Goal: Task Accomplishment & Management: Complete application form

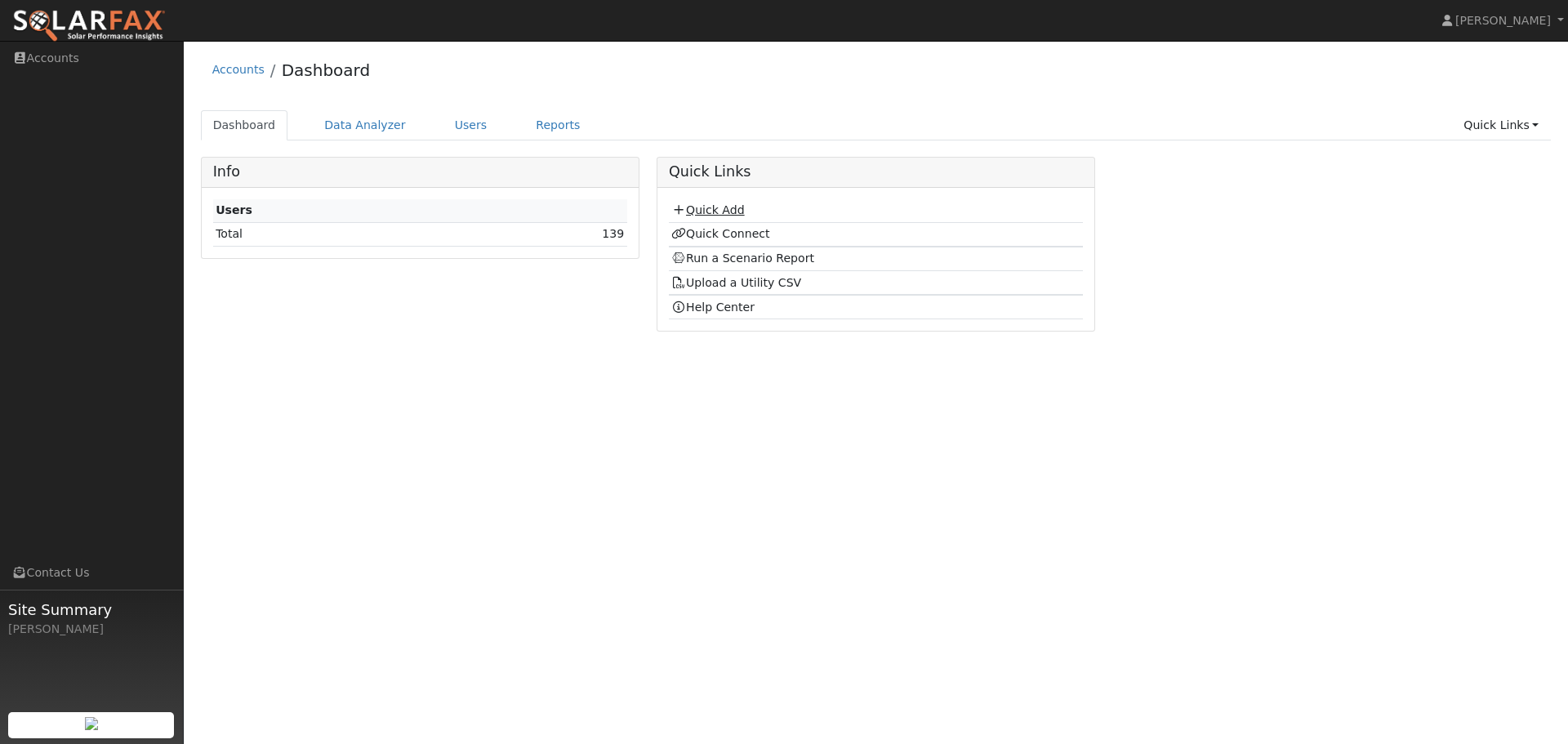
click at [701, 211] on link "Quick Add" at bounding box center [707, 209] width 73 height 13
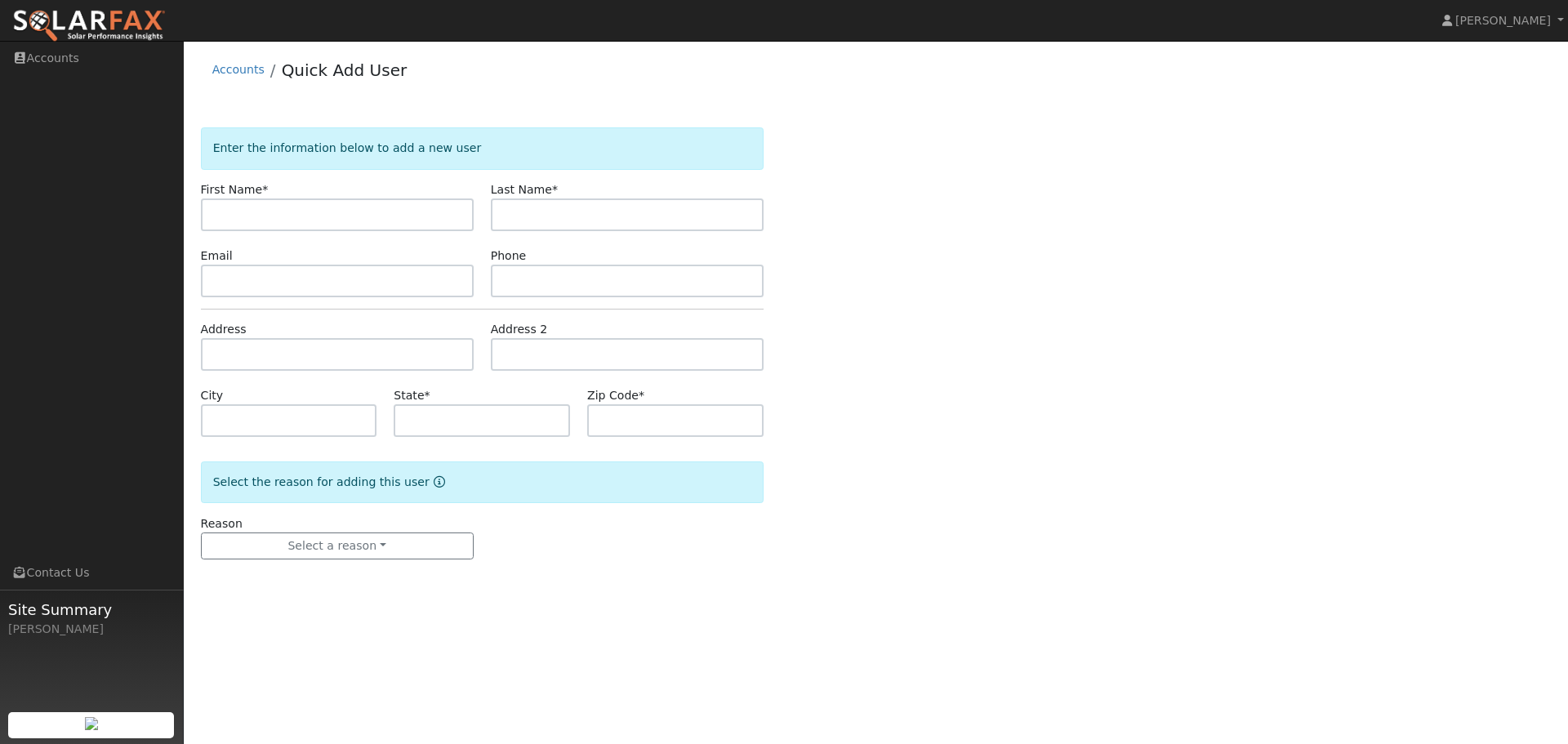
drag, startPoint x: 354, startPoint y: 213, endPoint x: 348, endPoint y: 194, distance: 19.9
click at [352, 215] on input "text" at bounding box center [337, 215] width 273 height 33
type input "William"
type input "Oconnor"
paste input "[EMAIL_ADDRESS][DOMAIN_NAME]"
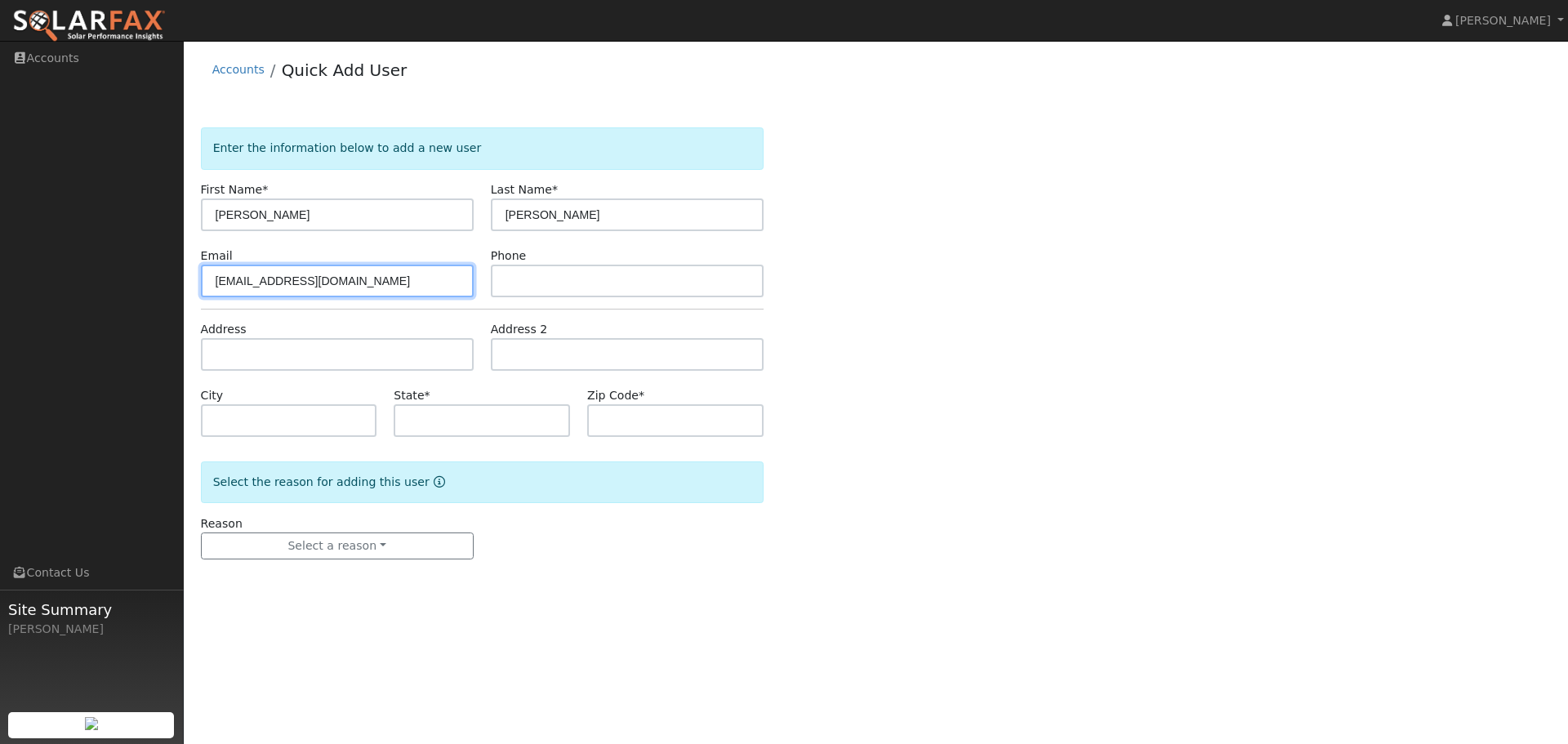
type input "billiamo@gmail.com"
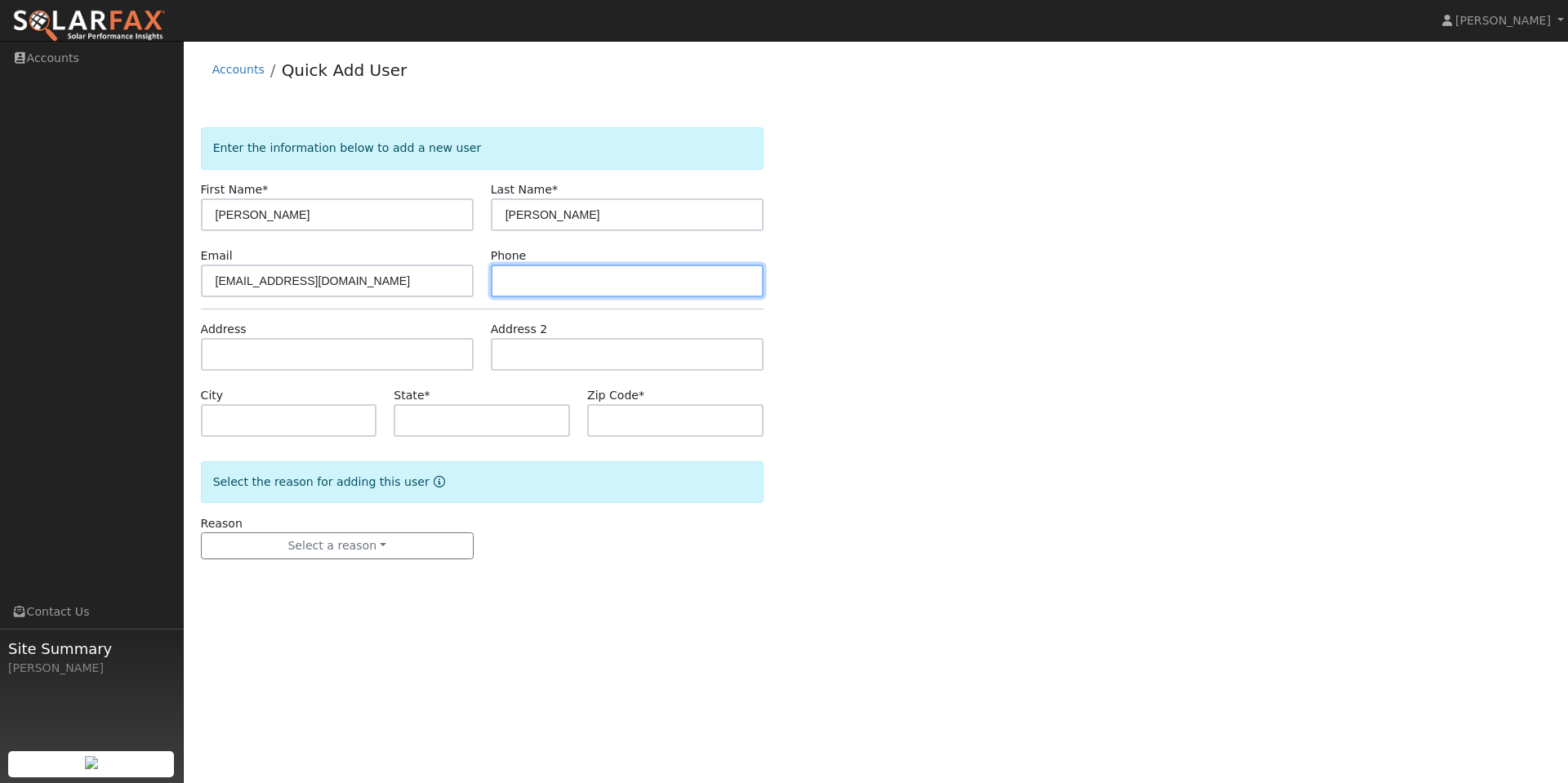
click at [595, 291] on input "text" at bounding box center [627, 281] width 273 height 33
paste input "(858) 395-2729"
type input "(858) 395-2729"
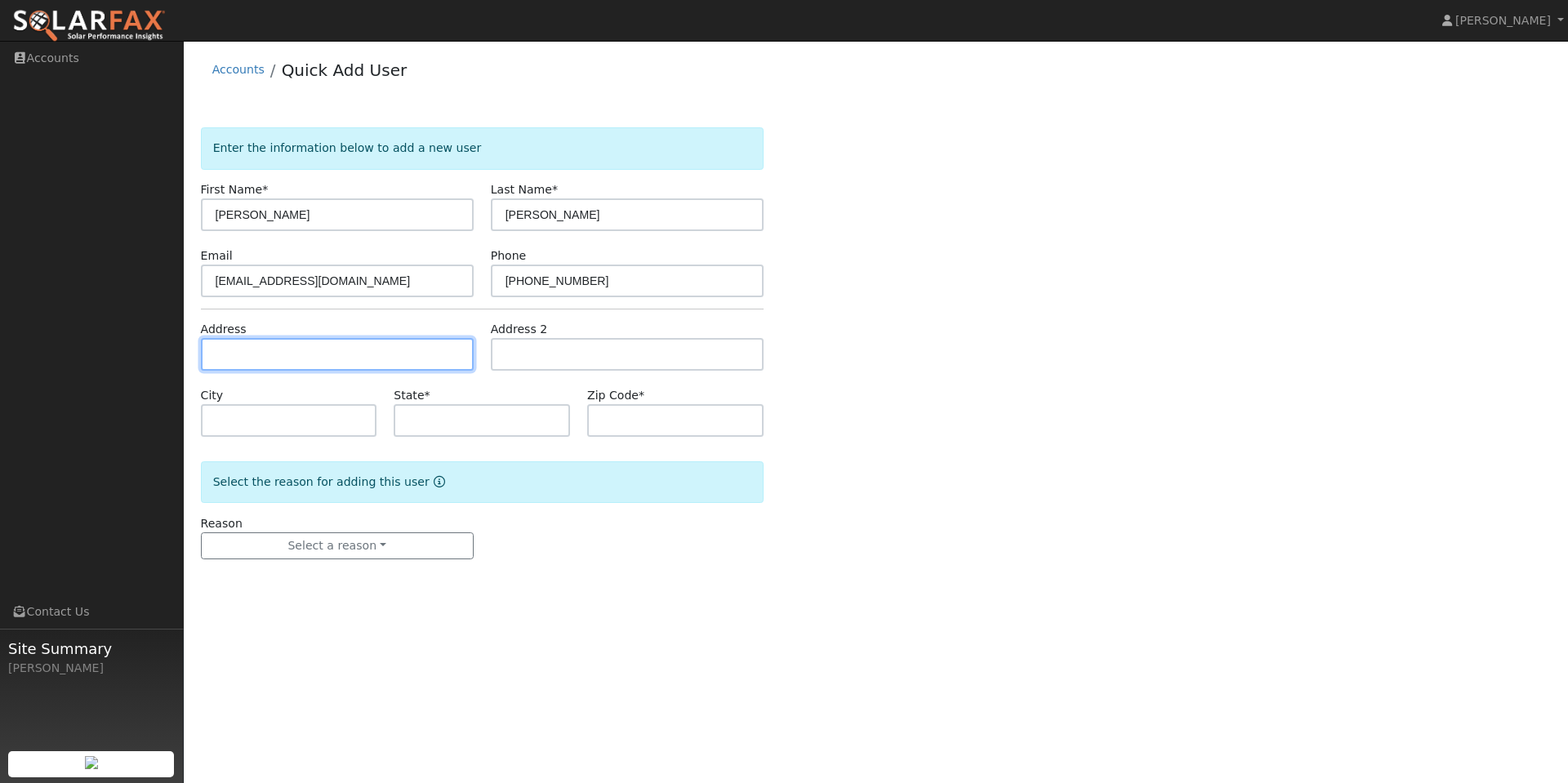
click at [372, 355] on input "text" at bounding box center [337, 354] width 273 height 33
click at [319, 352] on input "text" at bounding box center [337, 354] width 273 height 33
paste input "208 Tharp Dr Moraga, CA 94556"
type input "[STREET_ADDRESS][PERSON_NAME]"
type input "Moraga"
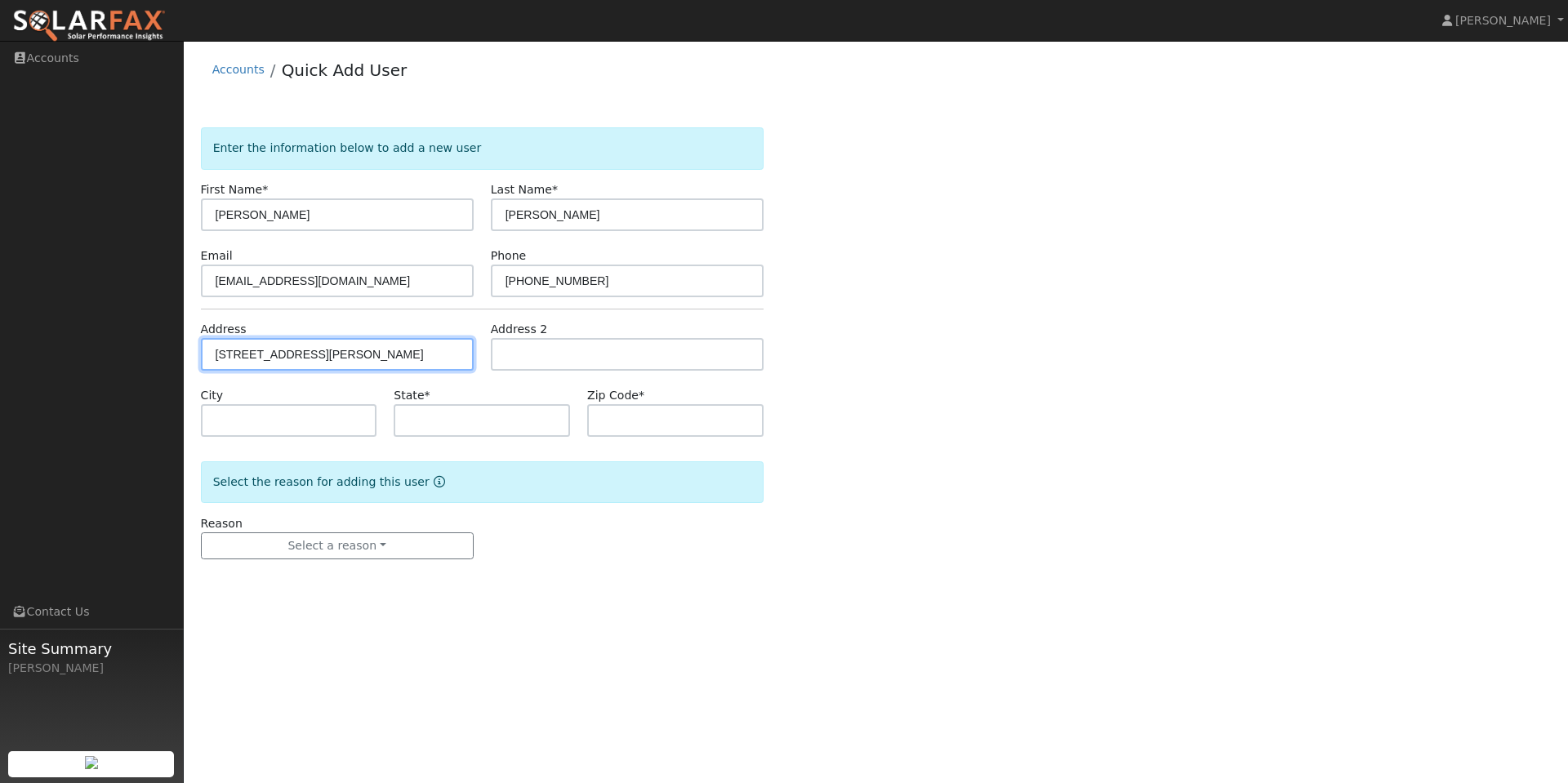
type input "CA"
type input "94556"
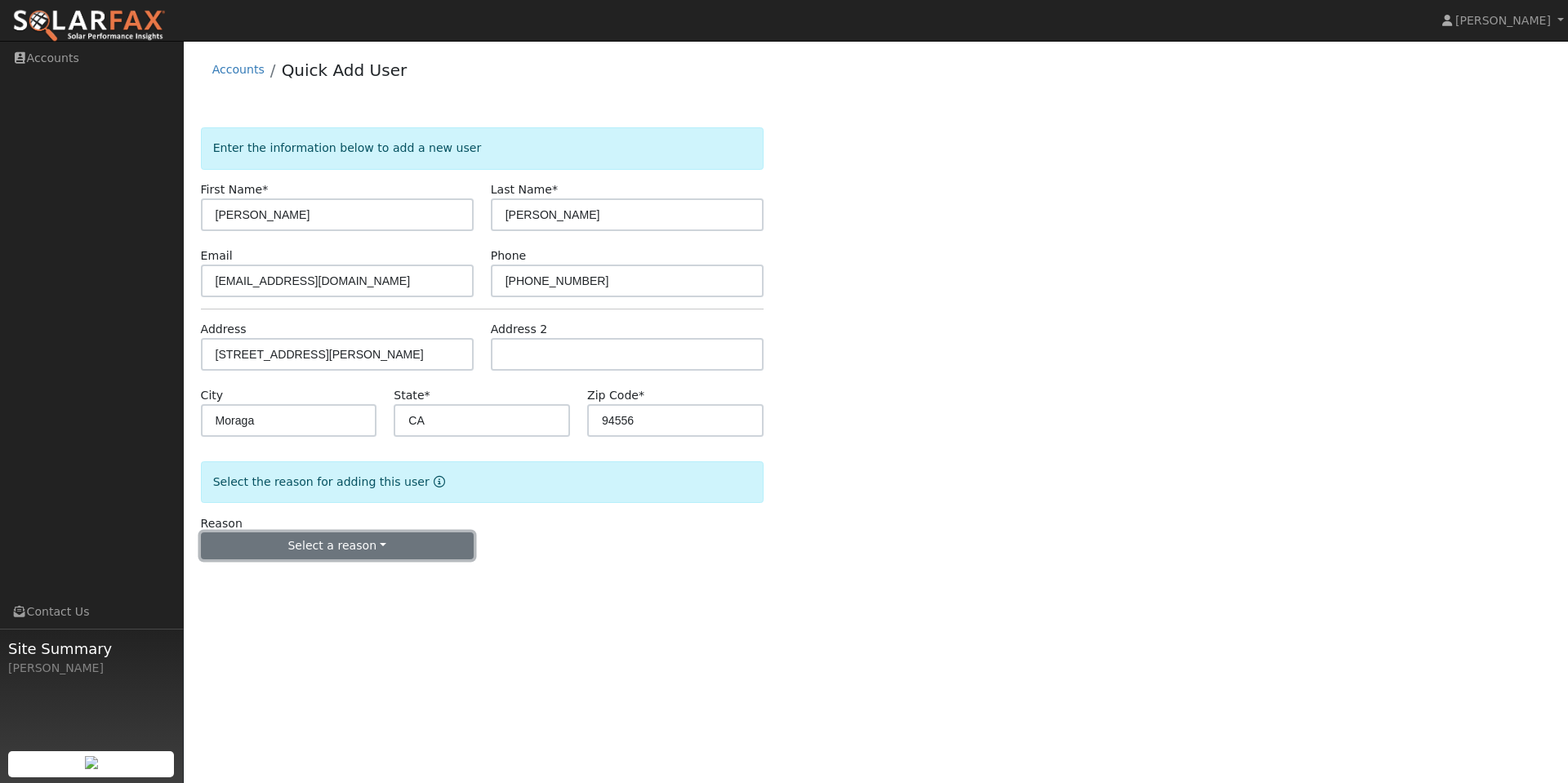
click at [351, 544] on button "Select a reason" at bounding box center [337, 546] width 273 height 28
click at [303, 604] on link "New customer adding solar" at bounding box center [291, 603] width 180 height 23
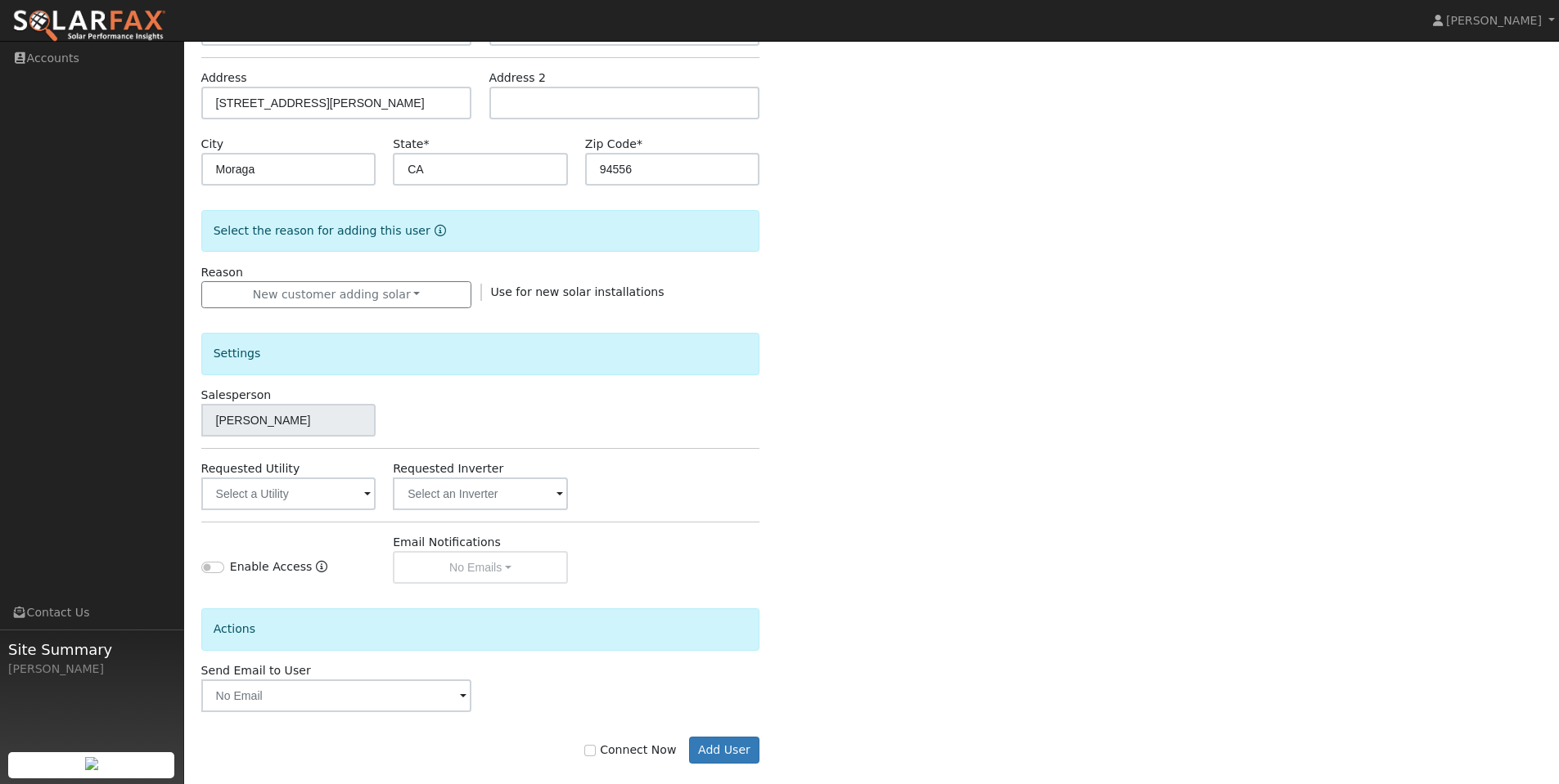
scroll to position [272, 0]
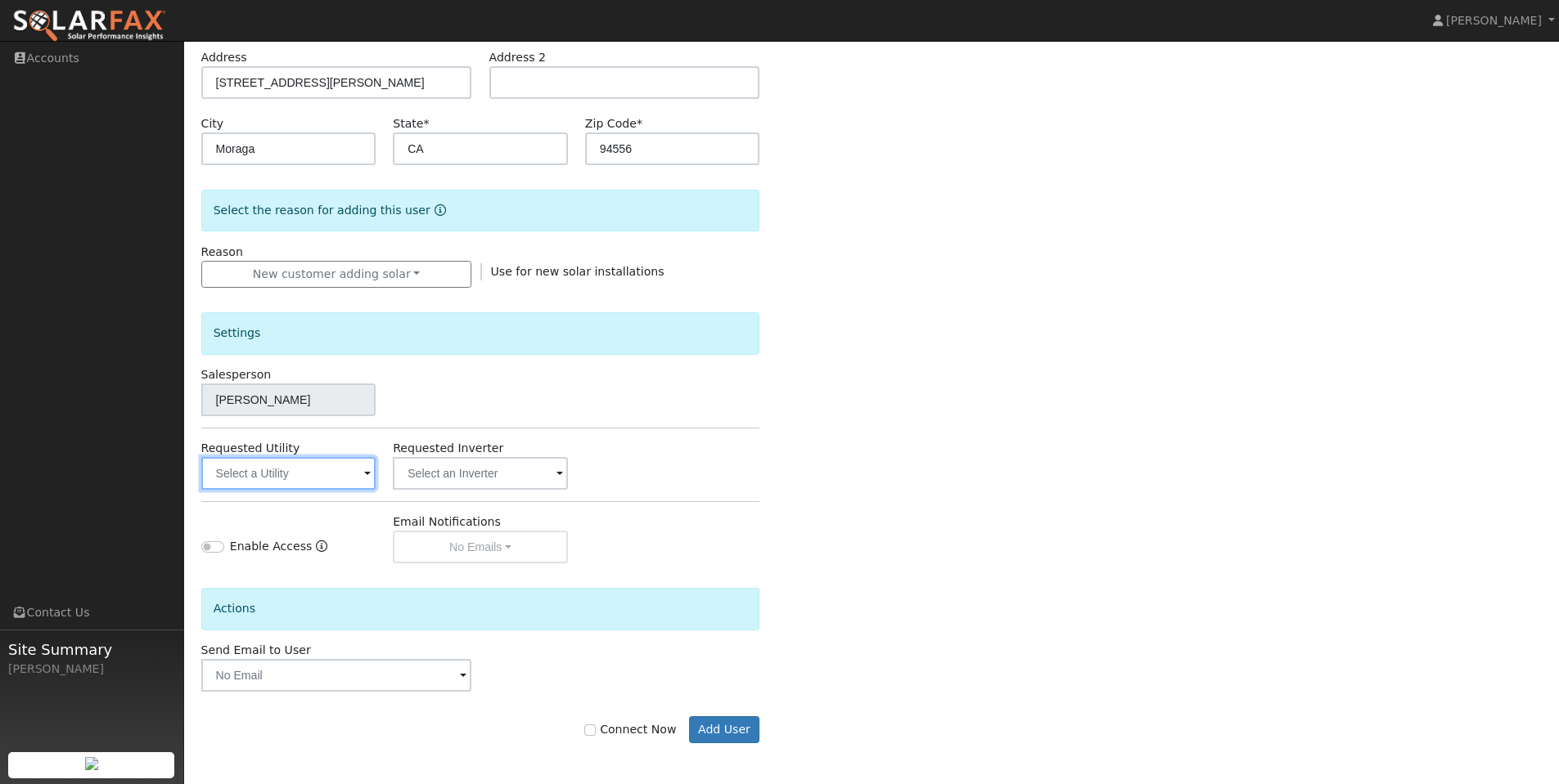
click at [314, 472] on input "text" at bounding box center [288, 473] width 175 height 33
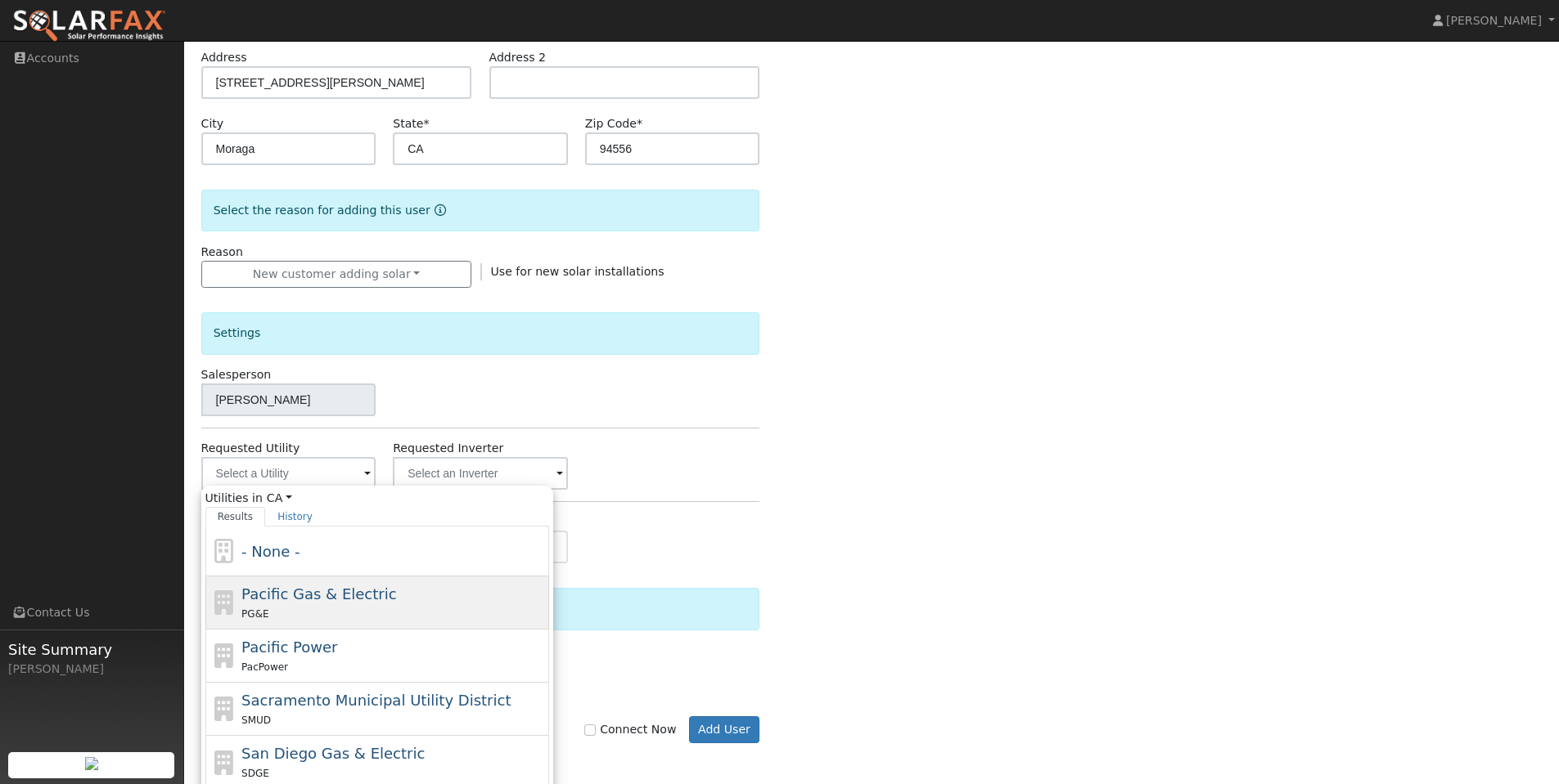
click at [301, 596] on span "Pacific Gas & Electric" at bounding box center [318, 594] width 154 height 17
type input "Pacific Gas & Electric"
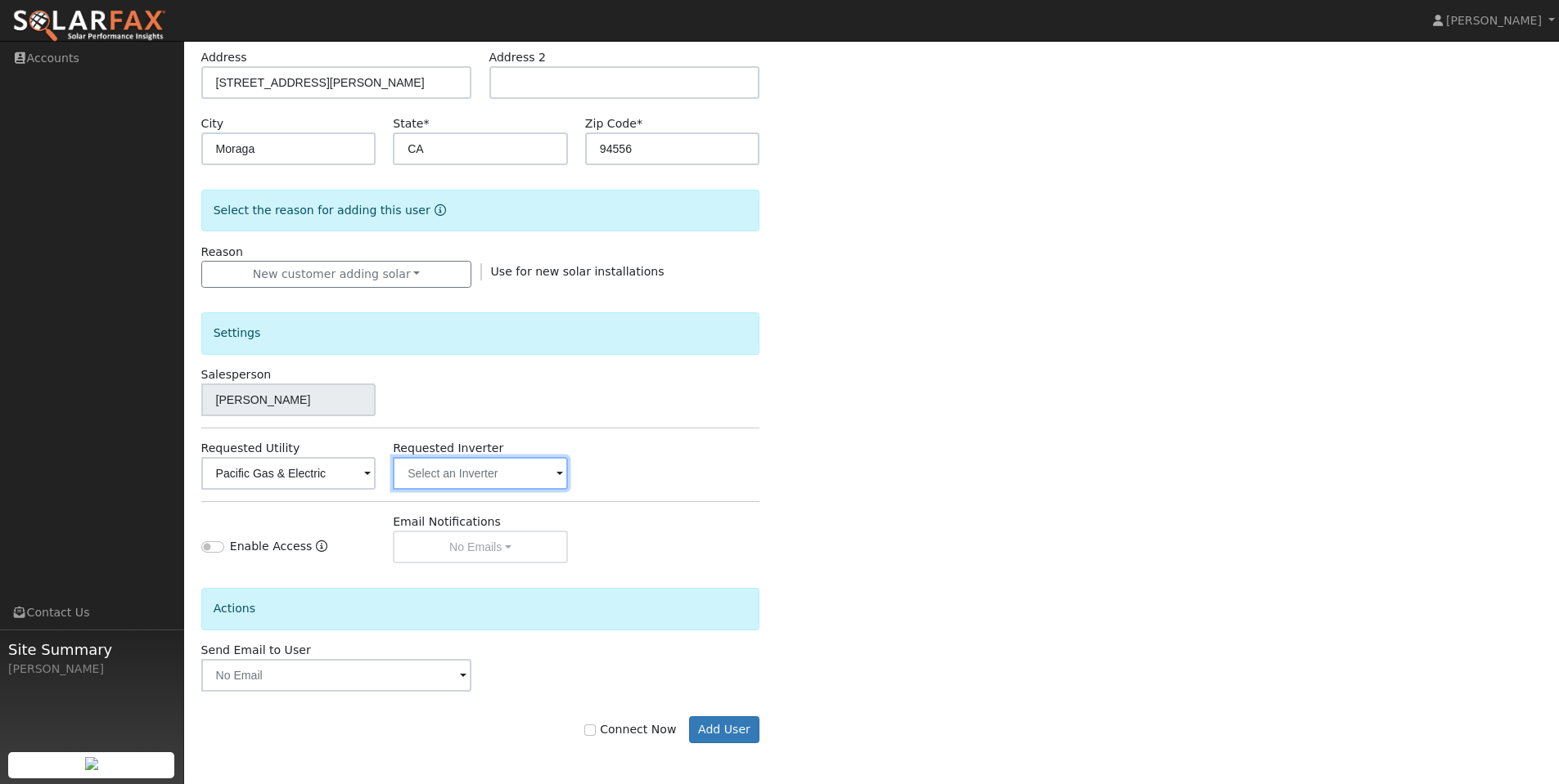
click at [479, 472] on input "text" at bounding box center [480, 473] width 175 height 33
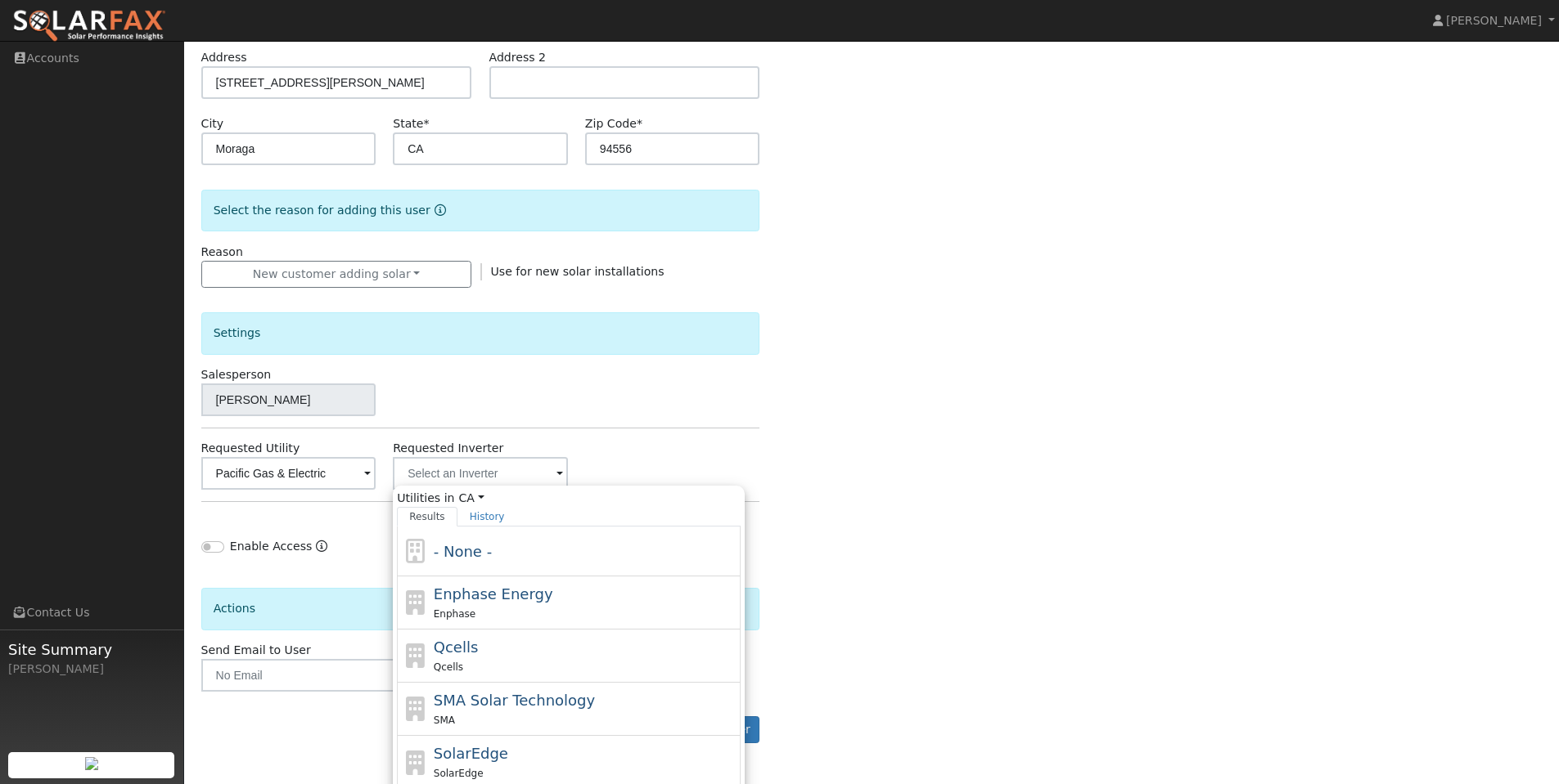
click at [922, 428] on div "Enter the information below to add a new user First Name * William Last Name * …" at bounding box center [872, 315] width 1341 height 921
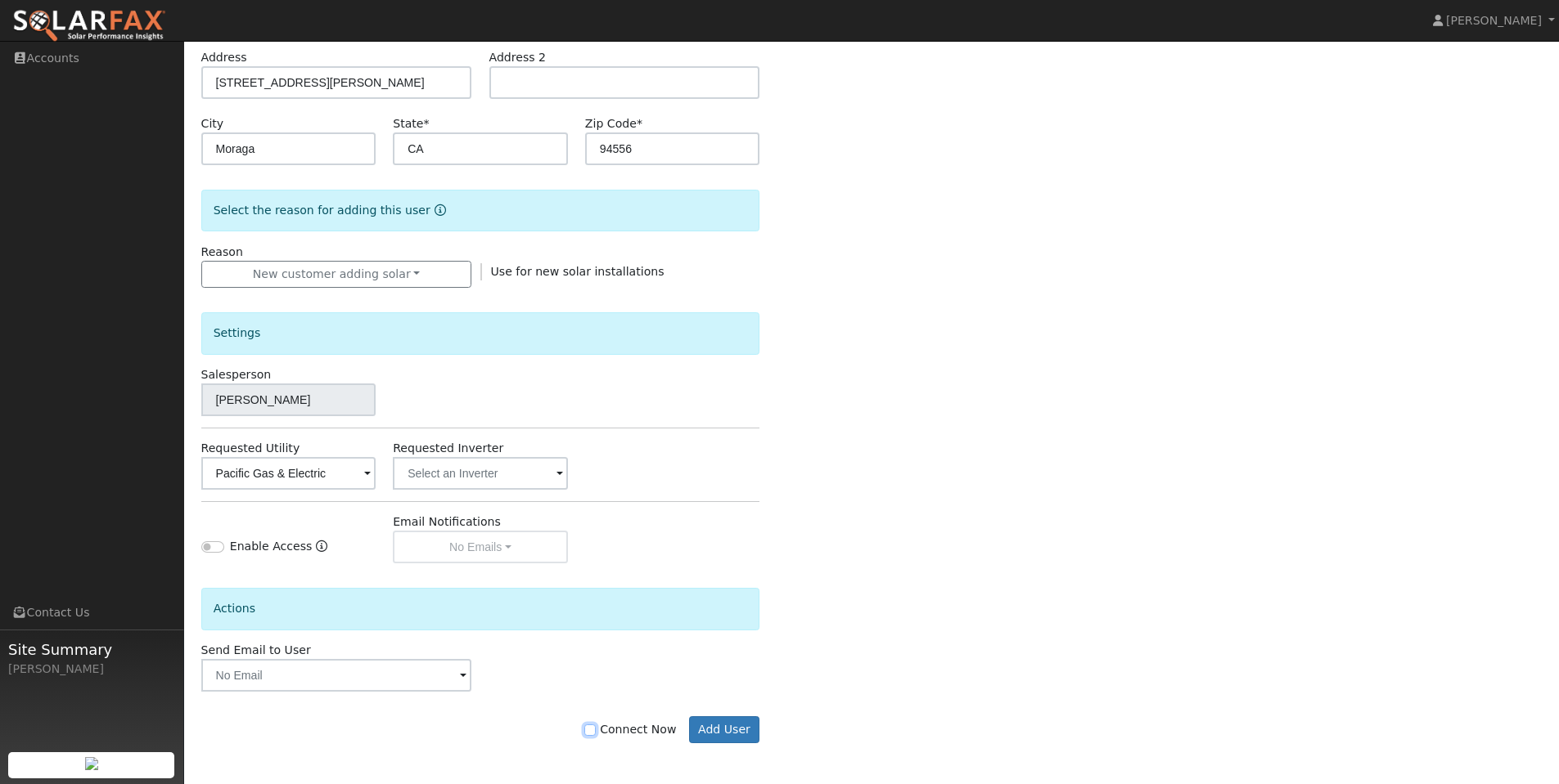
click at [596, 729] on input "Connect Now" at bounding box center [590, 730] width 11 height 11
checkbox input "true"
click at [709, 723] on button "Add User" at bounding box center [724, 730] width 71 height 28
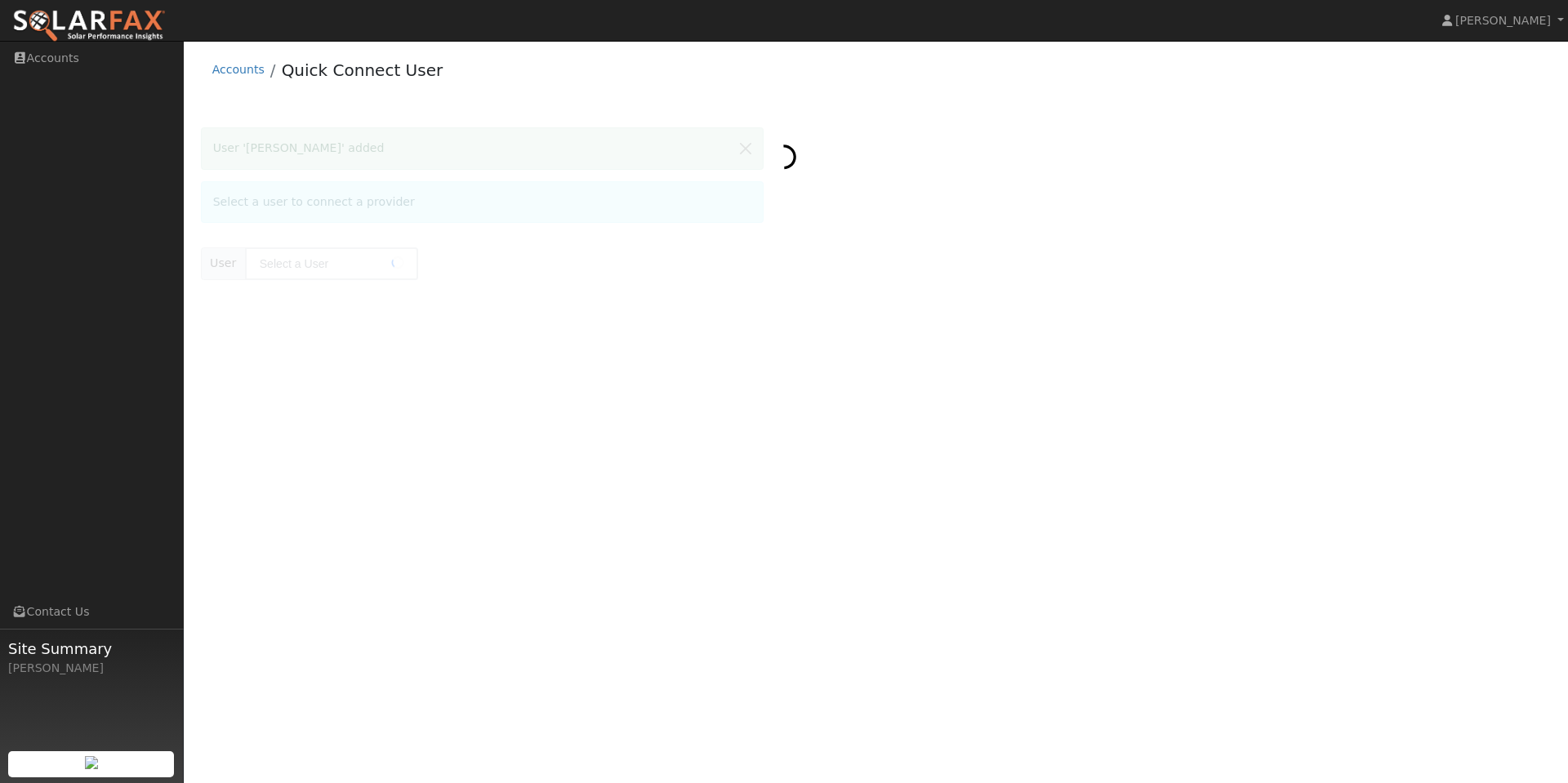
type input "[PERSON_NAME]"
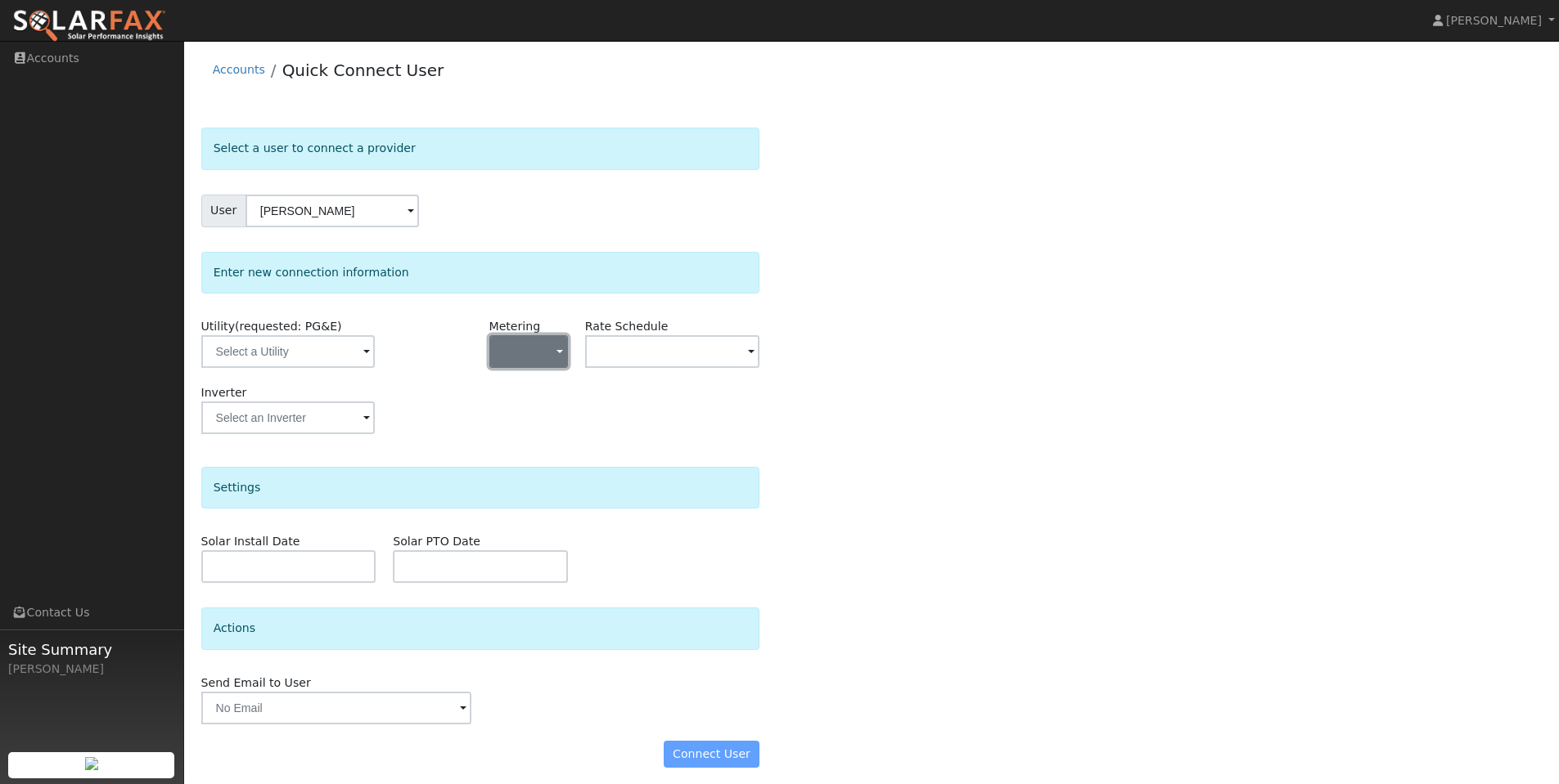
click at [551, 353] on button "button" at bounding box center [528, 351] width 78 height 33
click at [566, 416] on link "NEM" at bounding box center [546, 410] width 114 height 23
click at [635, 358] on input "text" at bounding box center [672, 351] width 175 height 33
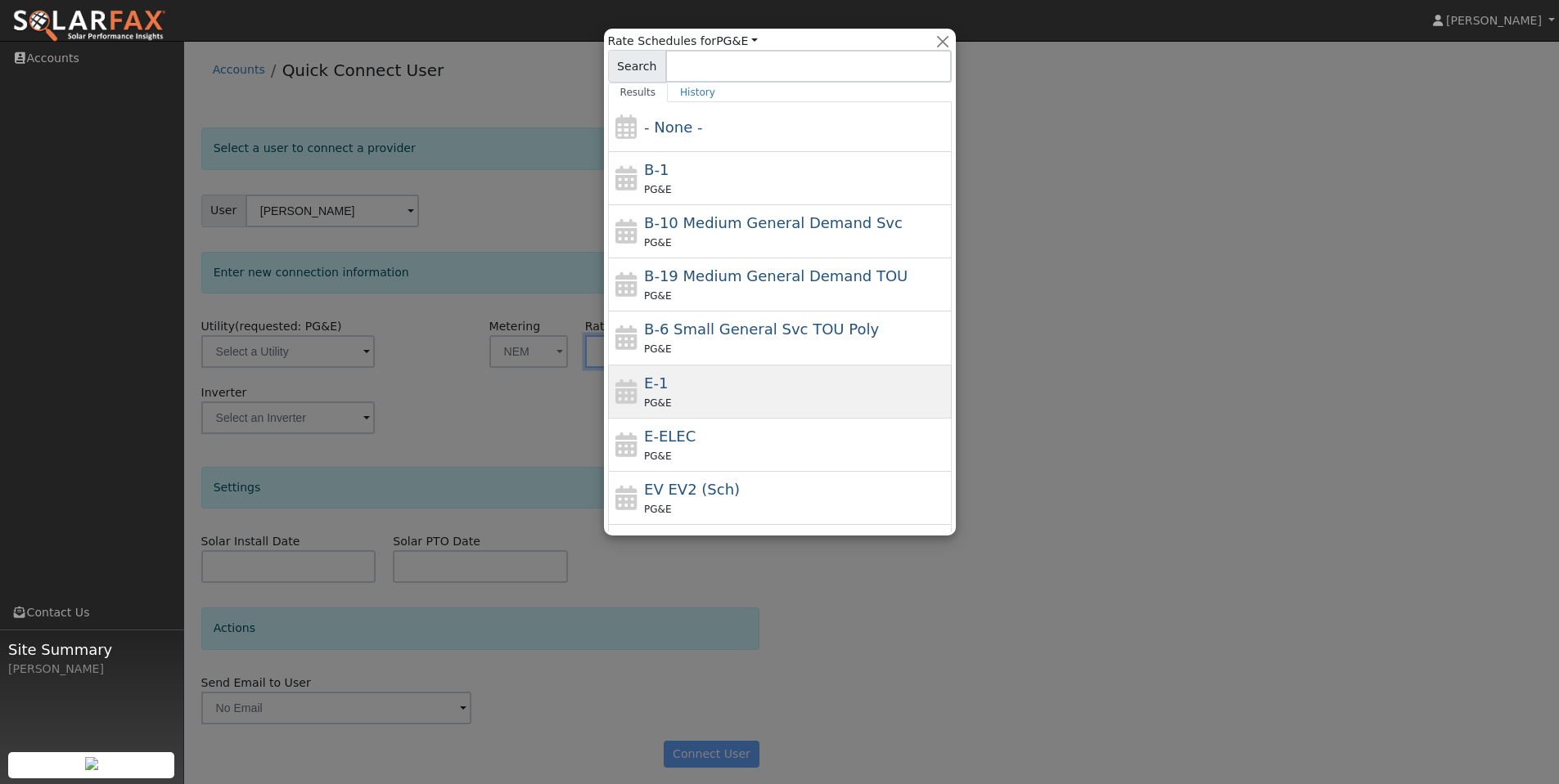
click at [712, 382] on div "E-1 PG&E" at bounding box center [796, 391] width 303 height 40
type input "E-1"
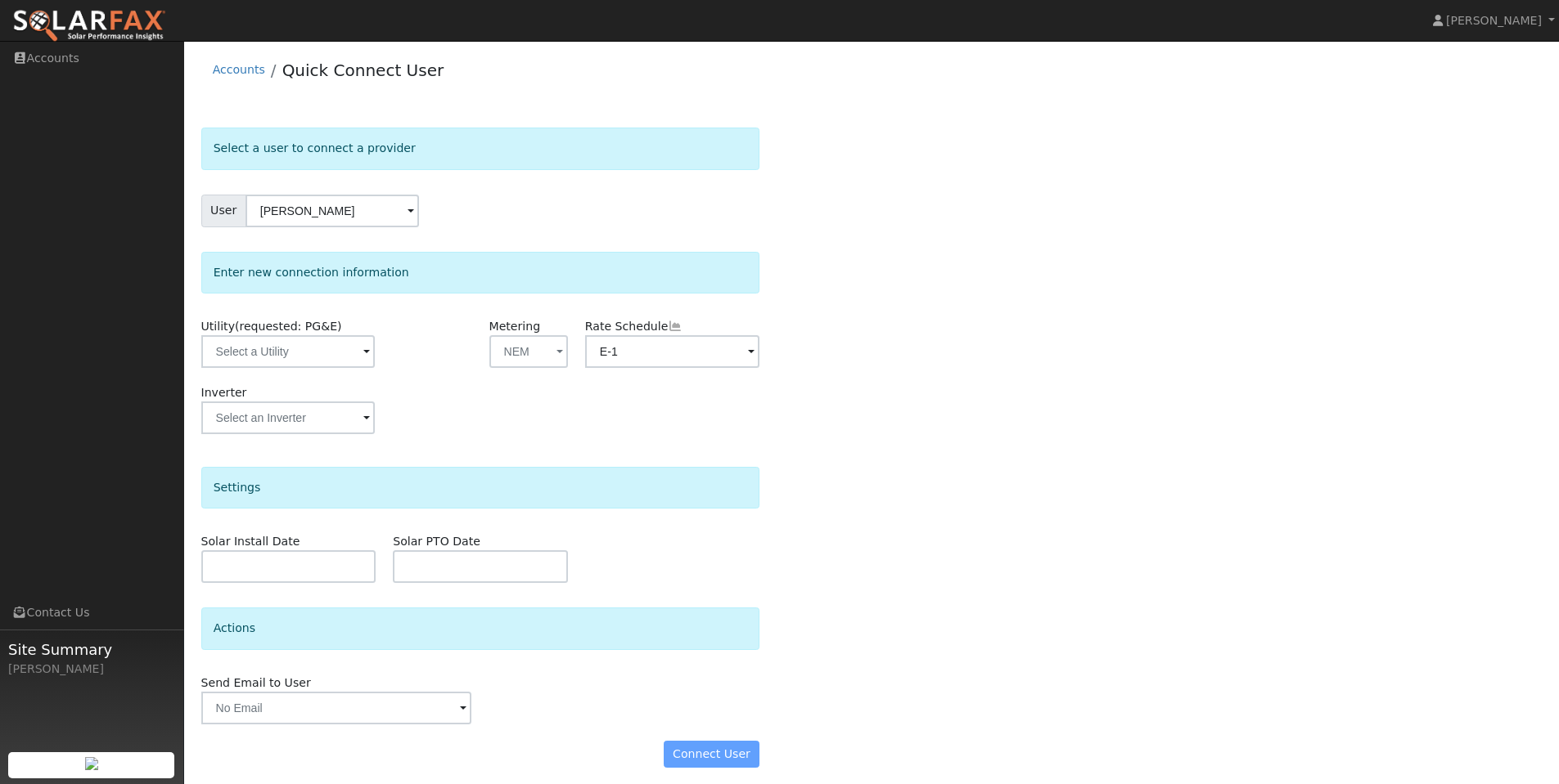
click at [689, 755] on div "Connect User" at bounding box center [480, 755] width 576 height 28
click at [840, 415] on div "Select a user to connect a provider User William Oconnor Account Default Accoun…" at bounding box center [872, 455] width 1341 height 656
click at [249, 357] on input "text" at bounding box center [287, 351] width 174 height 33
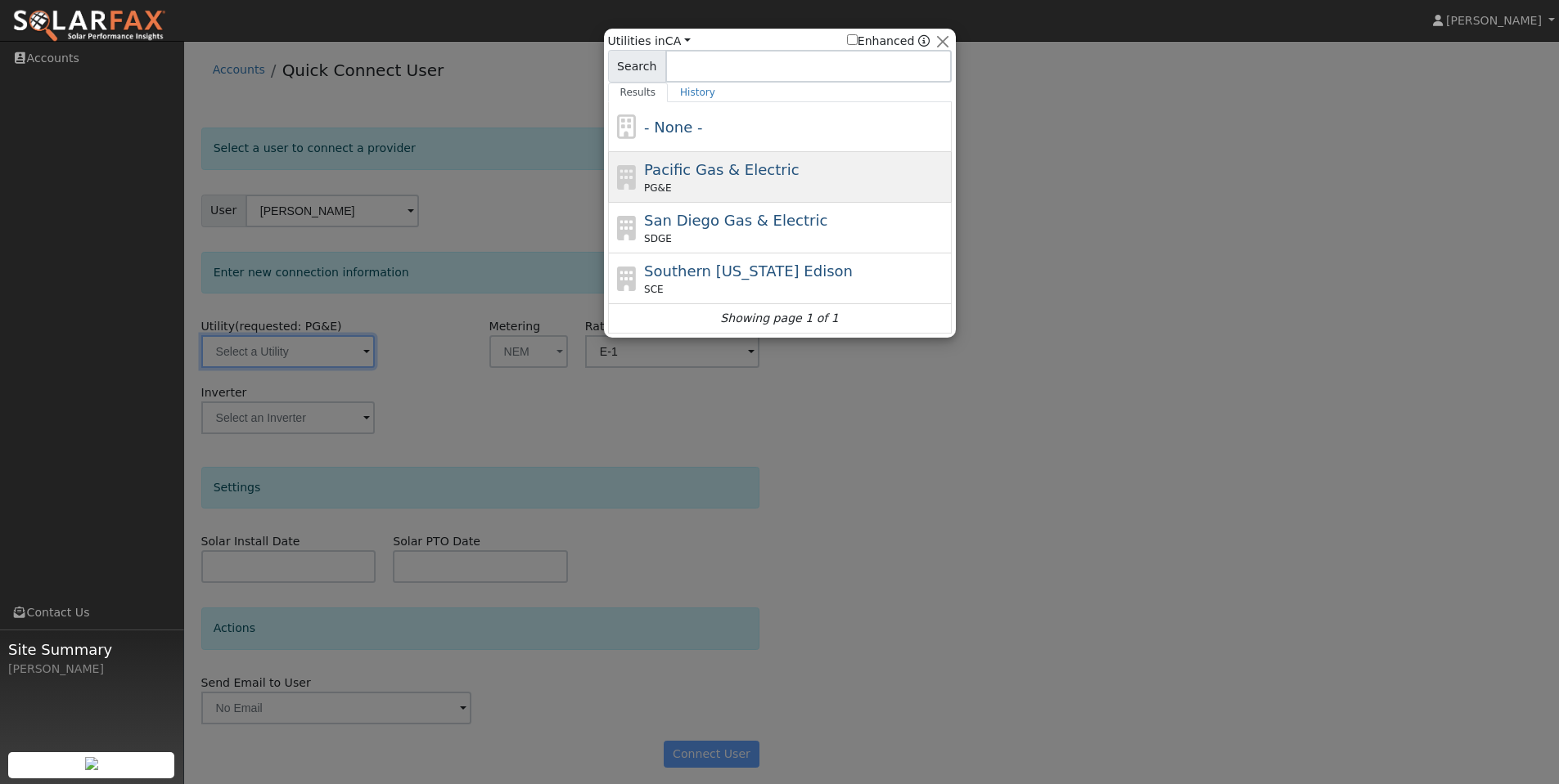
click at [684, 177] on span "Pacific Gas & Electric" at bounding box center [721, 169] width 154 height 17
type input "PG&E"
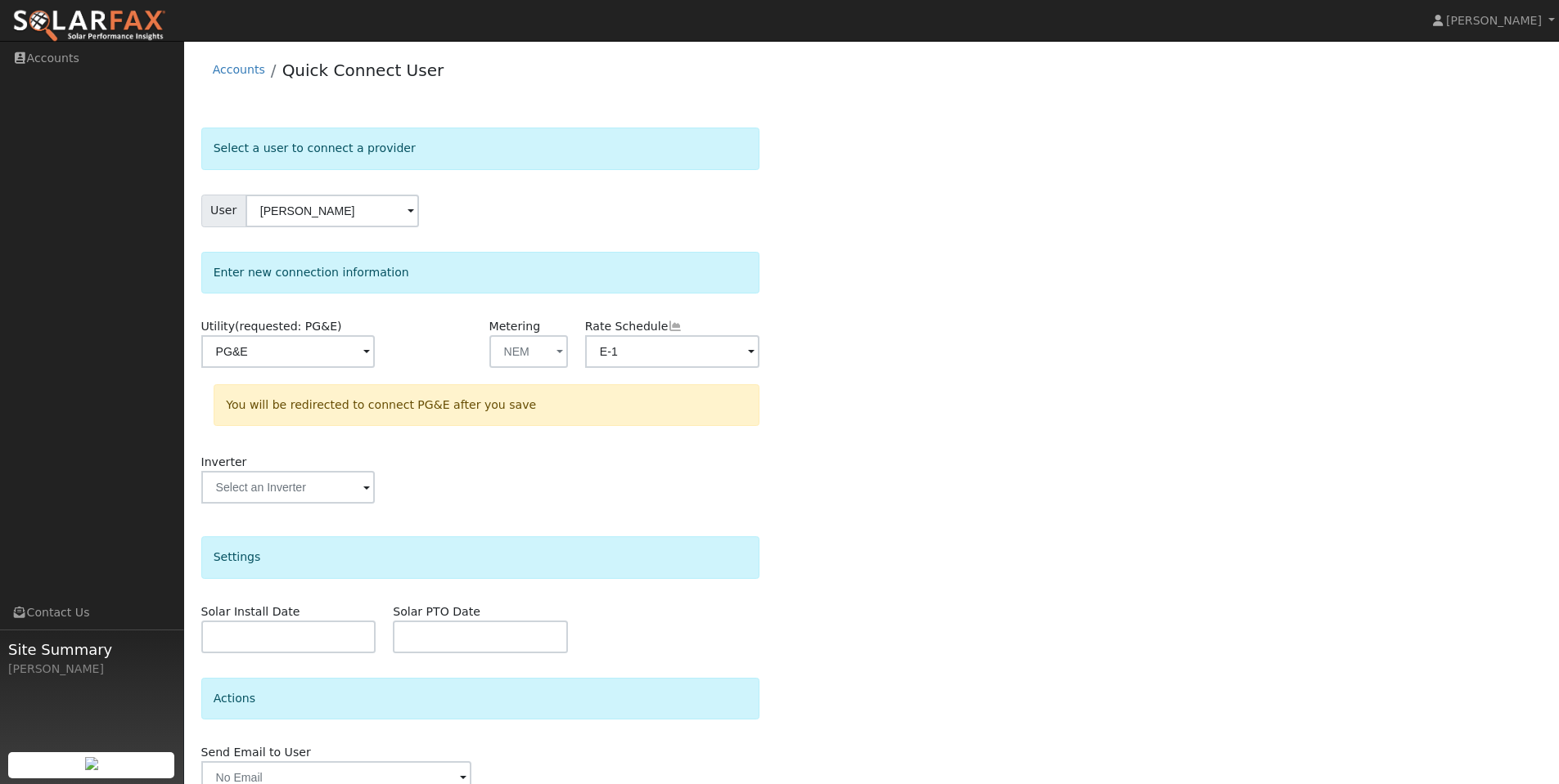
click at [977, 403] on div "Select a user to connect a provider User William Oconnor Account Default Accoun…" at bounding box center [872, 491] width 1341 height 726
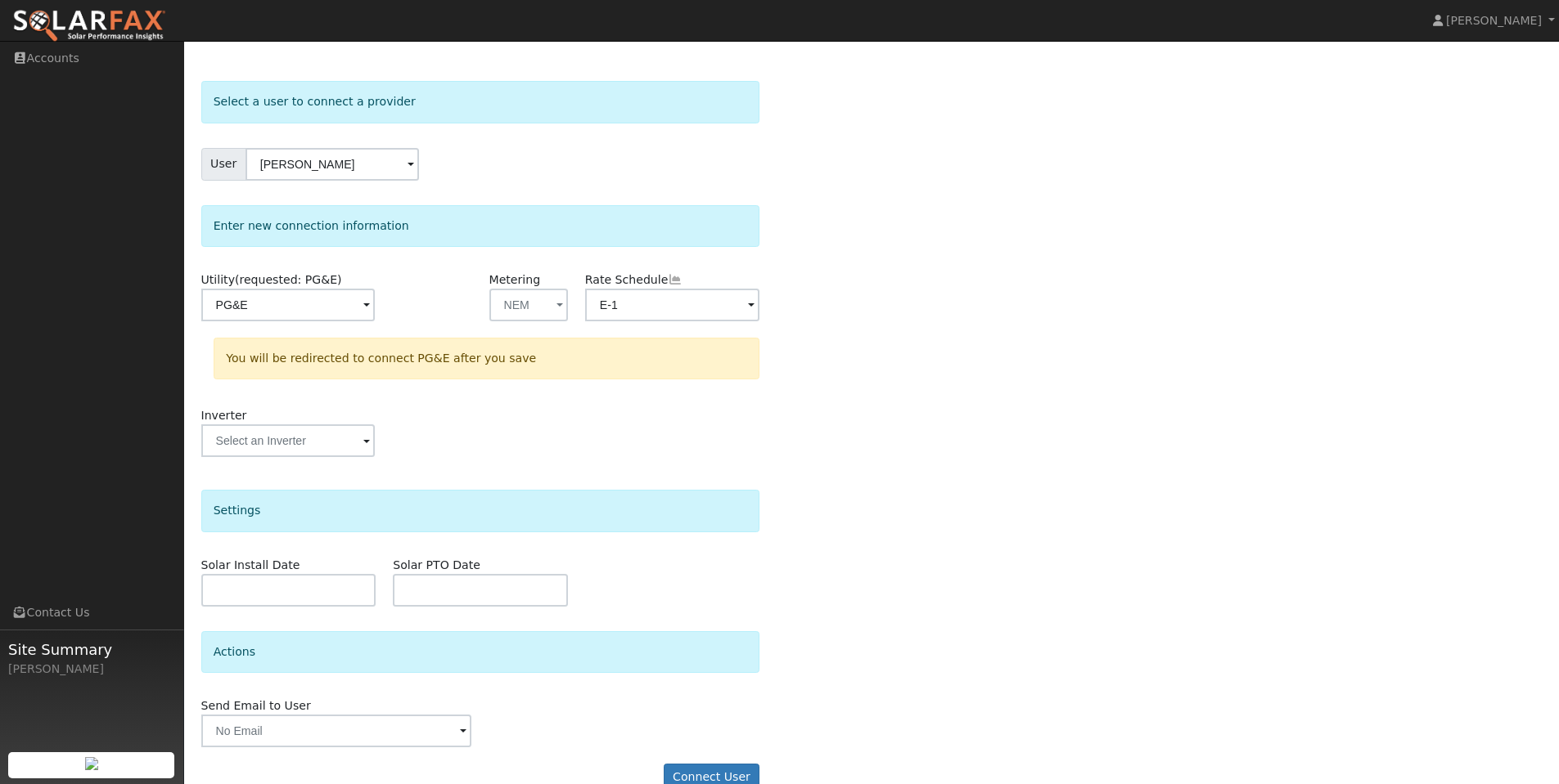
scroll to position [78, 0]
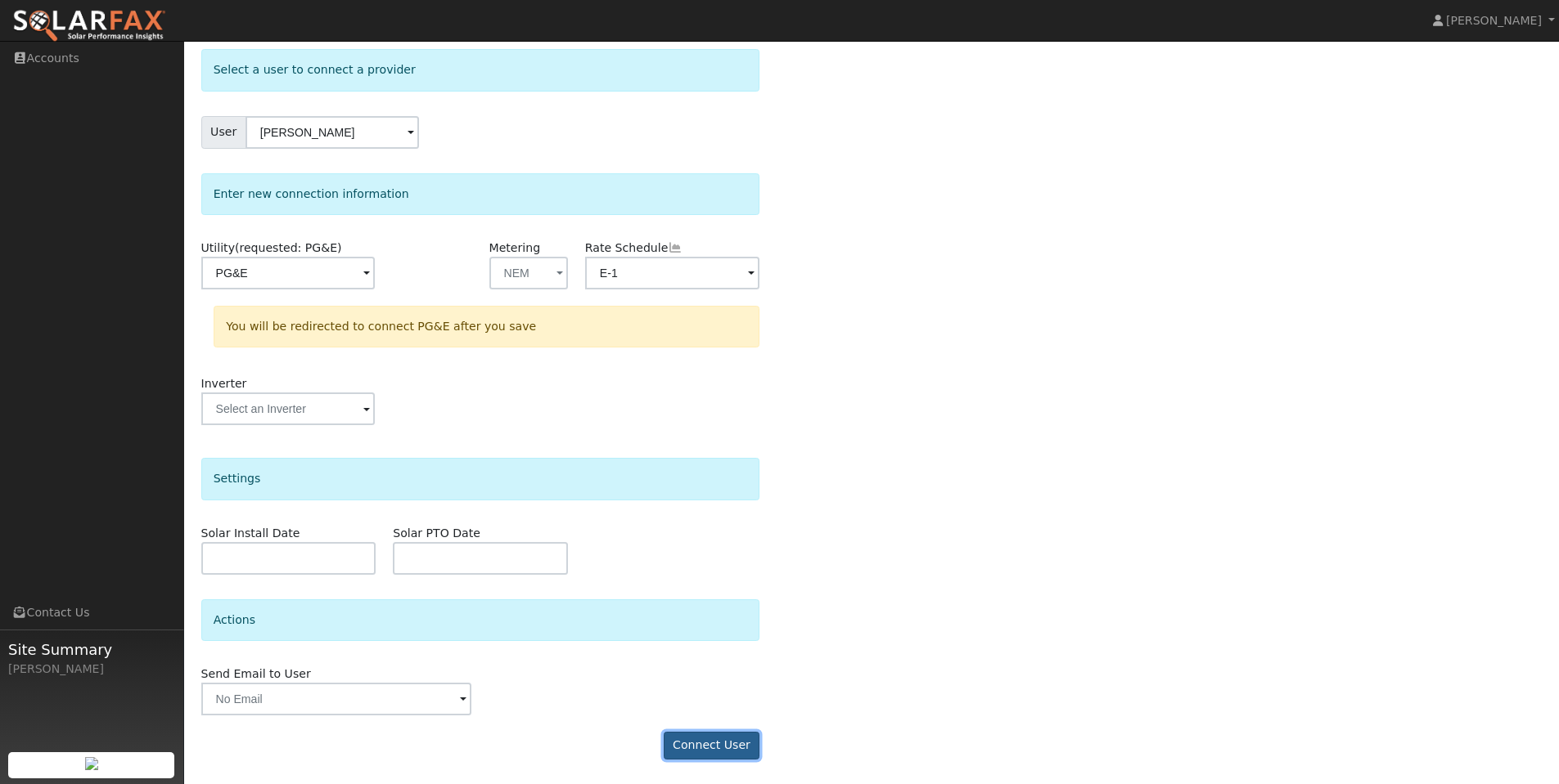
click at [730, 746] on button "Connect User" at bounding box center [712, 746] width 97 height 28
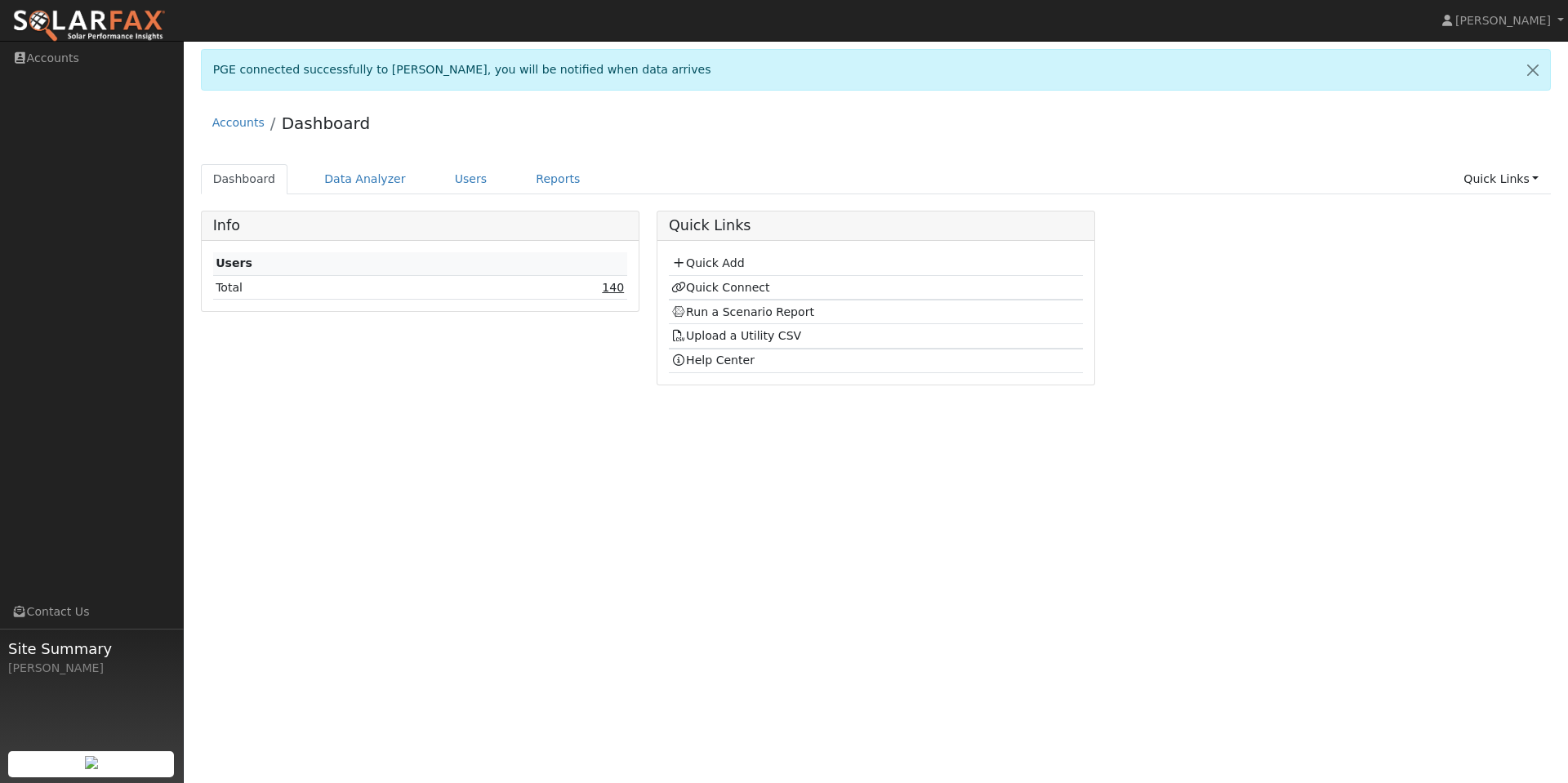
click at [611, 289] on link "140" at bounding box center [612, 287] width 22 height 13
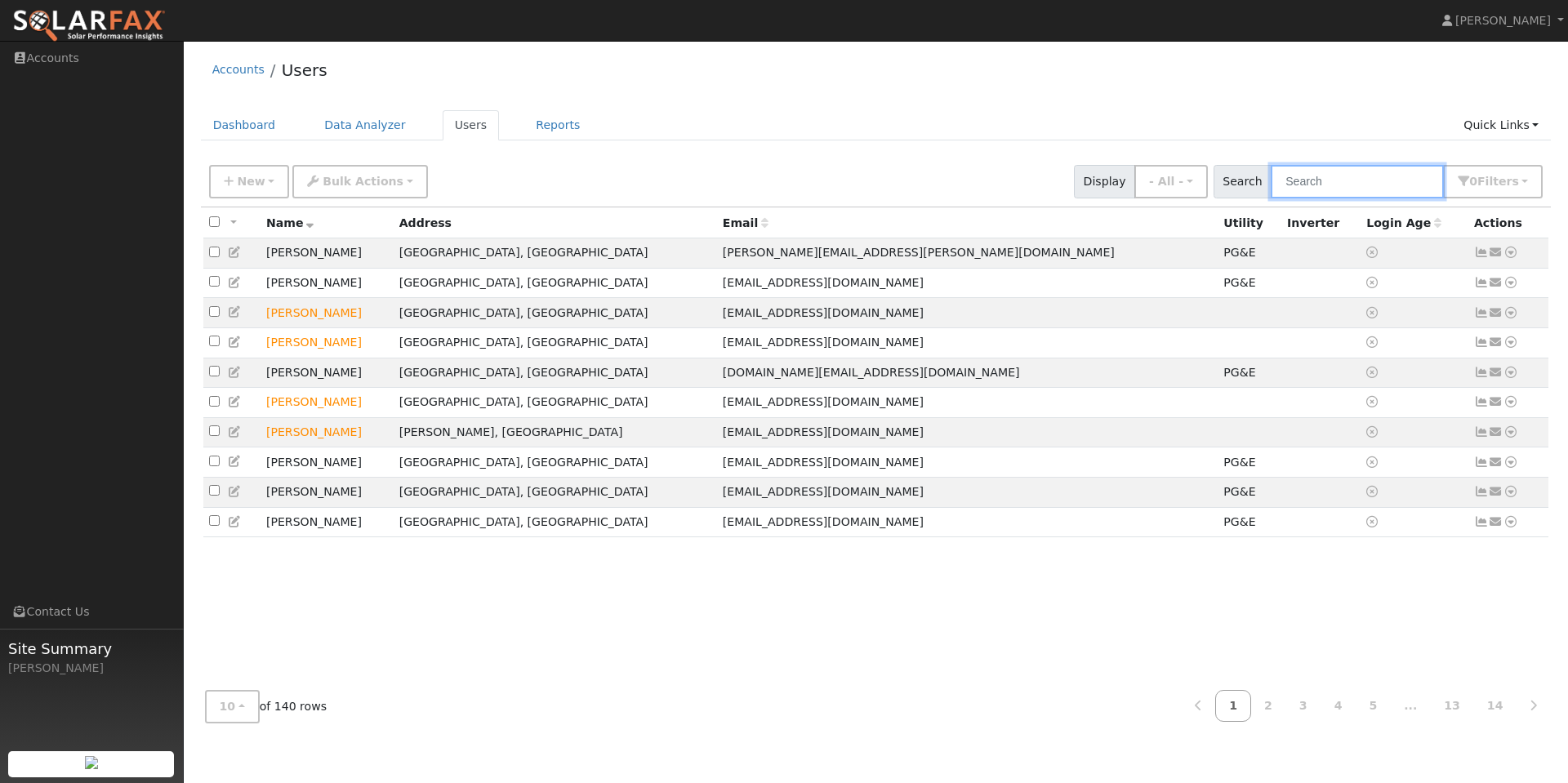
click at [1348, 183] on input "text" at bounding box center [1357, 182] width 173 height 33
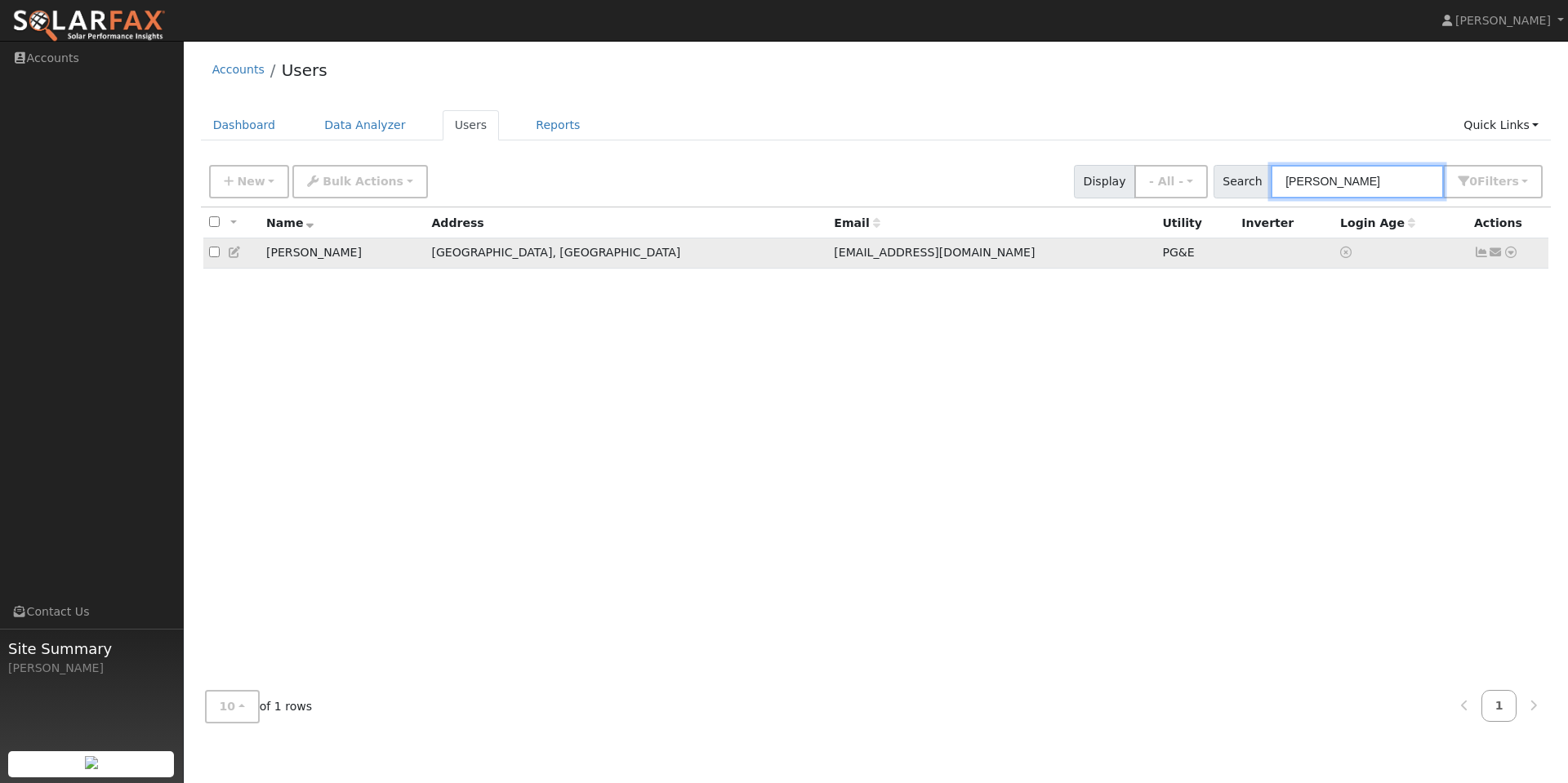
type input "william"
click at [1509, 253] on icon at bounding box center [1510, 252] width 15 height 11
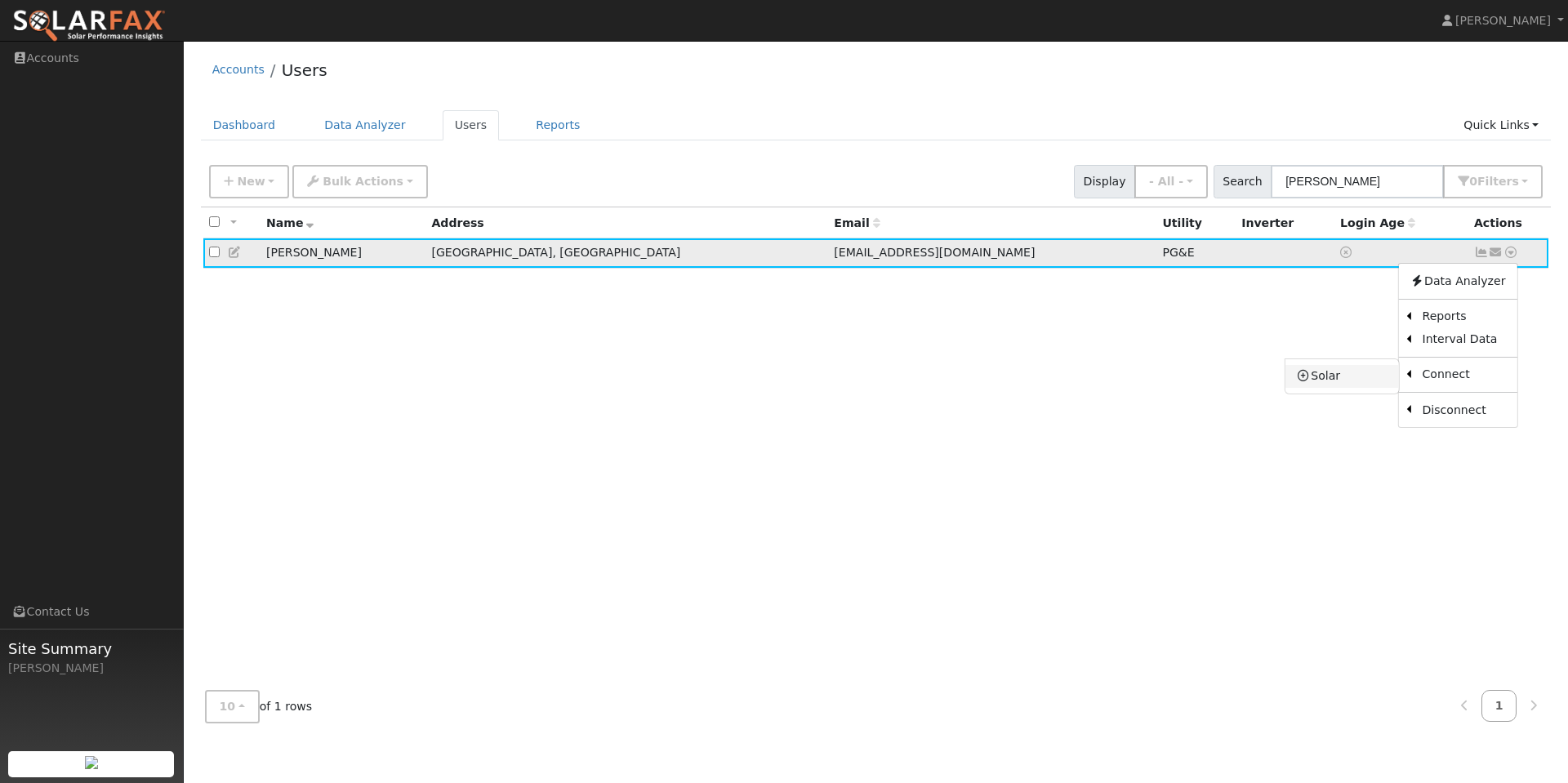
click at [1328, 377] on link "Solar" at bounding box center [1341, 377] width 113 height 23
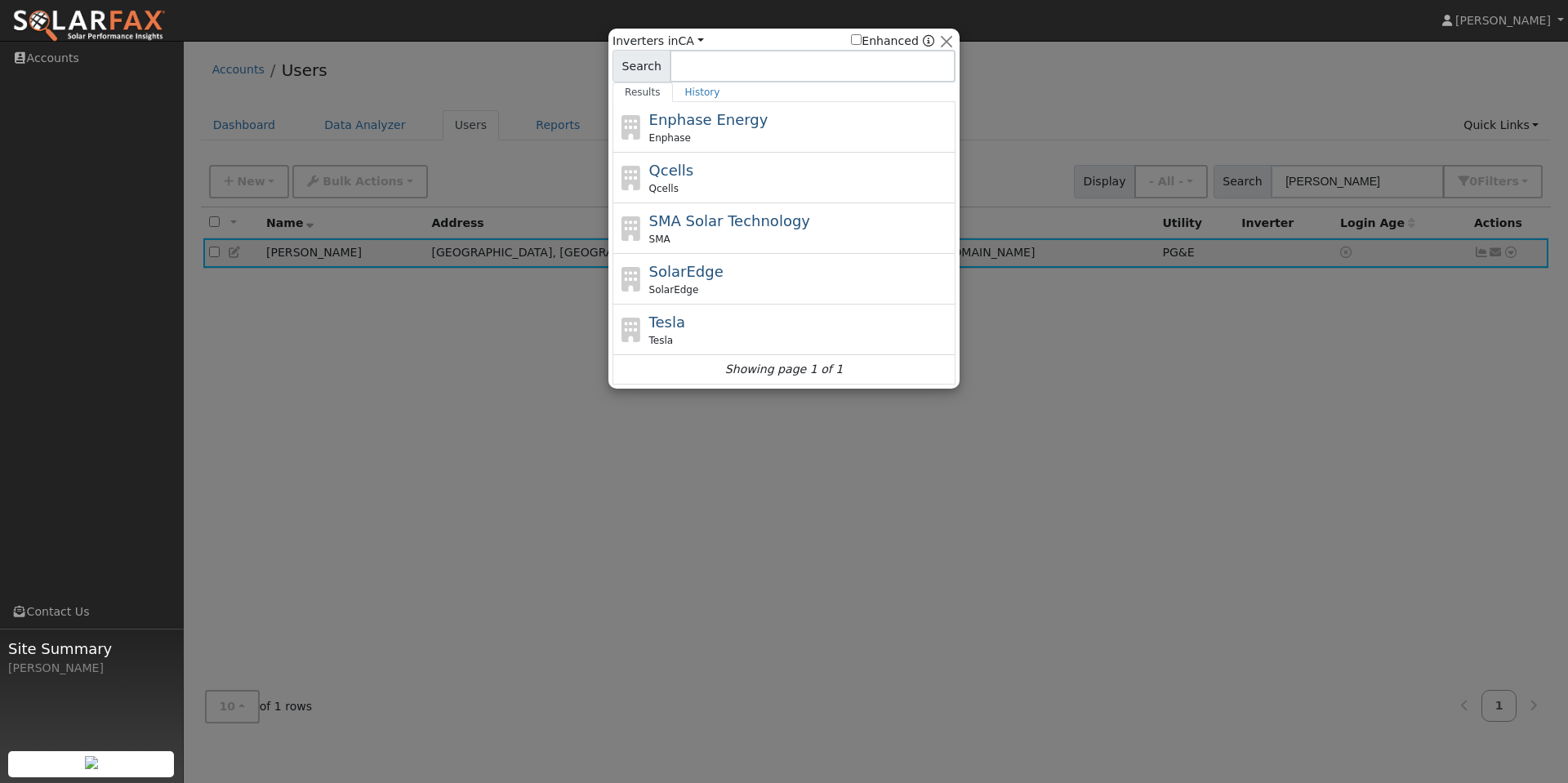
click at [1014, 49] on div at bounding box center [784, 392] width 1568 height 783
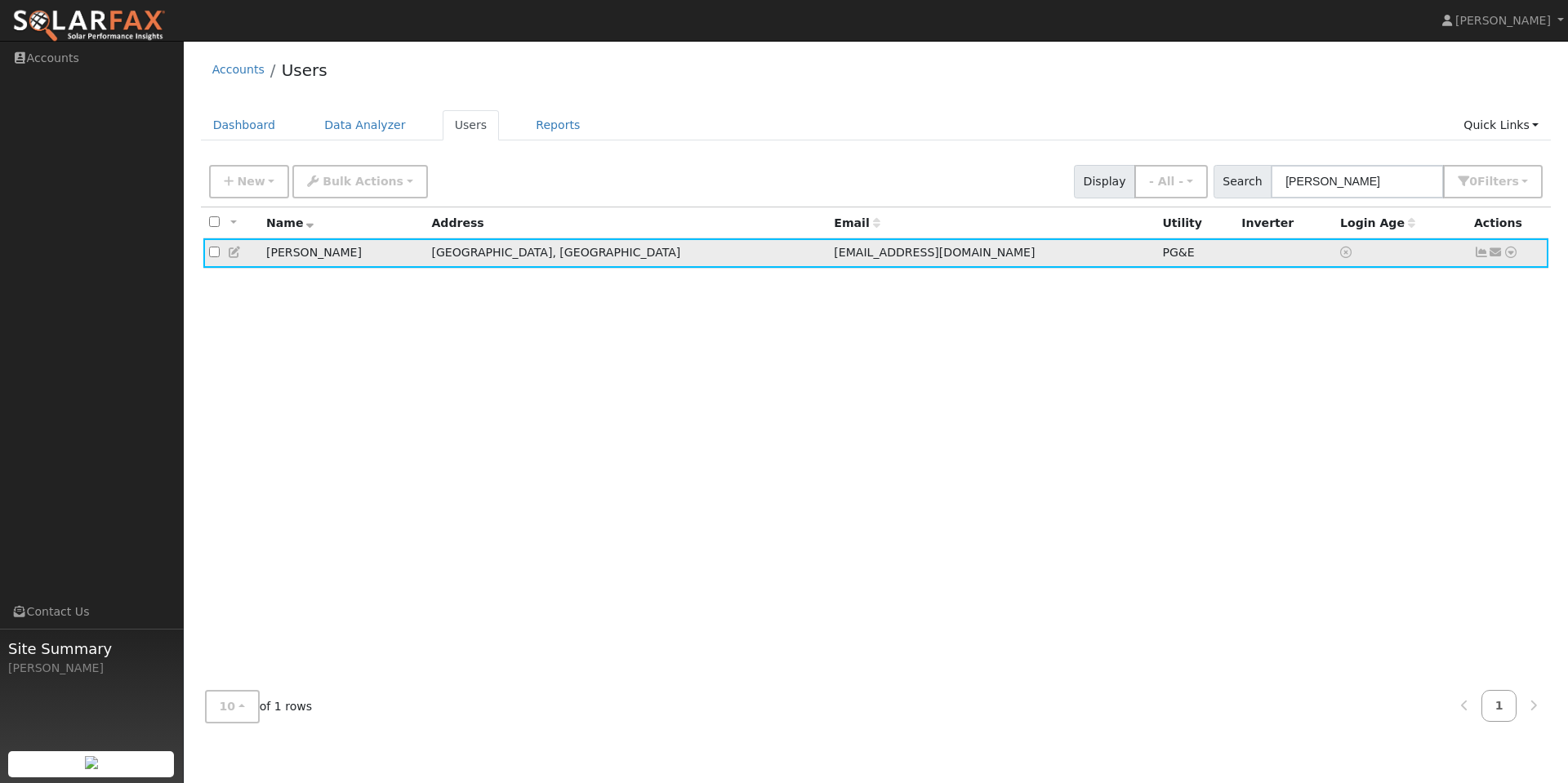
click at [1513, 257] on icon at bounding box center [1510, 252] width 15 height 11
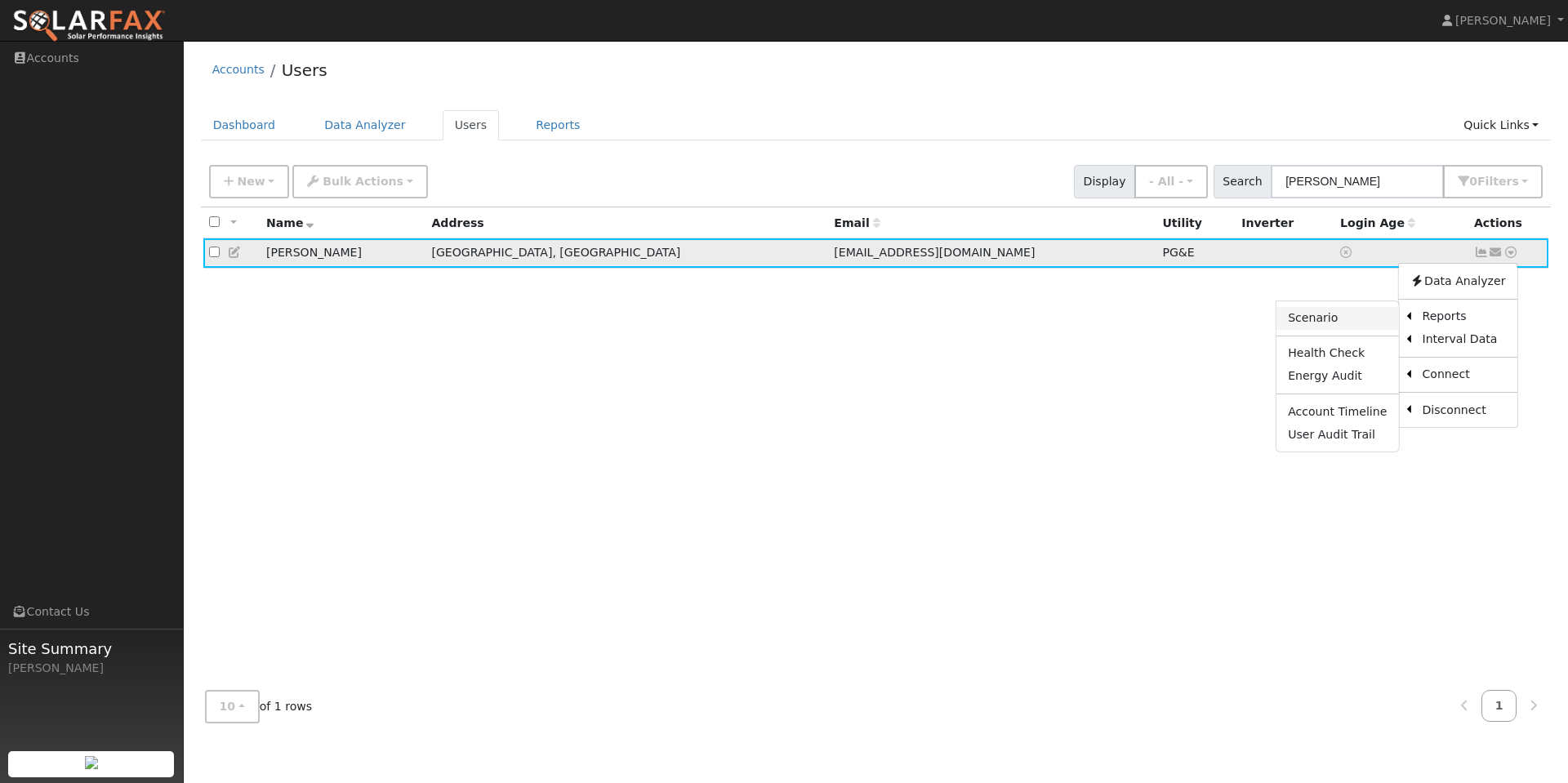
click at [1324, 319] on link "Scenario" at bounding box center [1337, 318] width 121 height 23
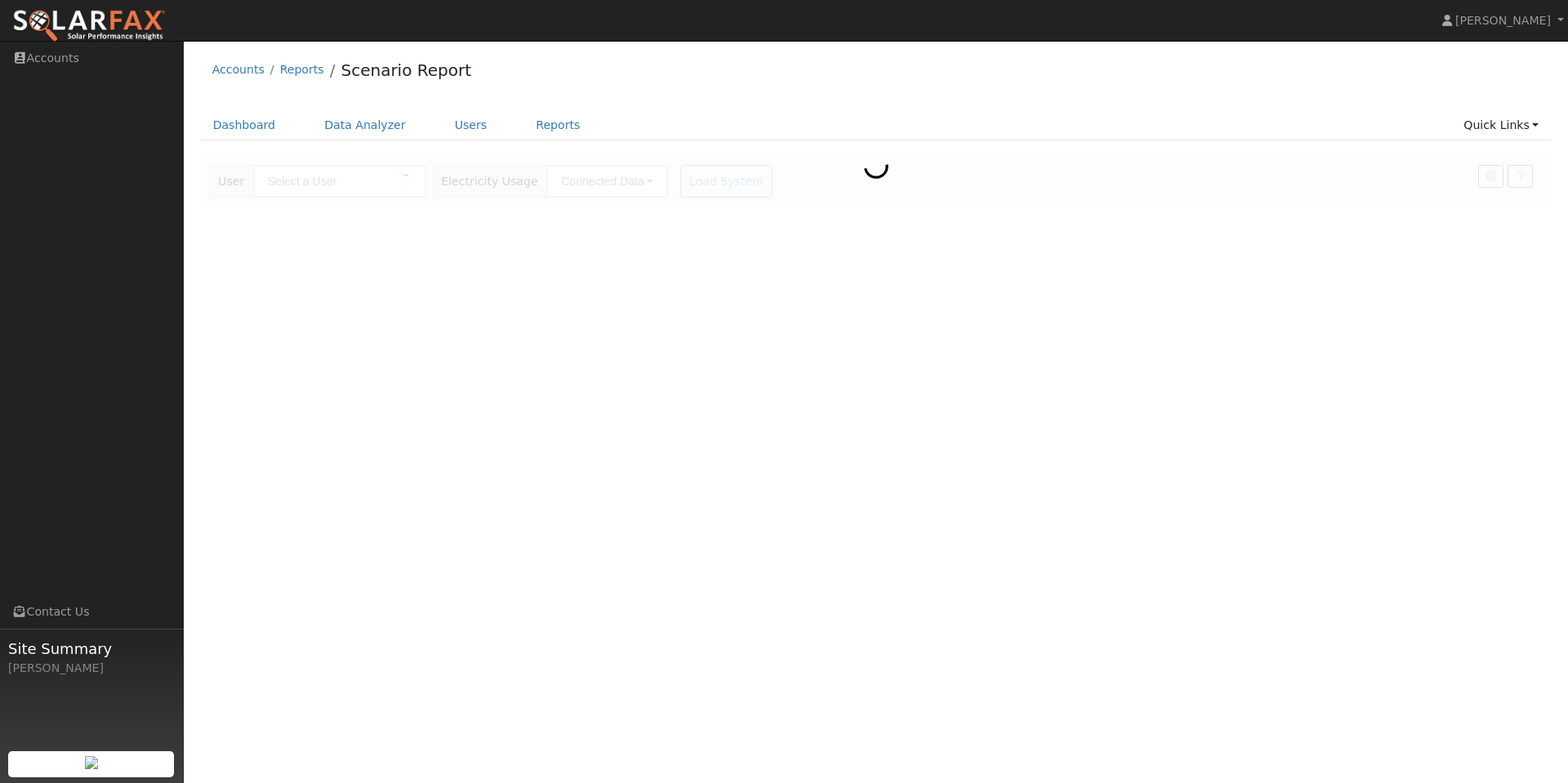
type input "[PERSON_NAME]"
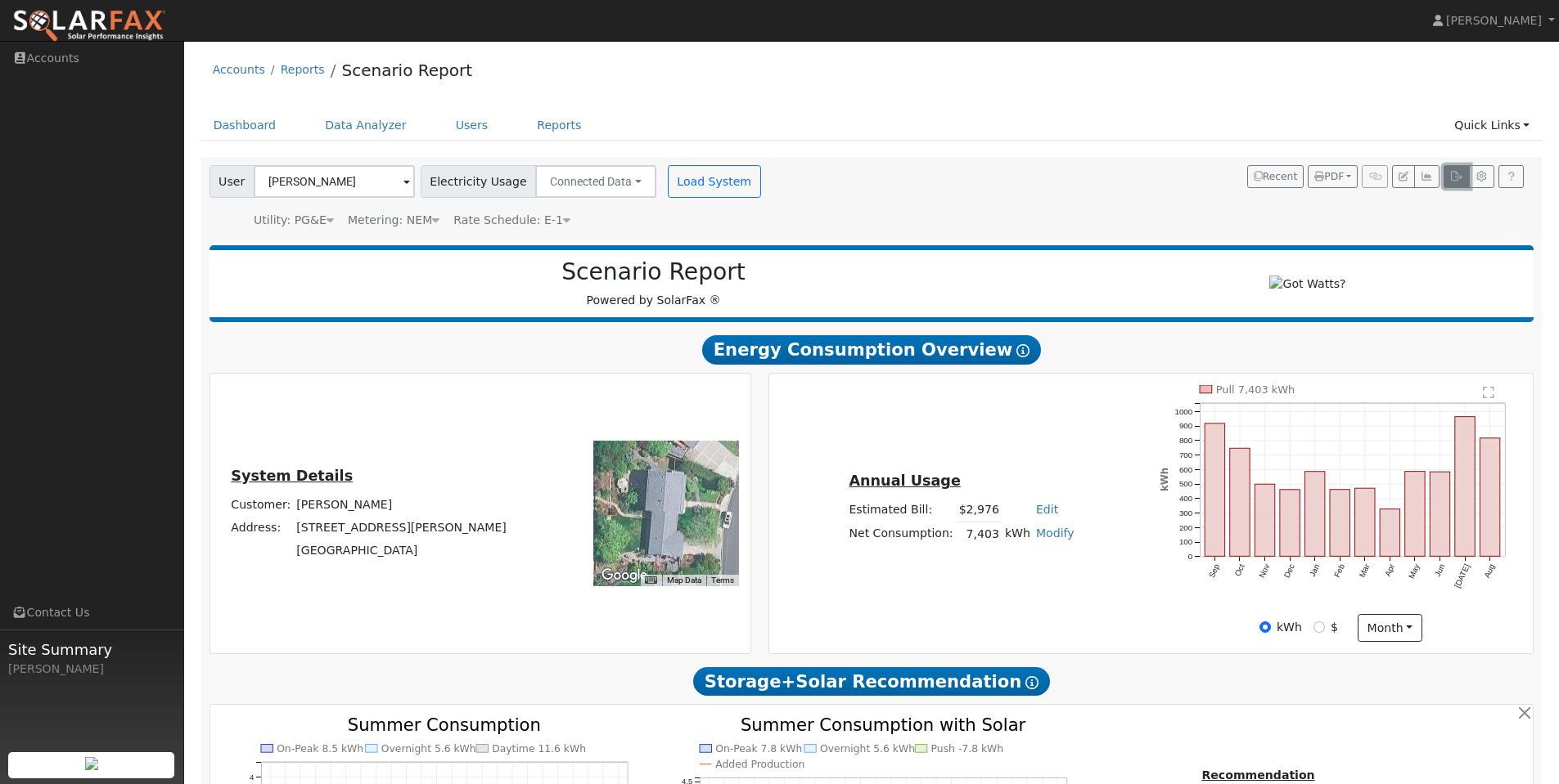
click at [1457, 181] on icon "button" at bounding box center [1456, 176] width 12 height 10
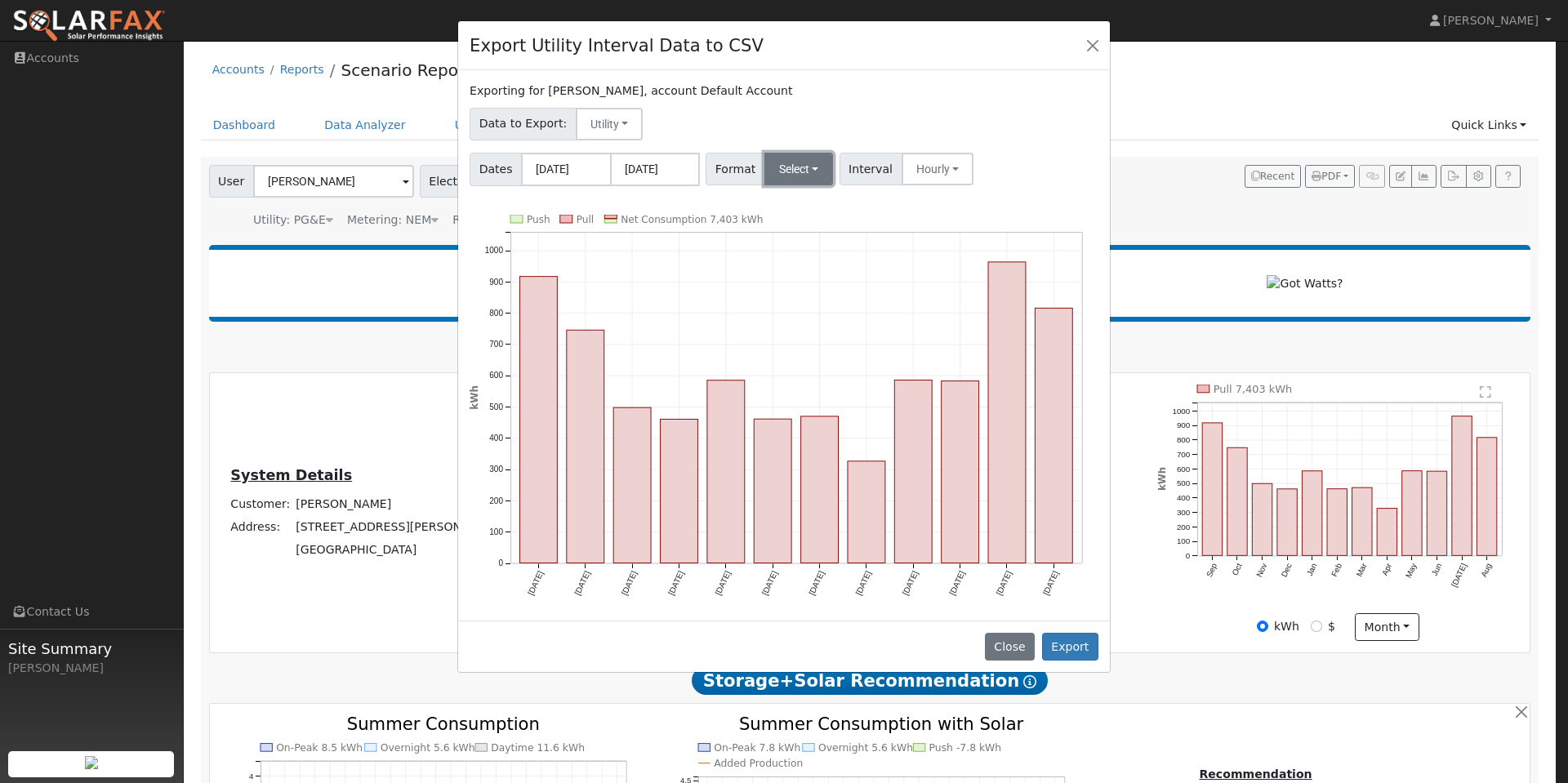
click at [792, 173] on button "Select" at bounding box center [799, 169] width 69 height 33
click at [804, 361] on link "OpenSolar" at bounding box center [818, 355] width 117 height 23
click at [1070, 650] on button "Export" at bounding box center [1070, 648] width 56 height 28
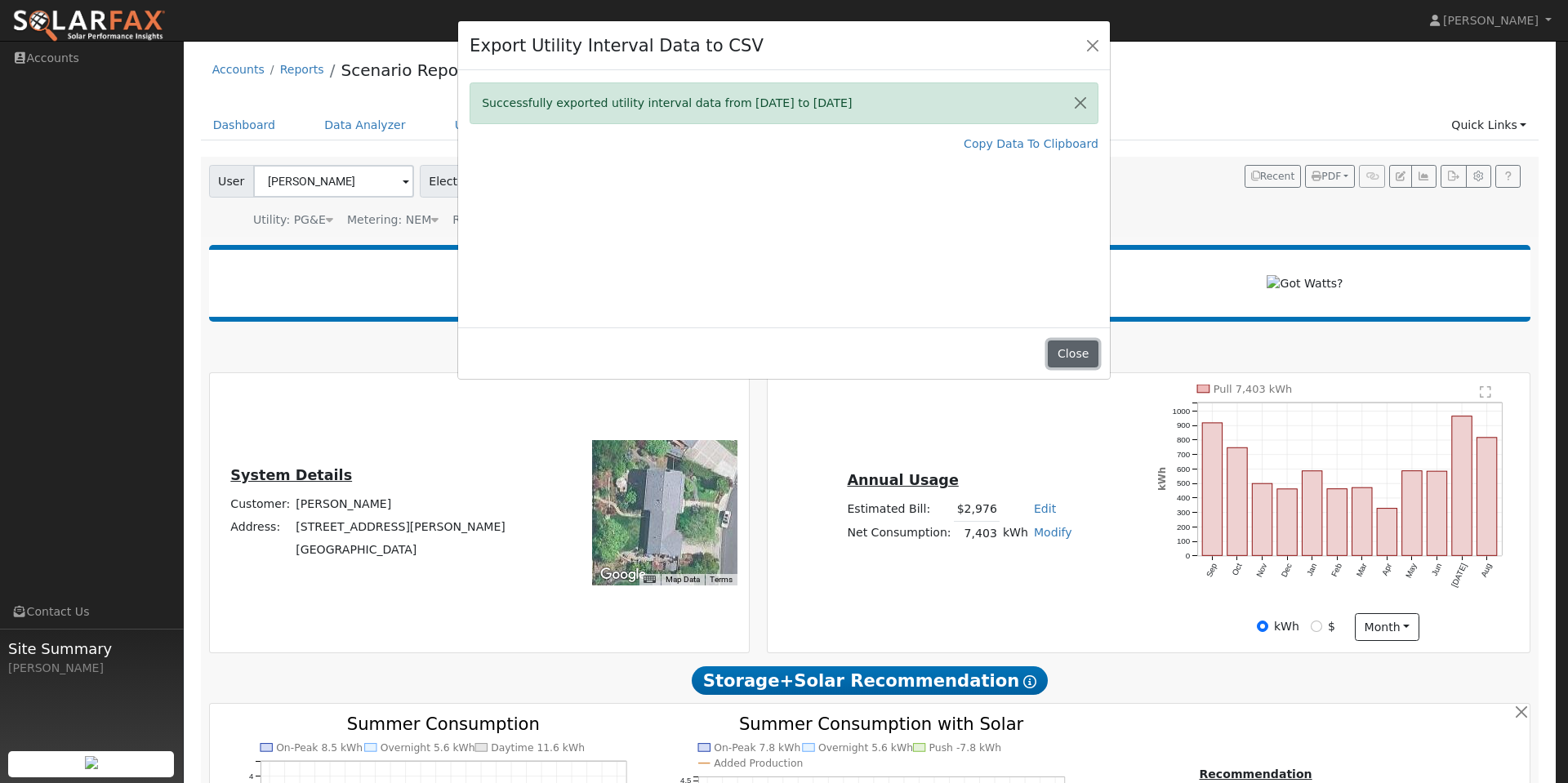
click at [1088, 362] on button "Close" at bounding box center [1072, 355] width 50 height 28
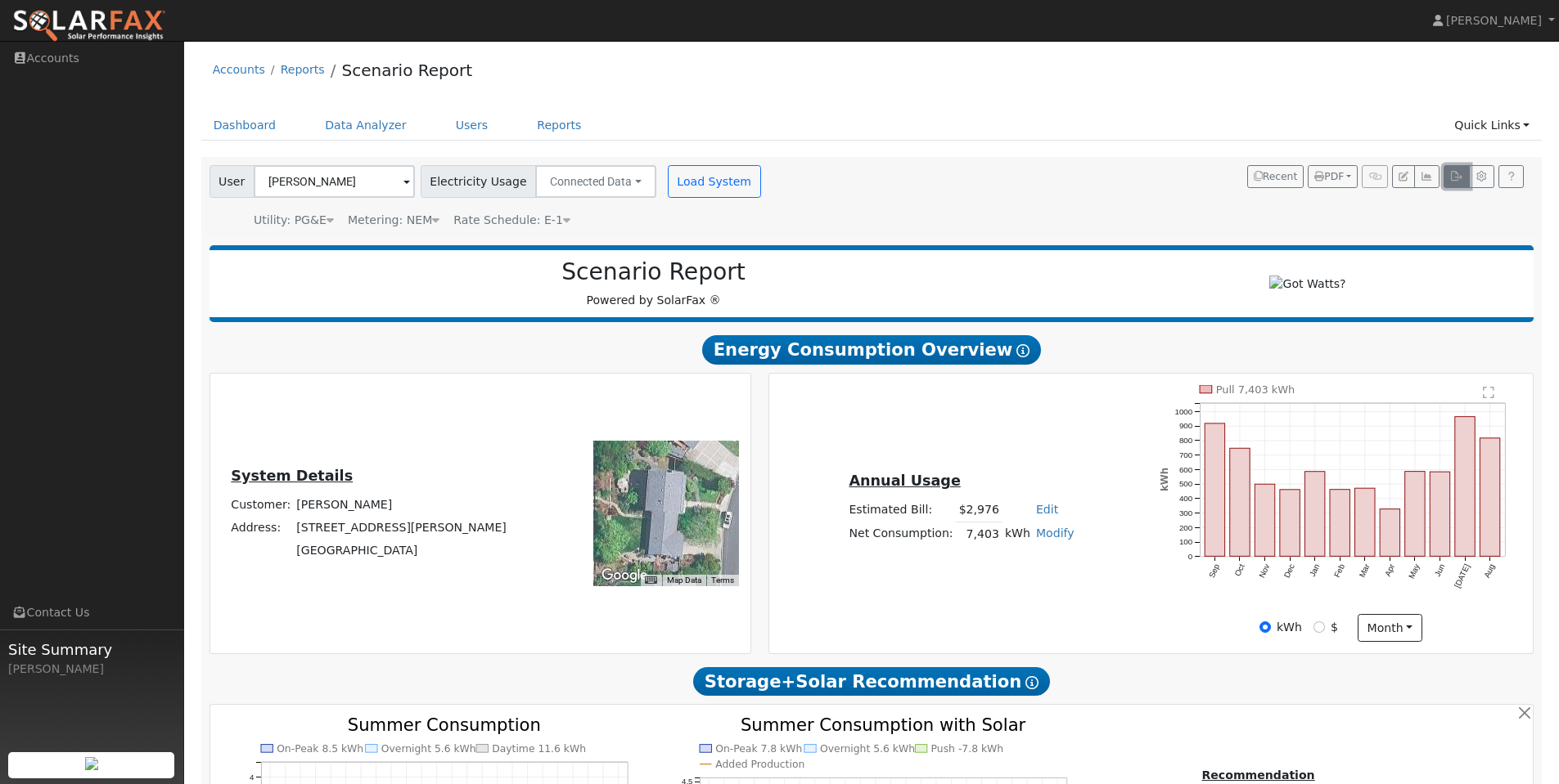
click at [1451, 181] on icon "button" at bounding box center [1456, 176] width 12 height 10
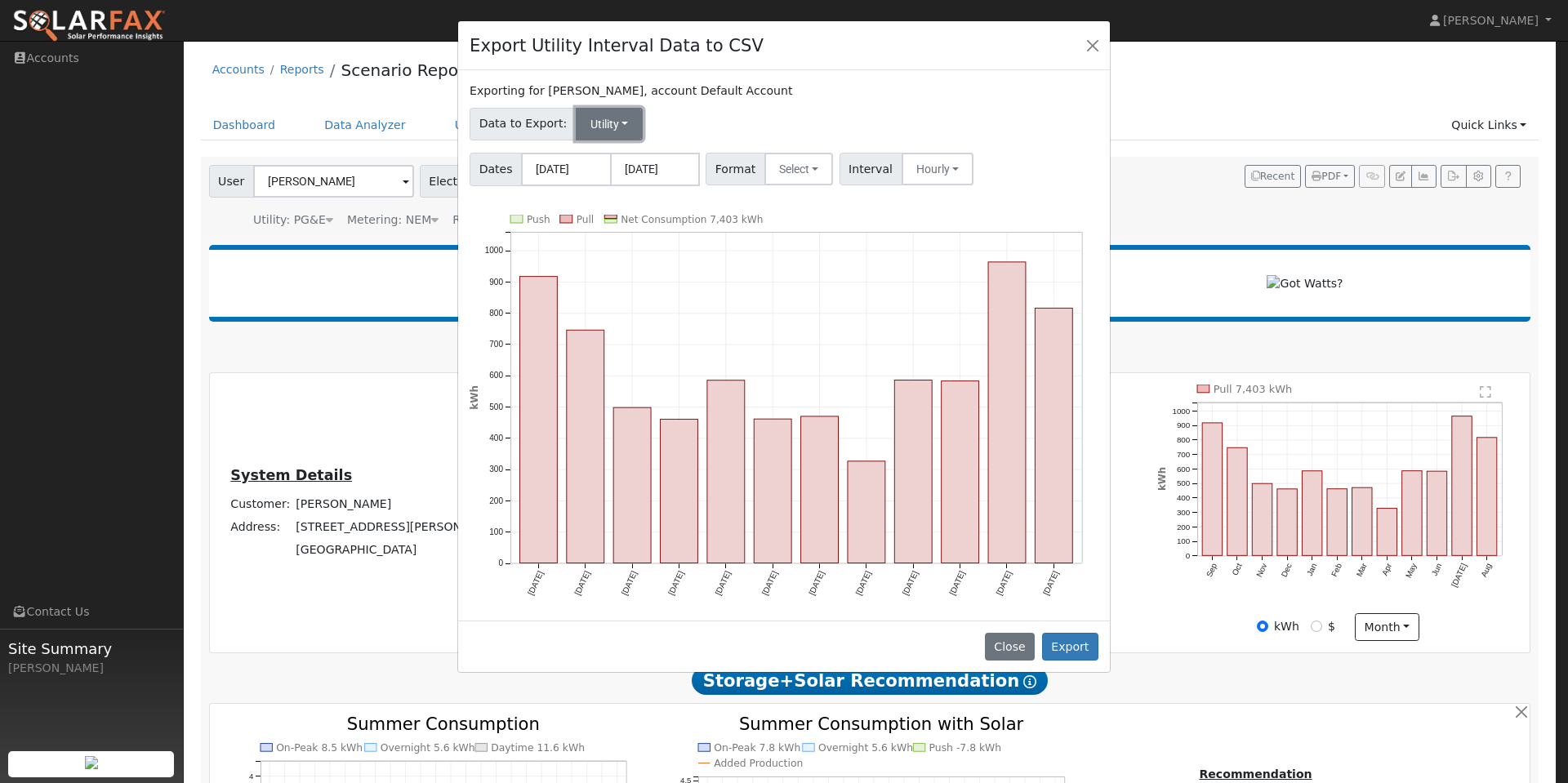
click at [622, 132] on button "Utility" at bounding box center [609, 124] width 68 height 33
click at [767, 91] on div "Exporting for [PERSON_NAME], account Default Account" at bounding box center [784, 91] width 629 height 17
click at [796, 165] on button "Select" at bounding box center [799, 169] width 69 height 33
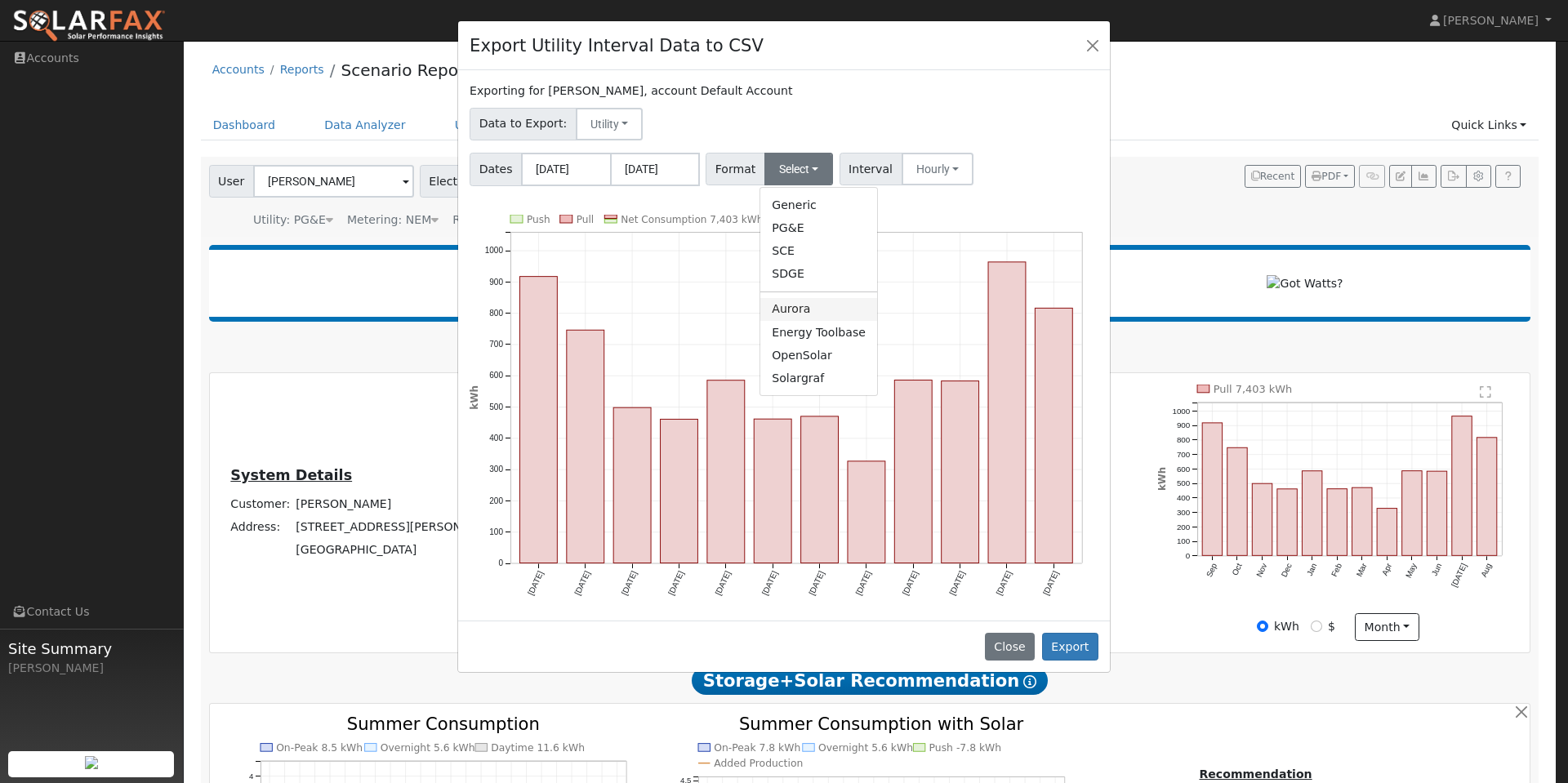
click at [802, 311] on link "Aurora" at bounding box center [818, 310] width 117 height 23
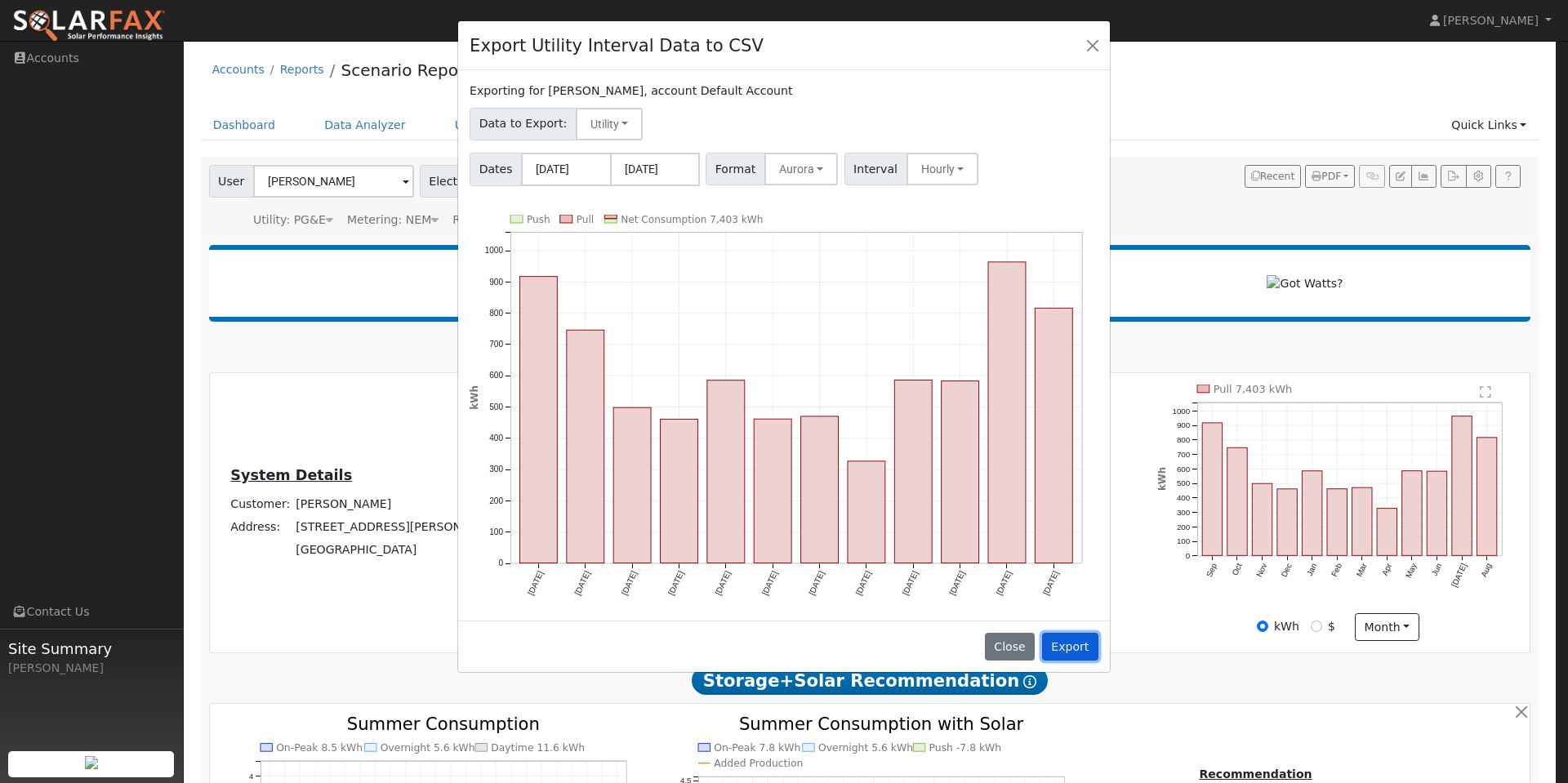
click at [1078, 648] on button "Export" at bounding box center [1070, 648] width 56 height 28
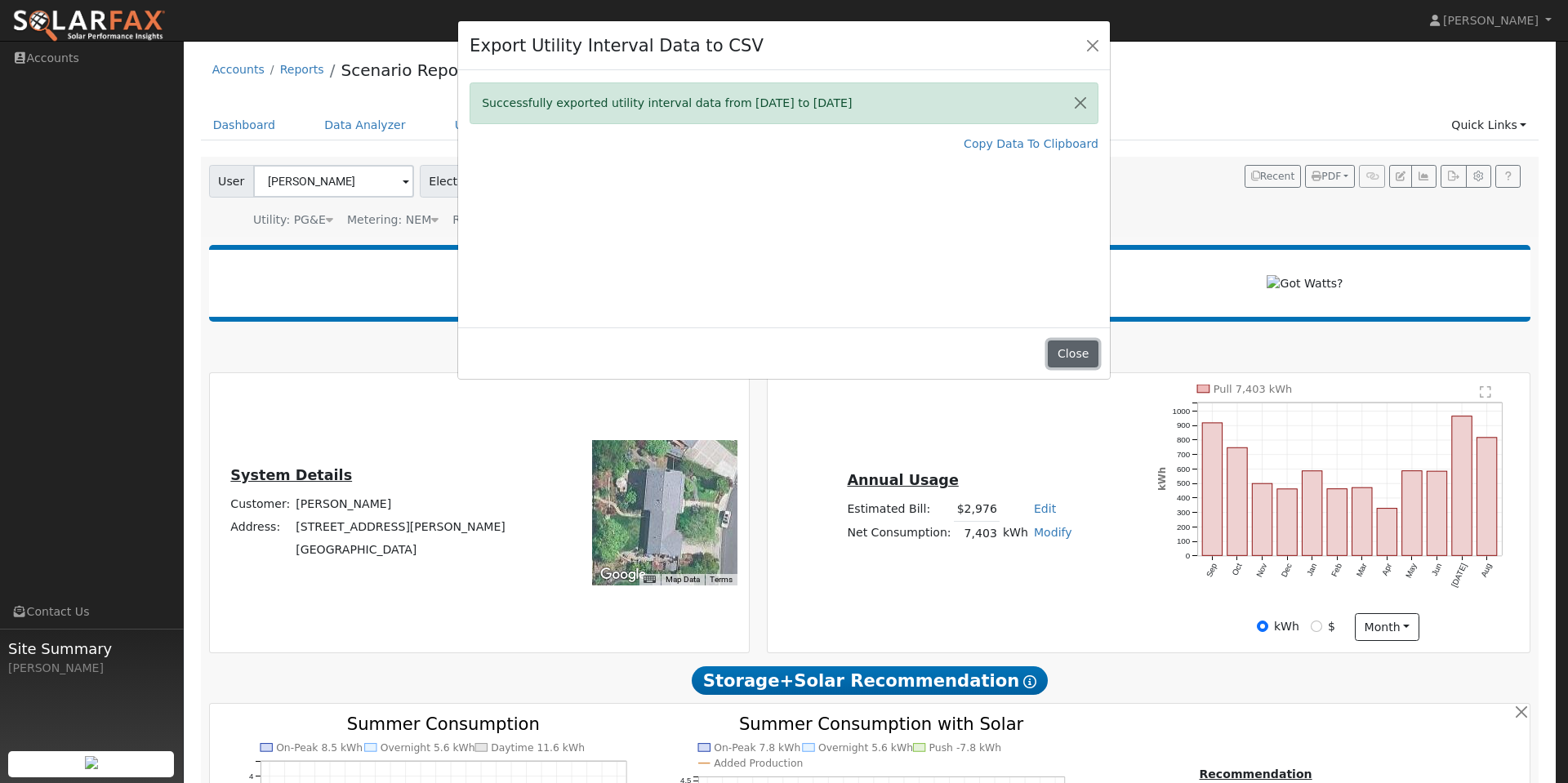
click at [1073, 352] on button "Close" at bounding box center [1072, 355] width 50 height 28
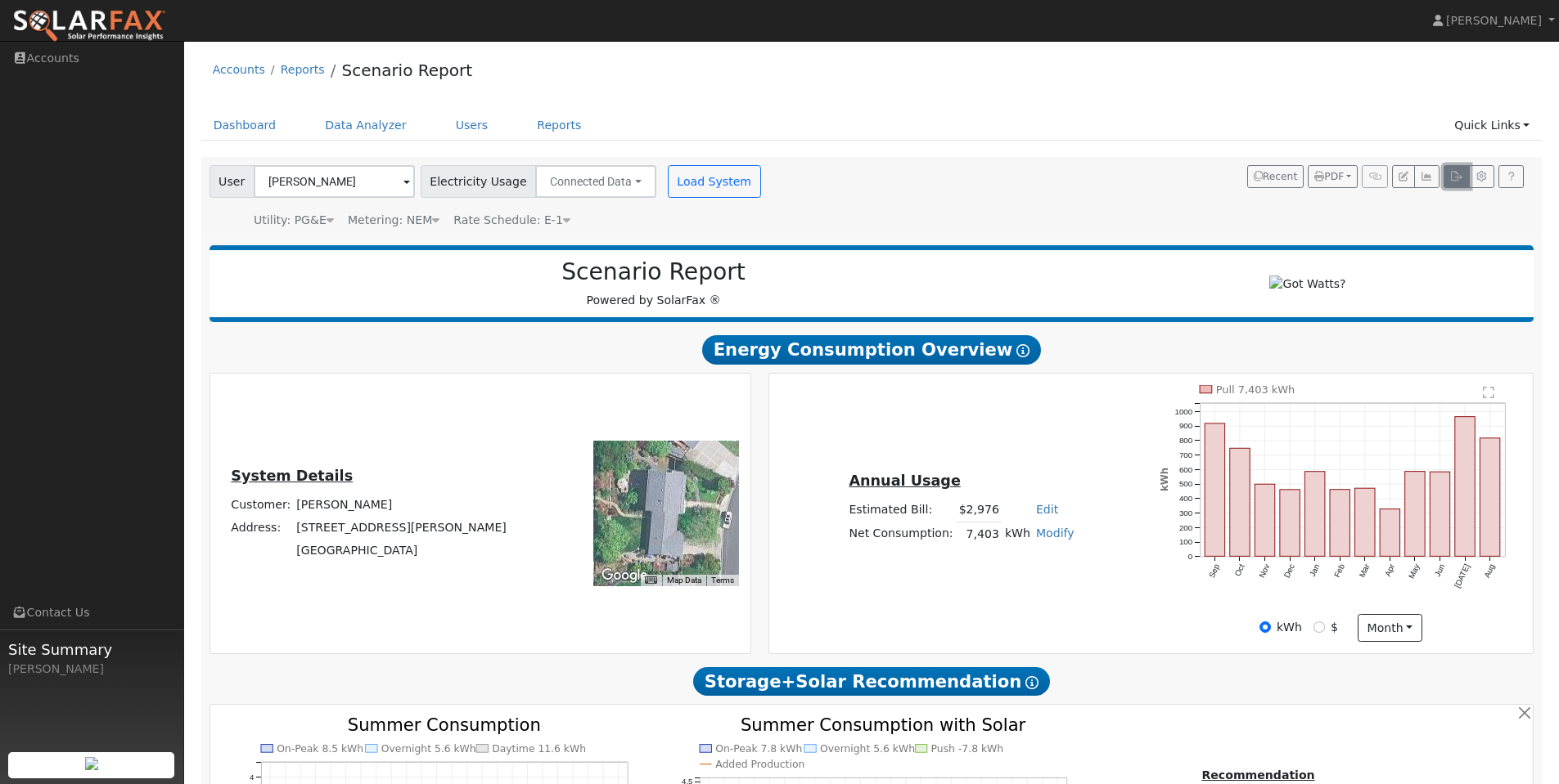
click at [1459, 181] on icon "button" at bounding box center [1456, 176] width 12 height 10
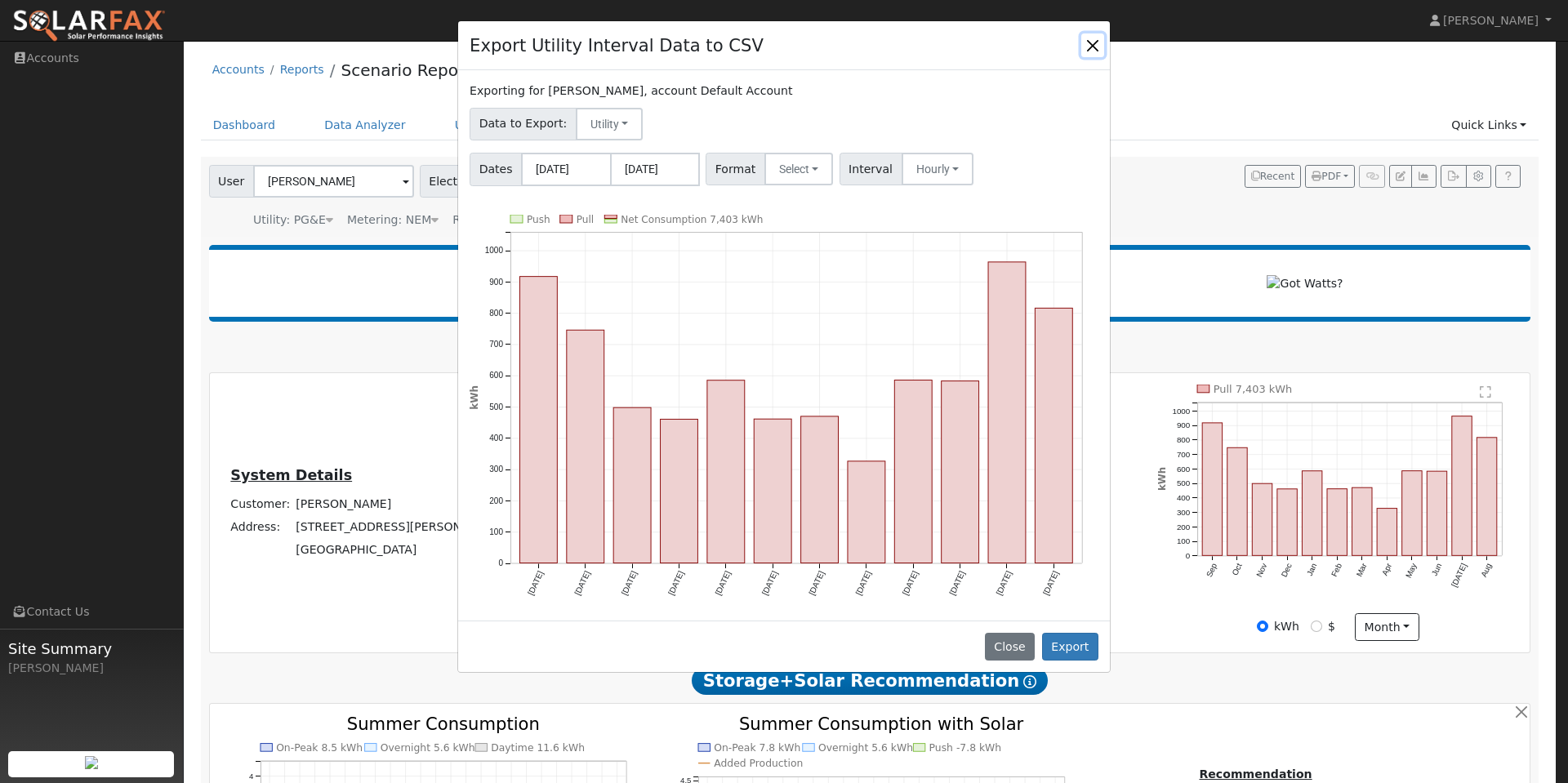
click at [1087, 48] on button "Close" at bounding box center [1092, 45] width 23 height 23
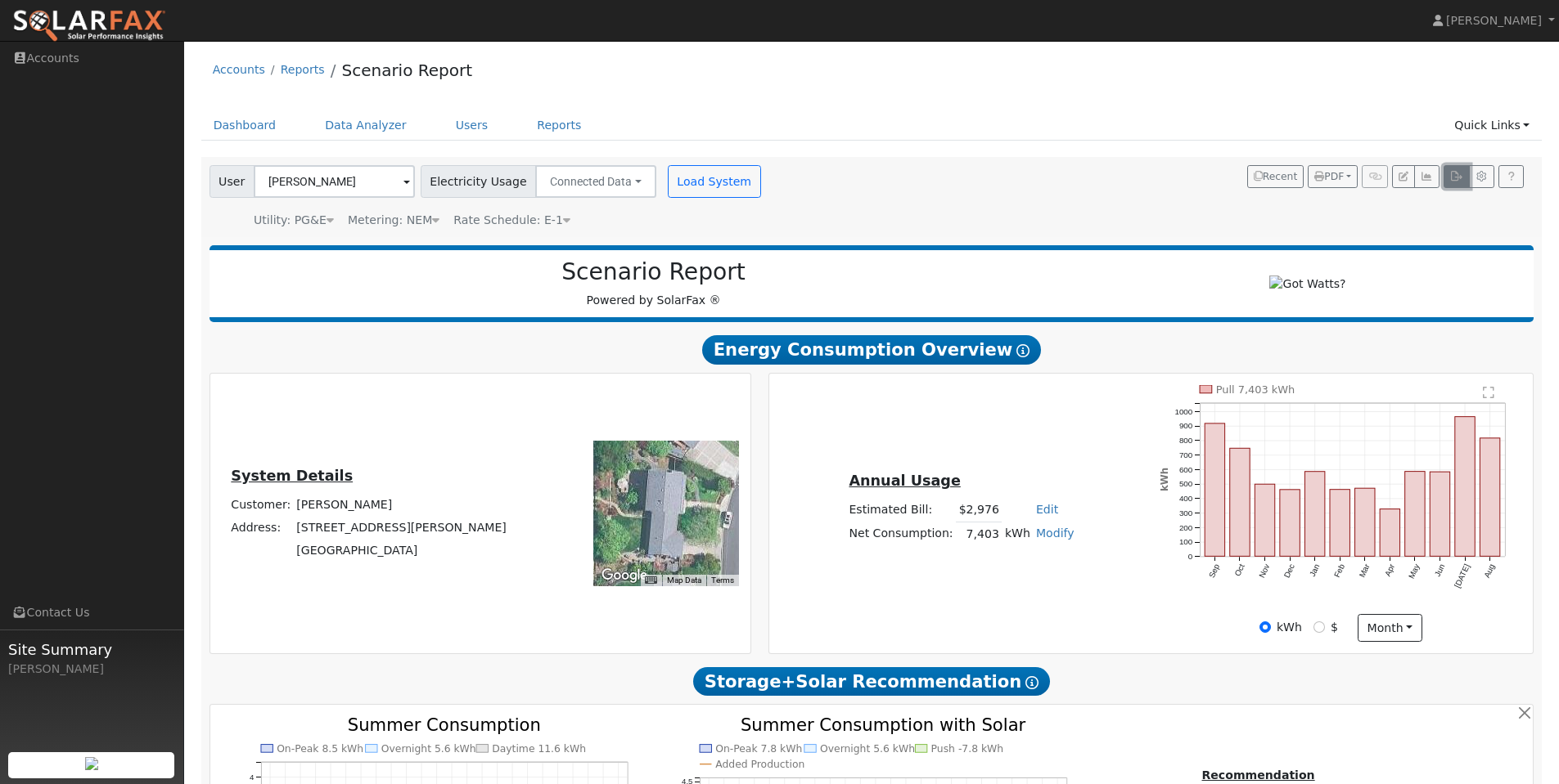
click at [1456, 183] on button "button" at bounding box center [1456, 177] width 26 height 23
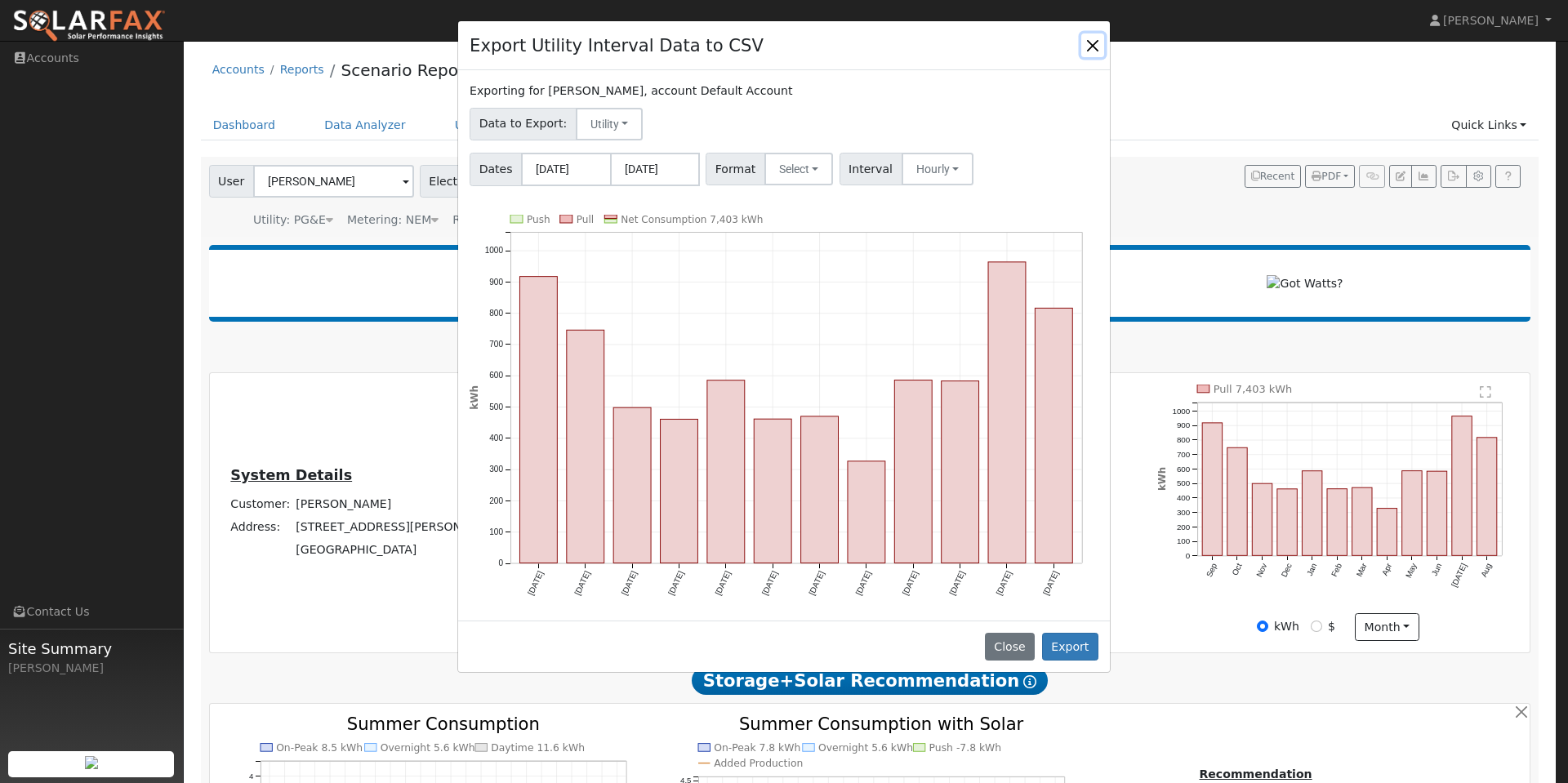
click at [1096, 45] on button "Close" at bounding box center [1092, 45] width 23 height 23
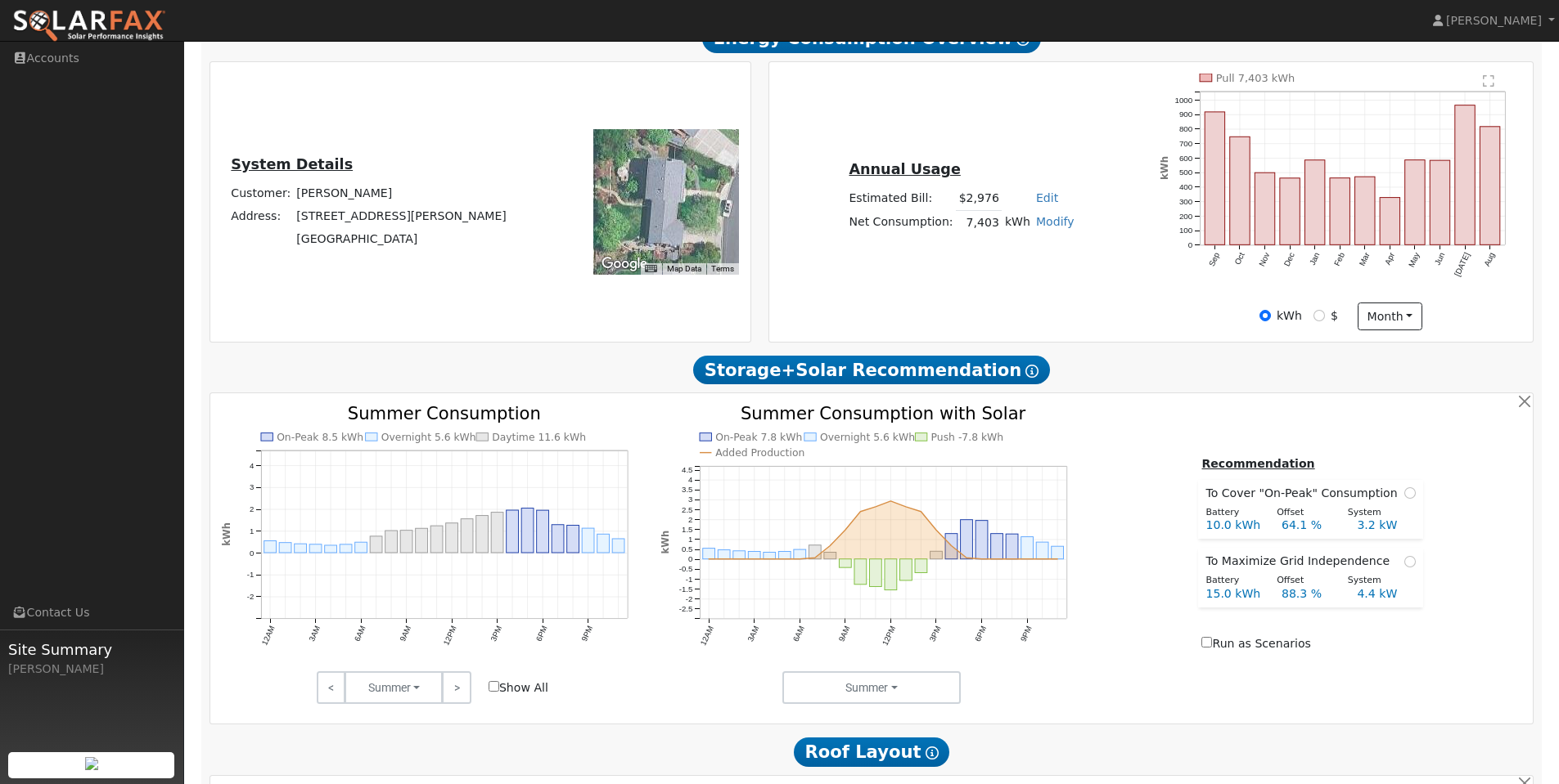
scroll to position [327, 0]
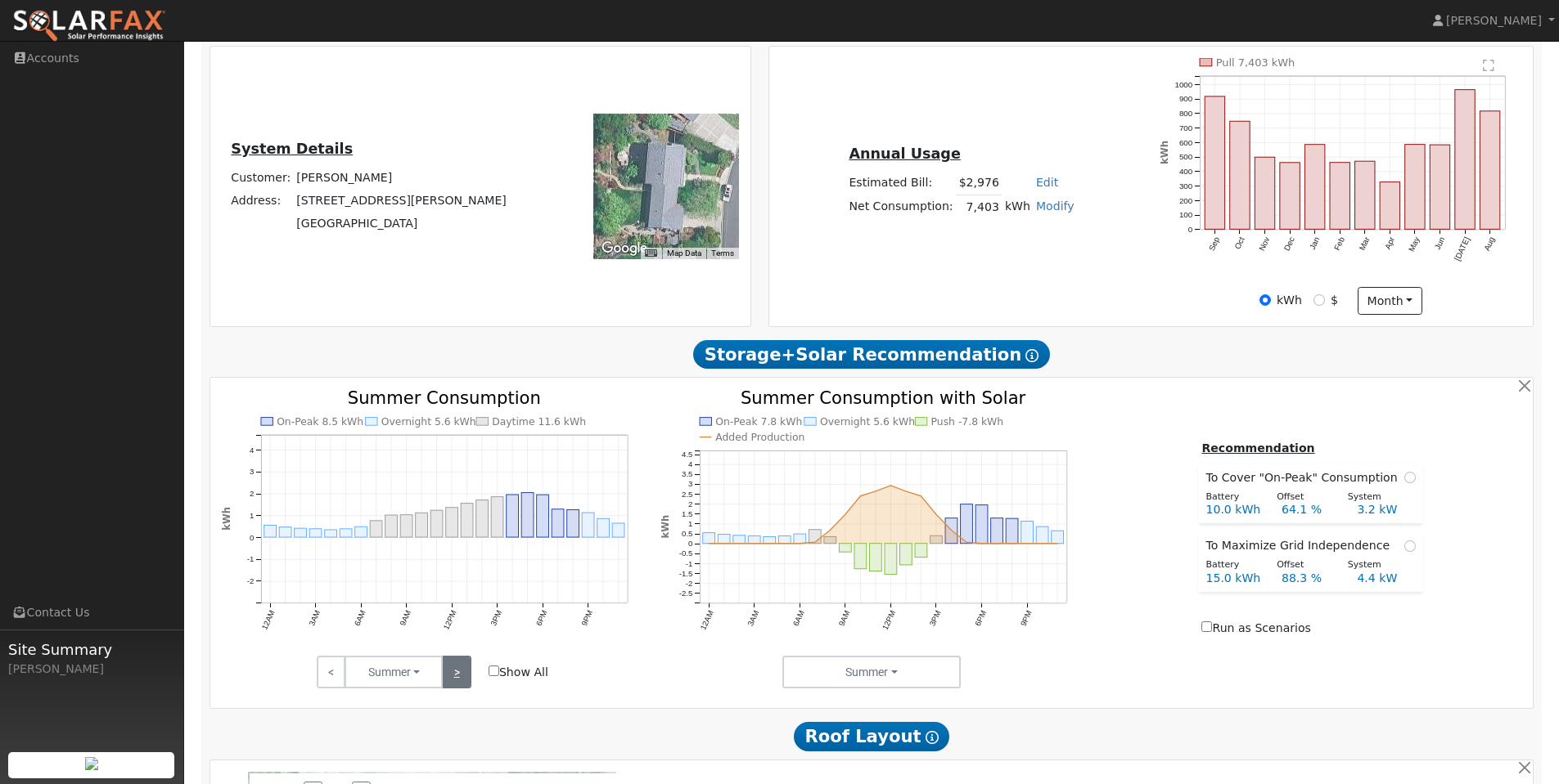
click at [457, 680] on link ">" at bounding box center [456, 672] width 28 height 33
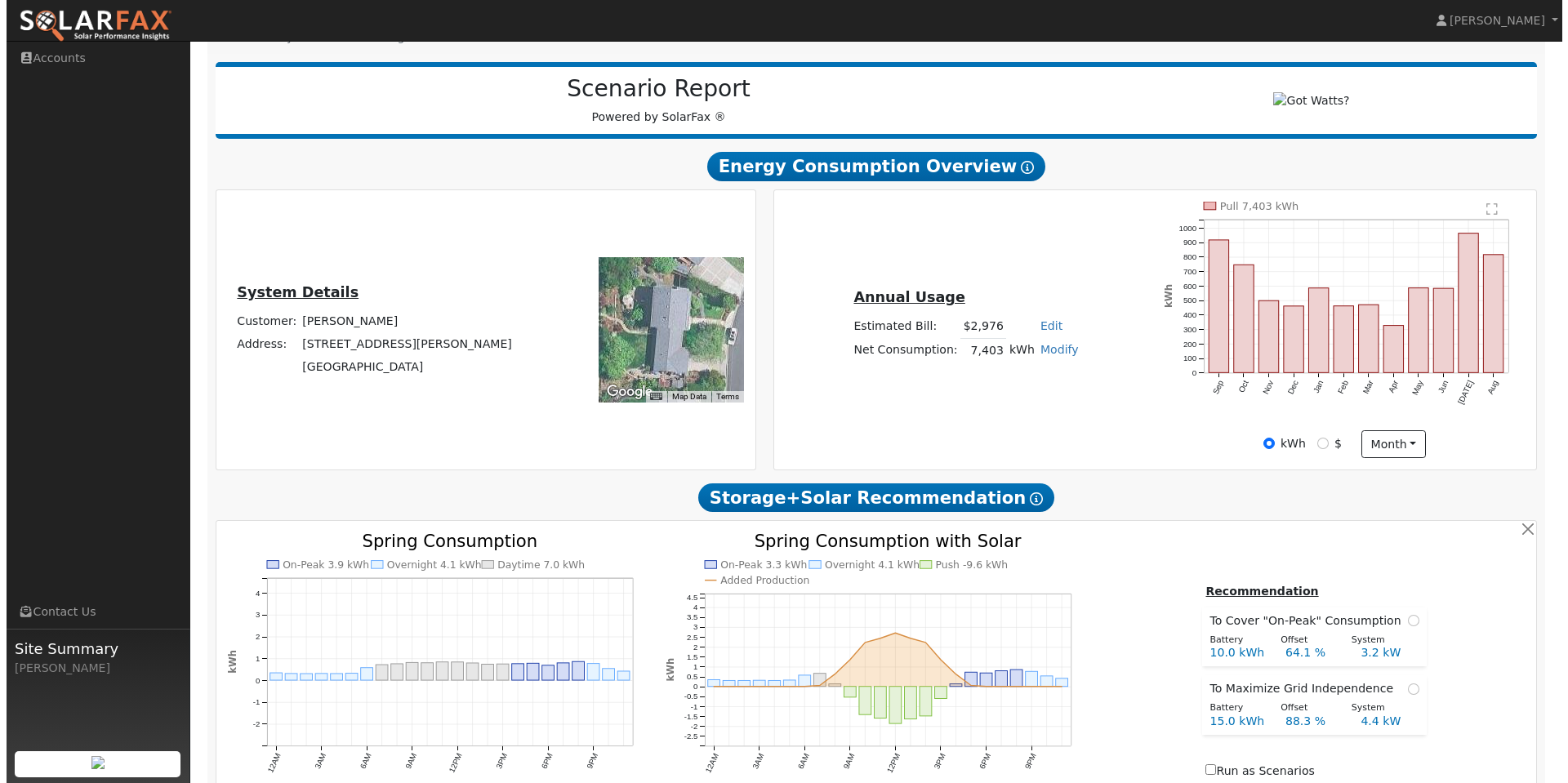
scroll to position [0, 0]
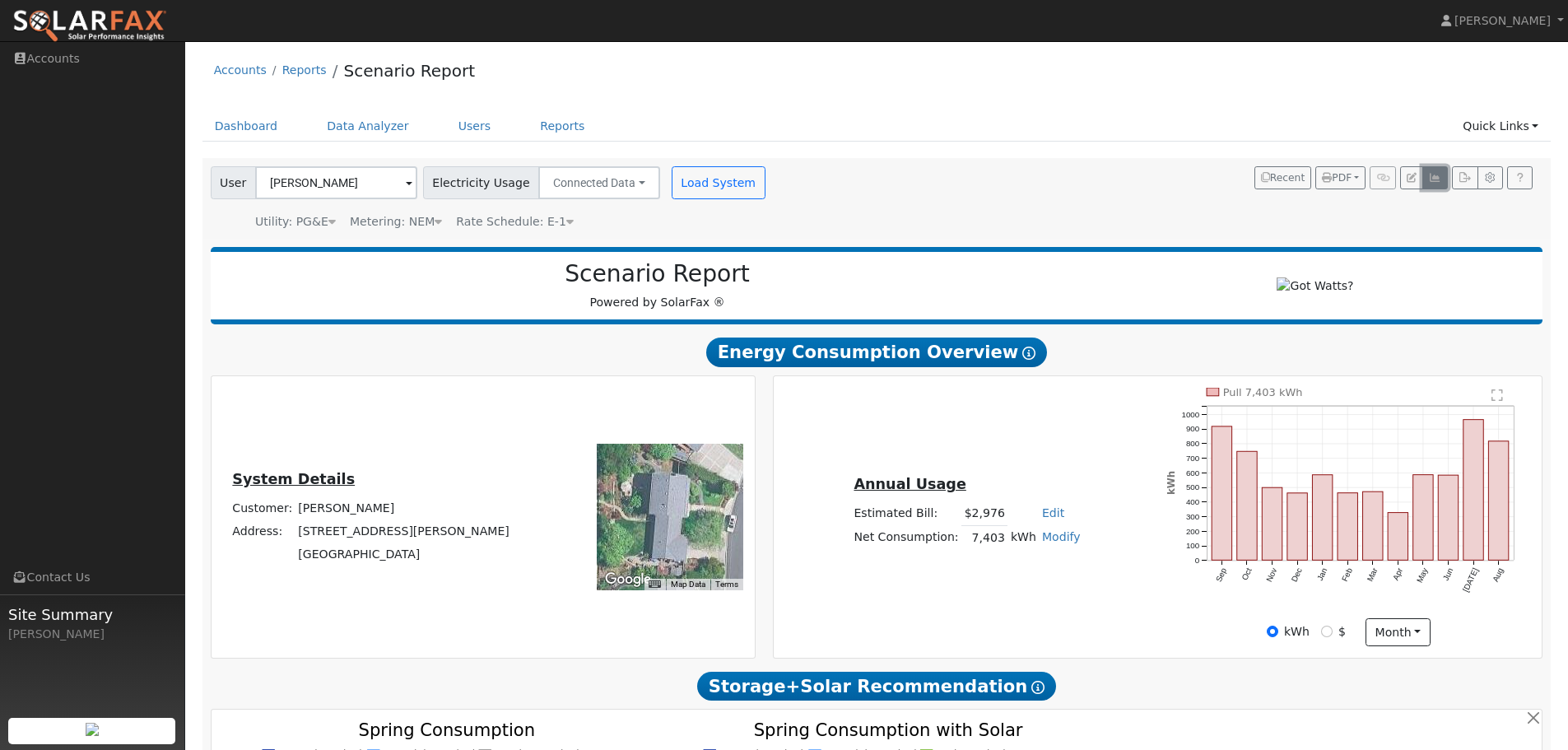
click at [1429, 175] on icon "button" at bounding box center [1435, 177] width 12 height 10
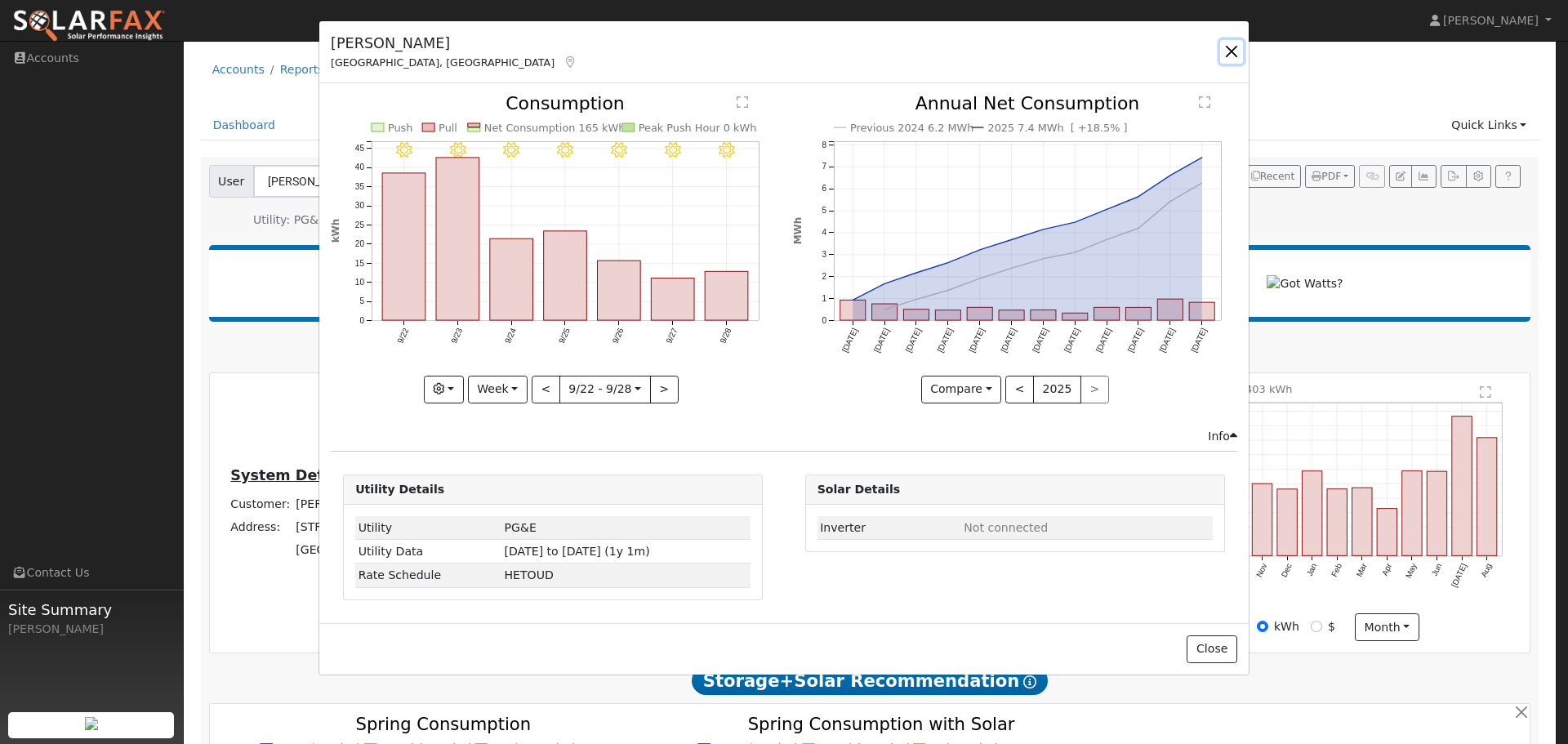
click at [1234, 40] on button "button" at bounding box center [1231, 51] width 23 height 23
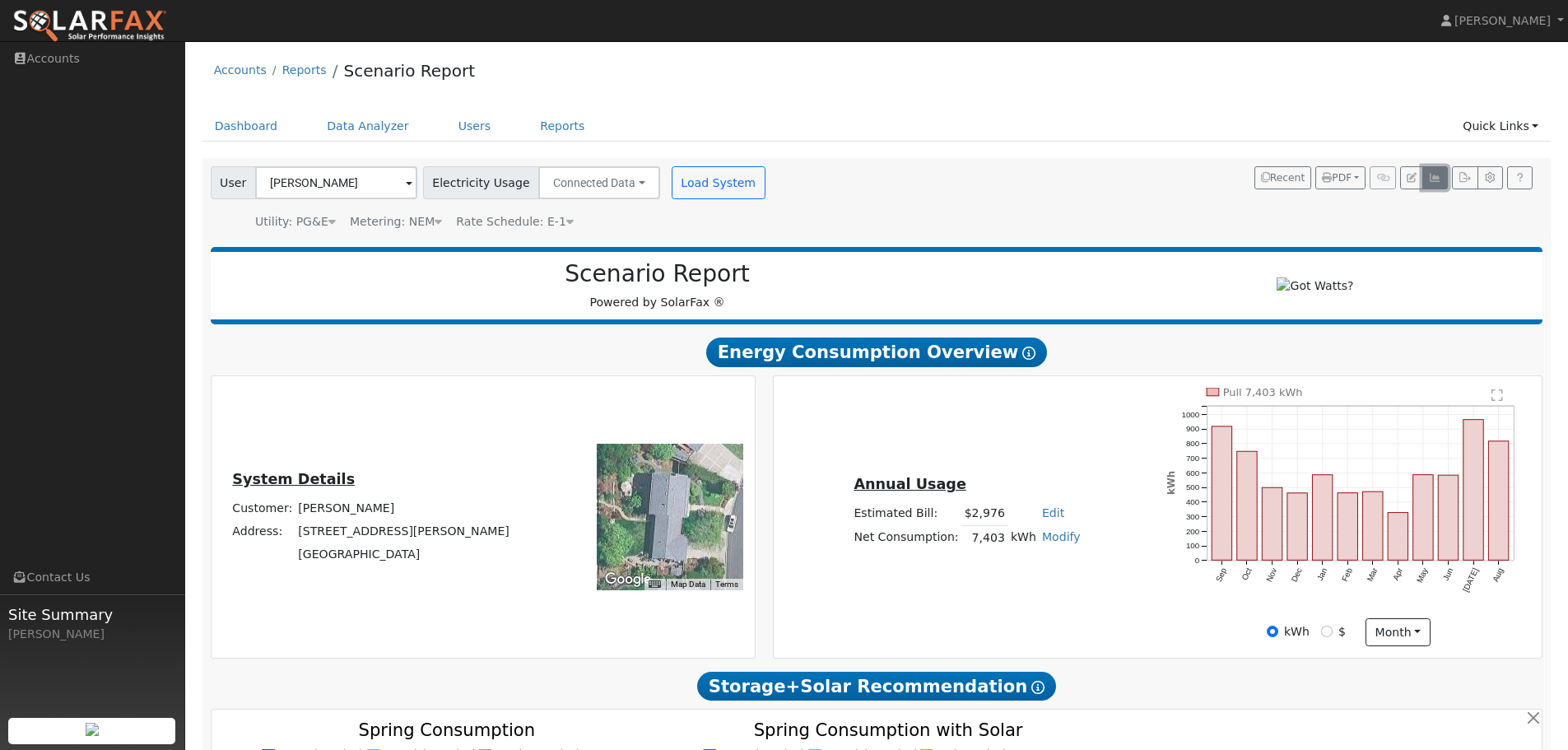
click at [1432, 178] on icon "button" at bounding box center [1435, 177] width 12 height 10
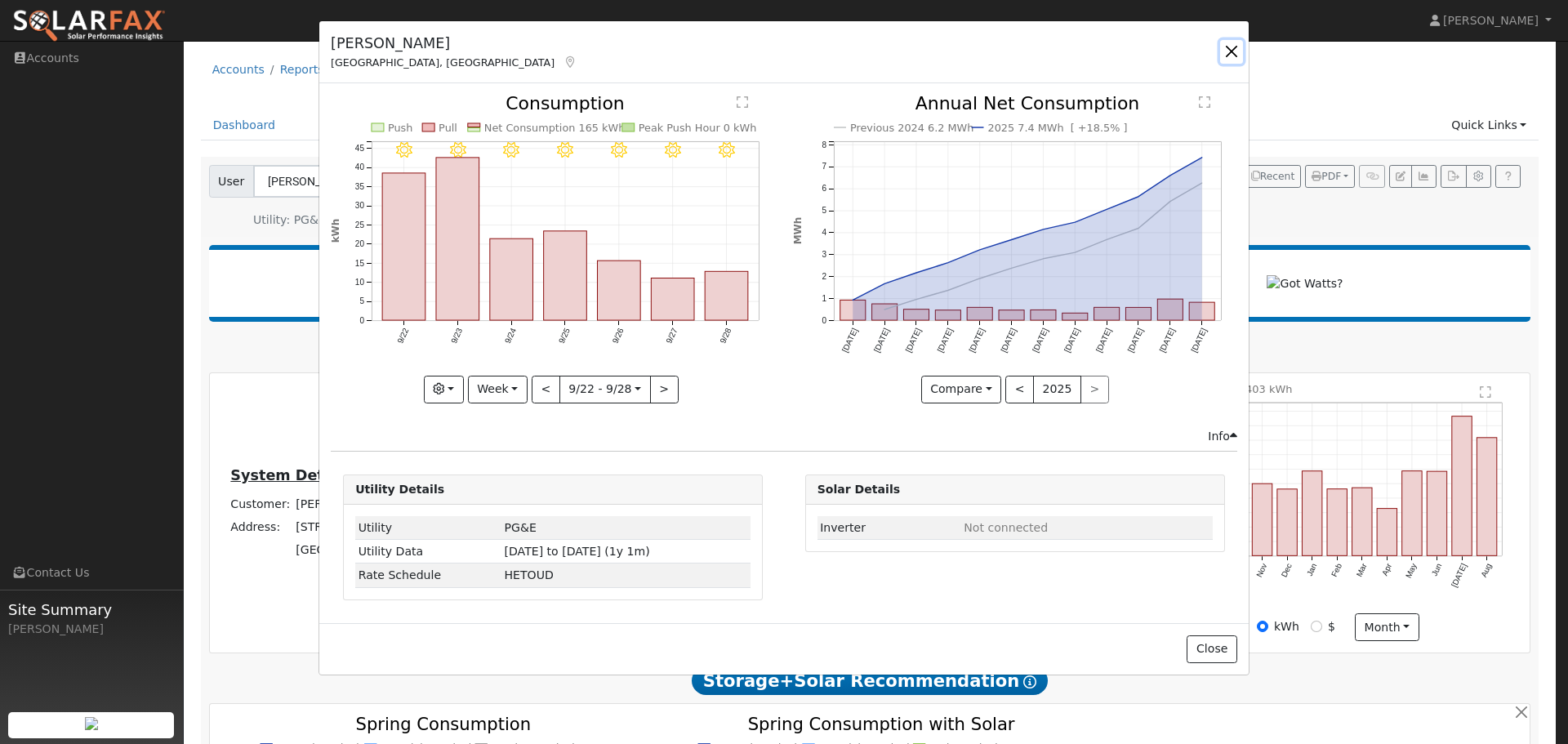
click at [1227, 46] on button "button" at bounding box center [1231, 51] width 23 height 23
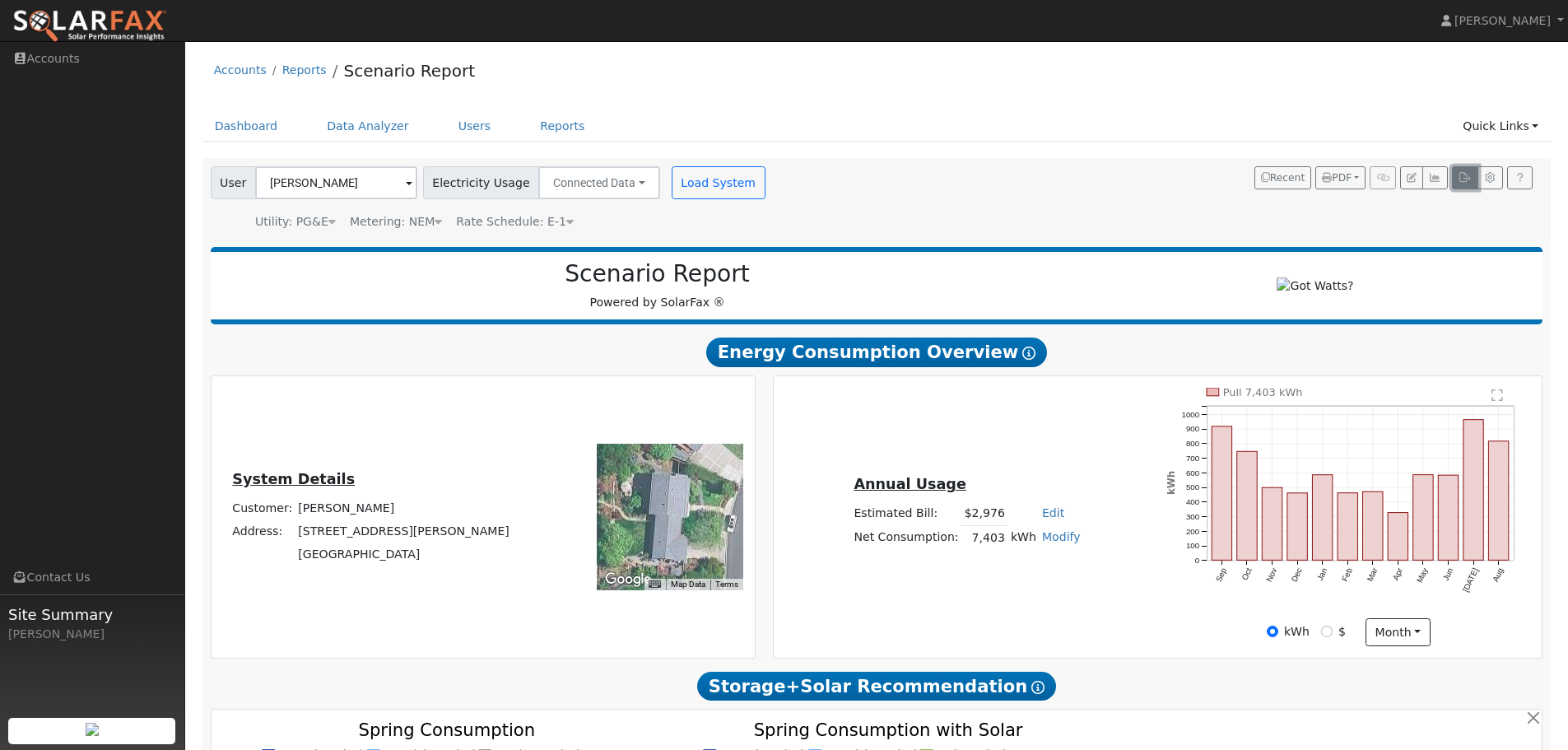
click at [1462, 183] on icon "button" at bounding box center [1464, 177] width 12 height 10
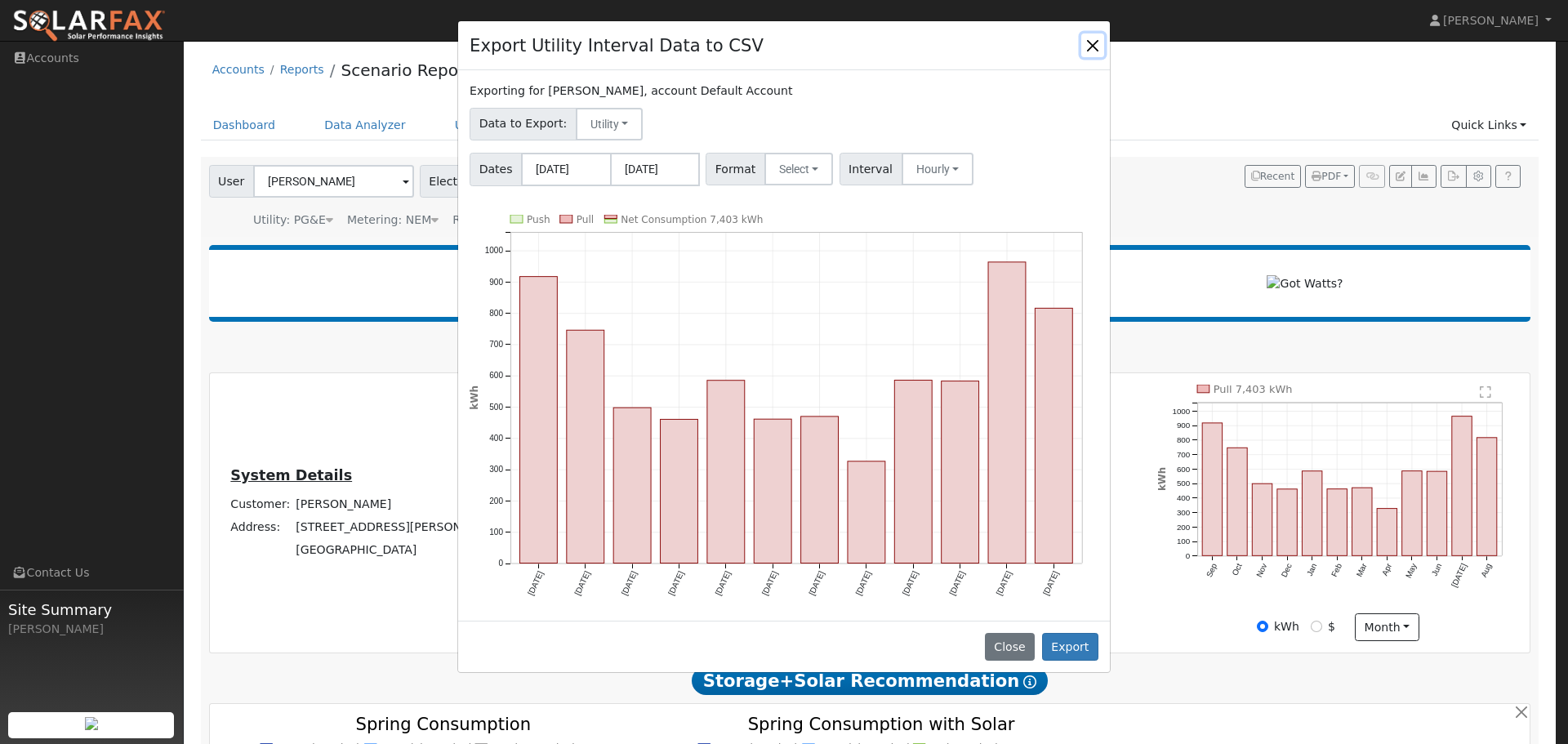
click at [1094, 47] on button "Close" at bounding box center [1092, 45] width 23 height 23
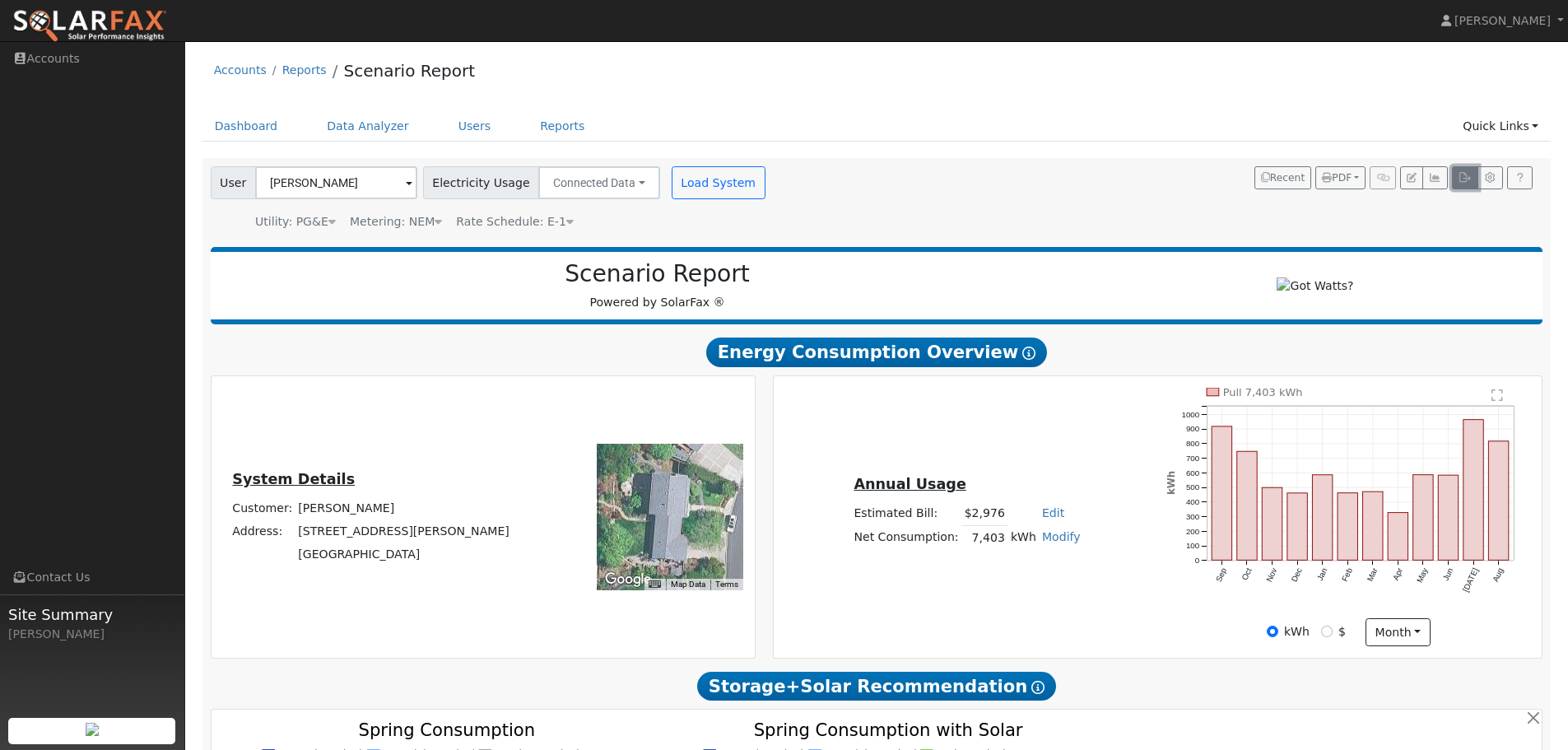
click at [1468, 182] on icon "button" at bounding box center [1464, 177] width 12 height 10
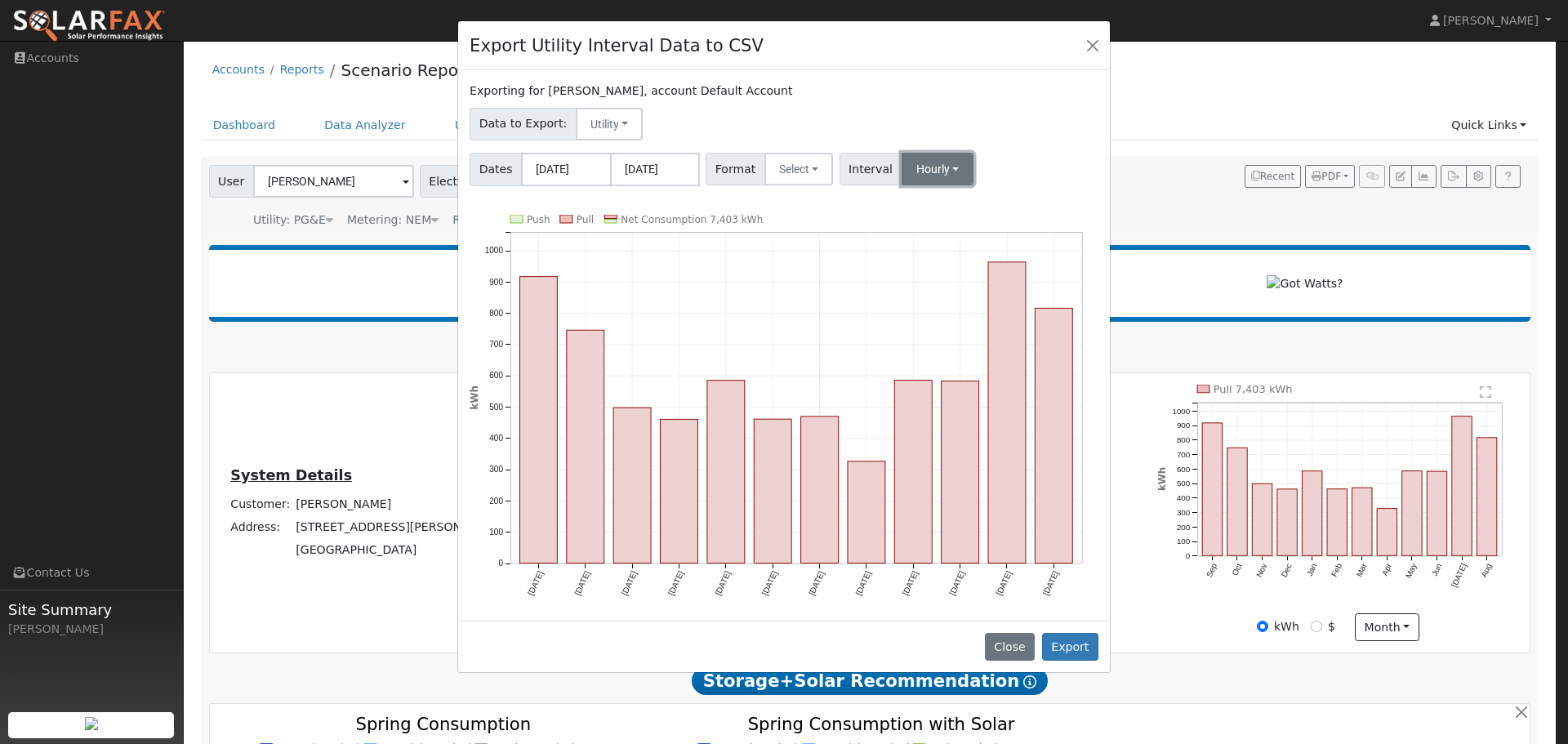
click at [930, 165] on button "Hourly" at bounding box center [937, 169] width 73 height 33
click at [930, 205] on link "15 Minute" at bounding box center [952, 205] width 113 height 23
click at [803, 174] on button "Select" at bounding box center [799, 169] width 69 height 33
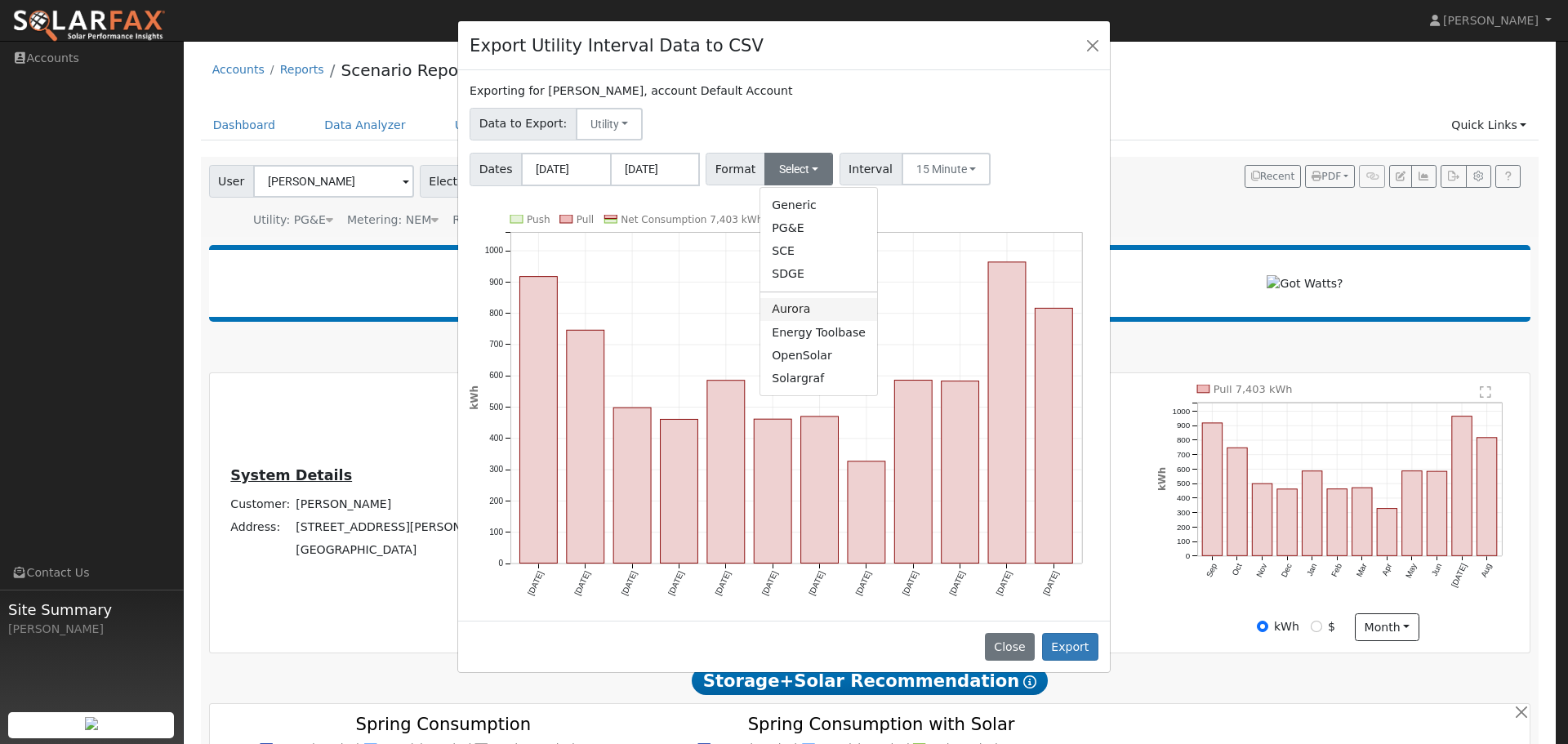
click at [806, 305] on link "Aurora" at bounding box center [818, 310] width 117 height 23
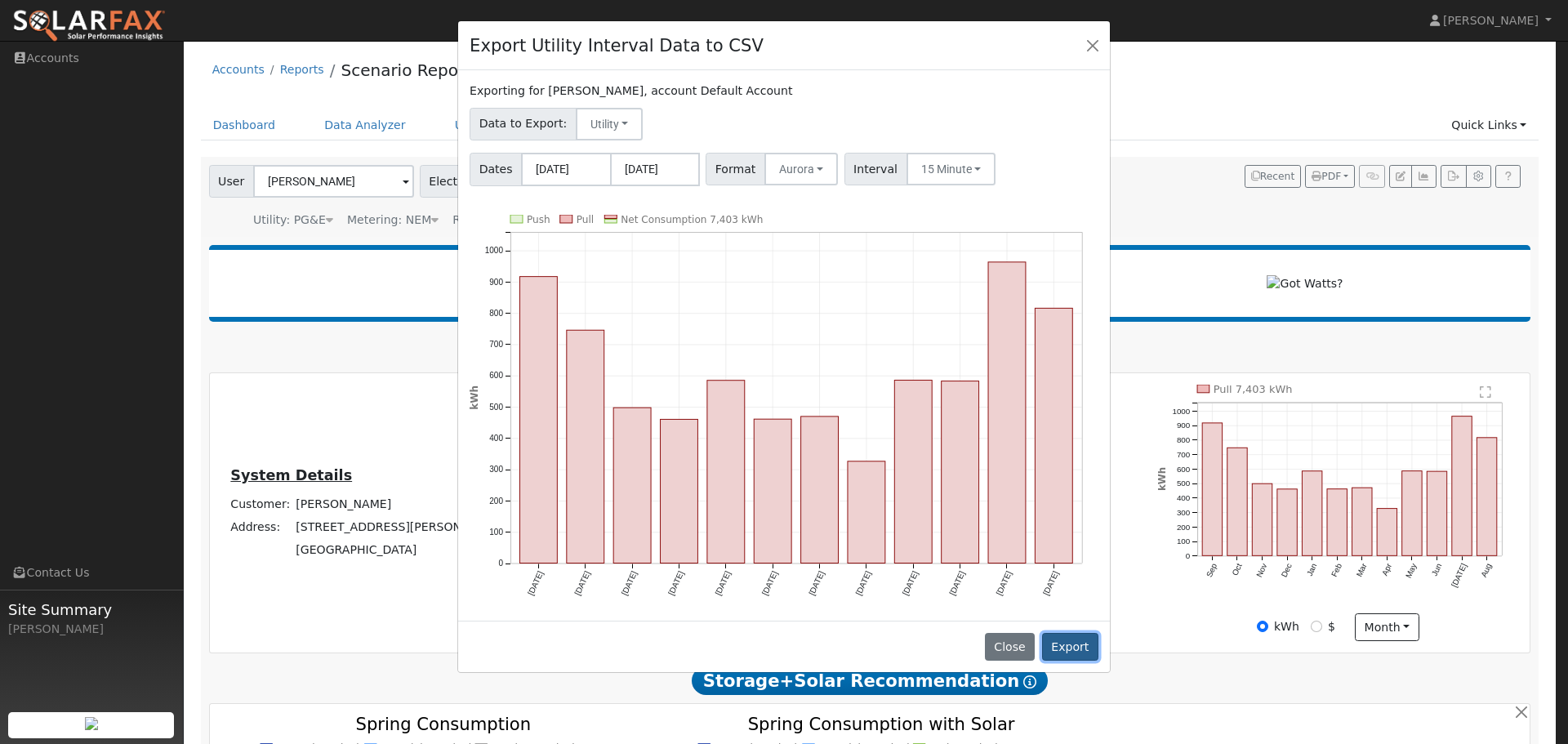
click at [1071, 645] on button "Export" at bounding box center [1070, 647] width 56 height 28
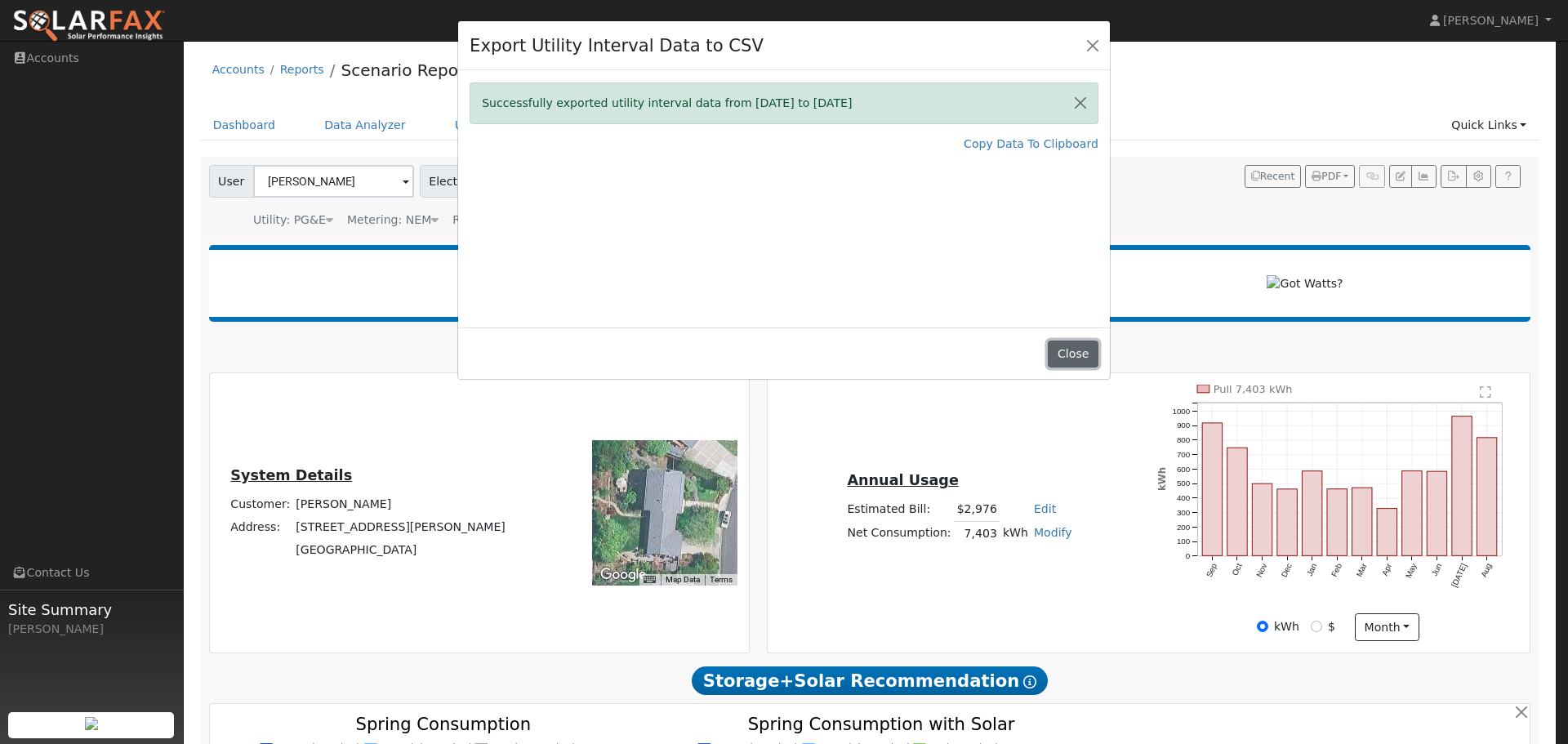
click at [1068, 354] on button "Close" at bounding box center [1072, 354] width 50 height 28
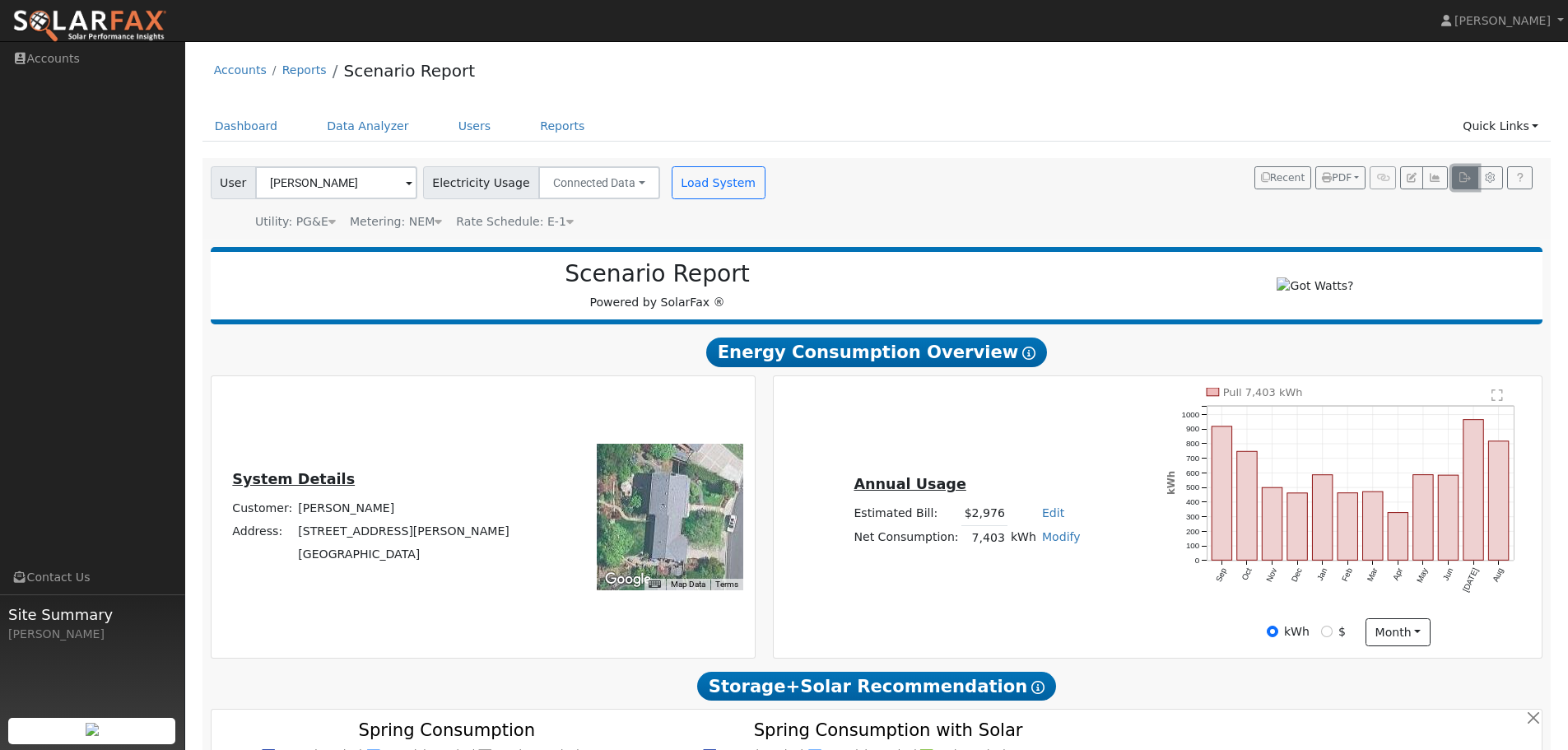
click at [1463, 181] on icon "button" at bounding box center [1464, 177] width 12 height 10
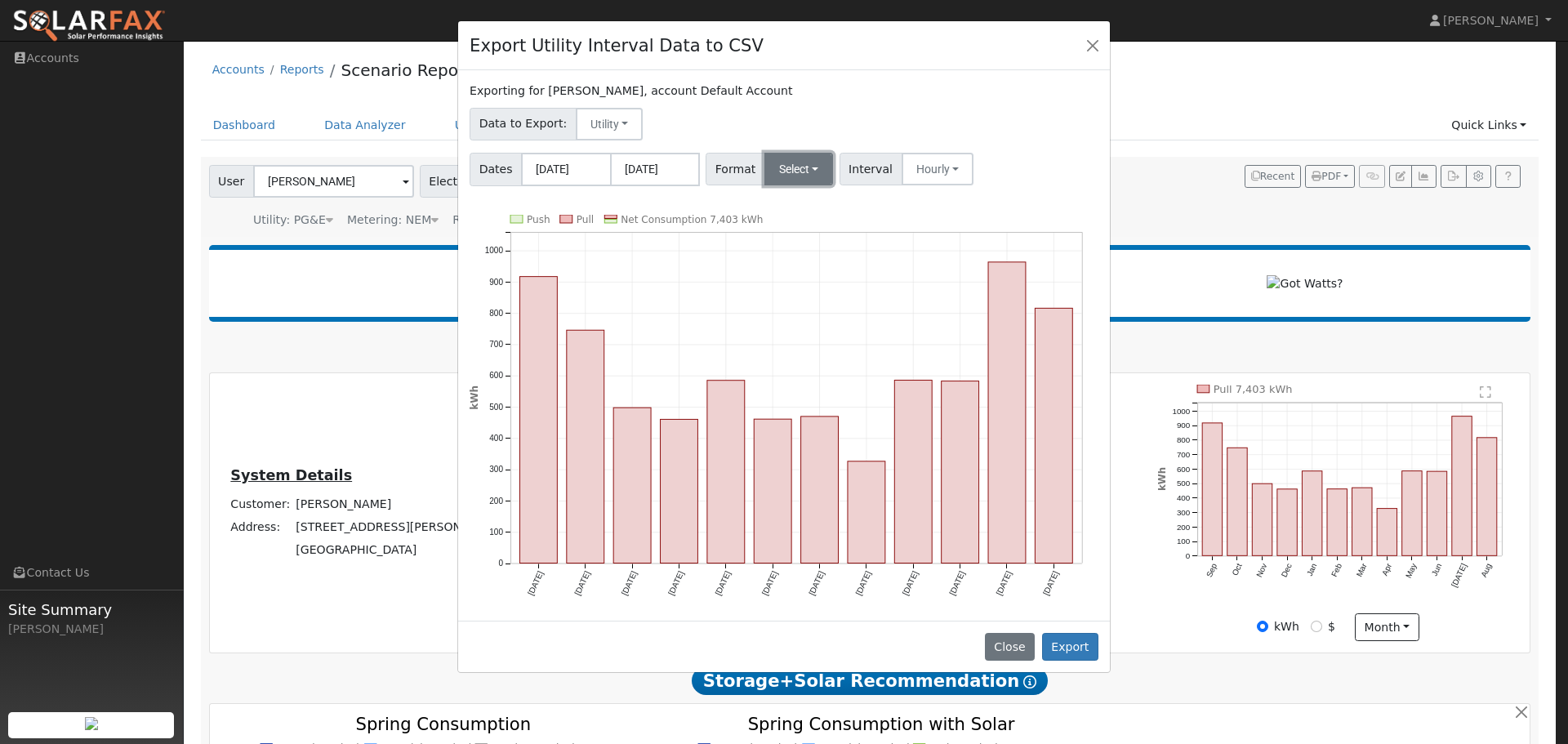
click at [821, 171] on button "Select" at bounding box center [799, 169] width 69 height 33
click at [800, 309] on link "Aurora" at bounding box center [818, 310] width 117 height 23
click at [1067, 638] on button "Export" at bounding box center [1070, 647] width 56 height 28
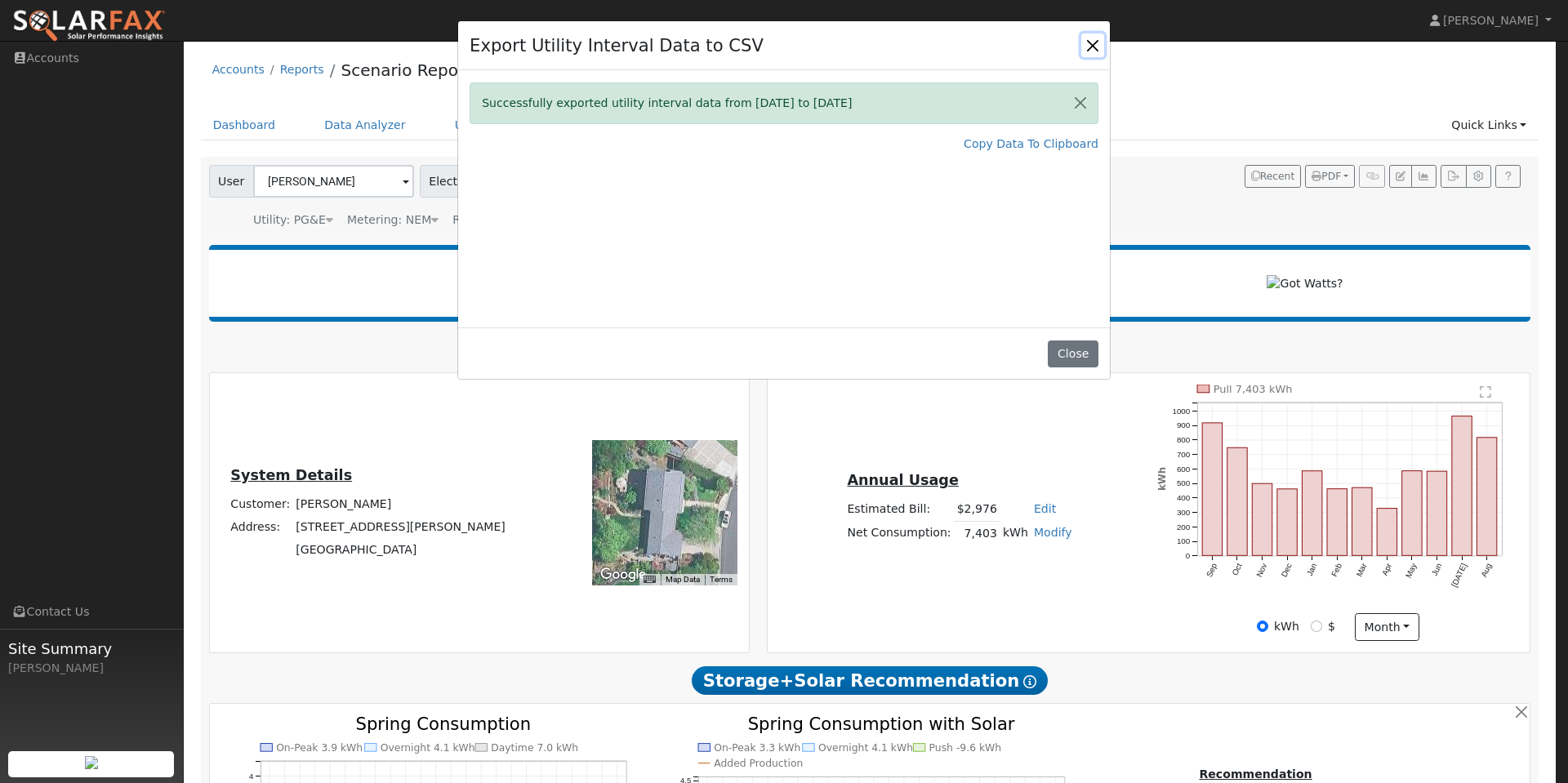
click at [1089, 46] on button "Close" at bounding box center [1092, 45] width 23 height 23
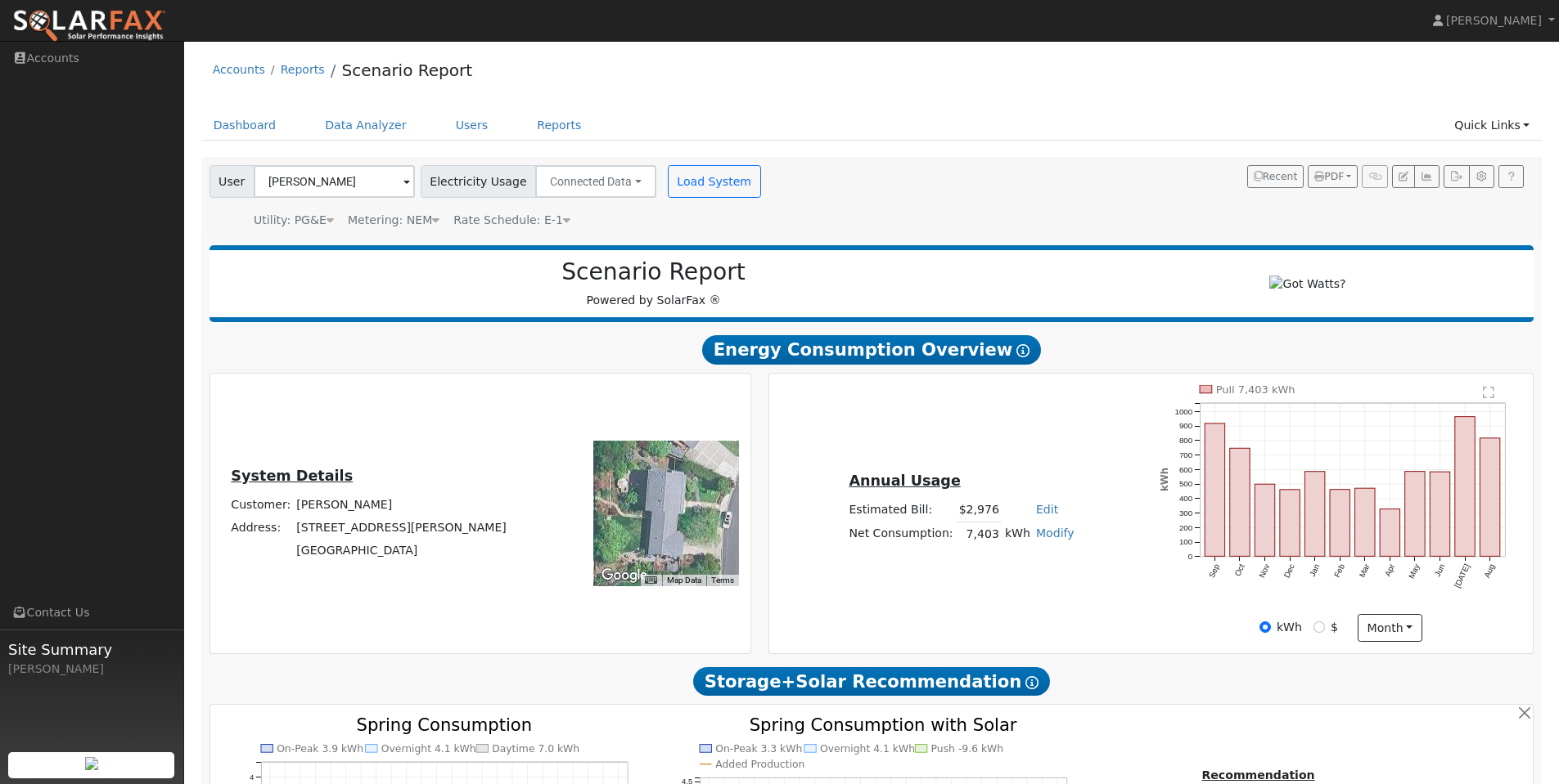
click at [1487, 406] on icon "Pull 7,403 kWh Sep Oct Nov Dec Jan Feb Mar Apr May Jun [DATE] Aug 0 100 200 300…" at bounding box center [1340, 499] width 361 height 228
click at [1486, 396] on text "" at bounding box center [1488, 392] width 11 height 13
